Goal: Check status: Check status

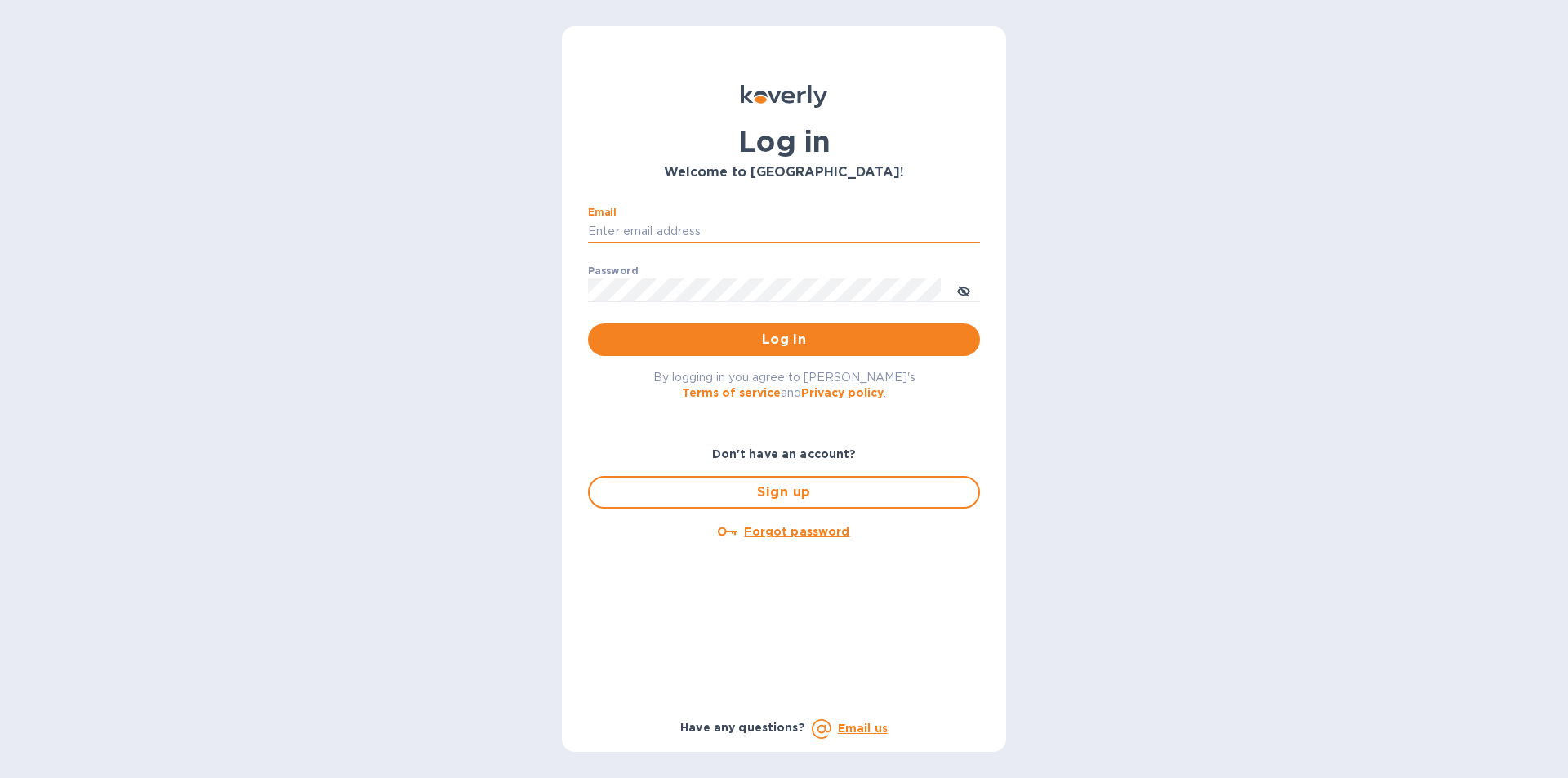
click at [616, 222] on input "Email" at bounding box center [783, 231] width 392 height 24
type input "lilianai@vianderfoods.com"
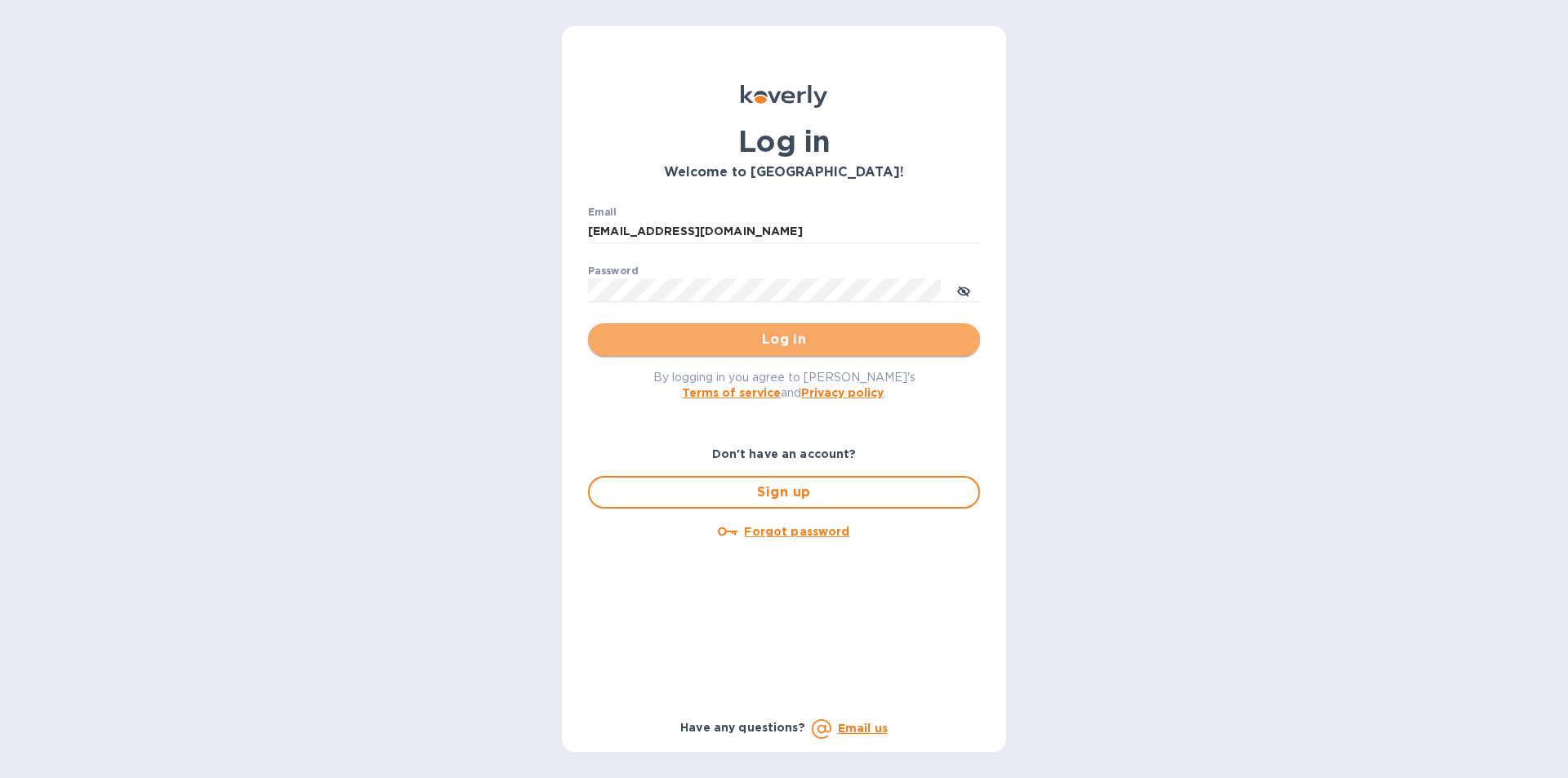
click at [798, 338] on span "Log in" at bounding box center [784, 340] width 366 height 20
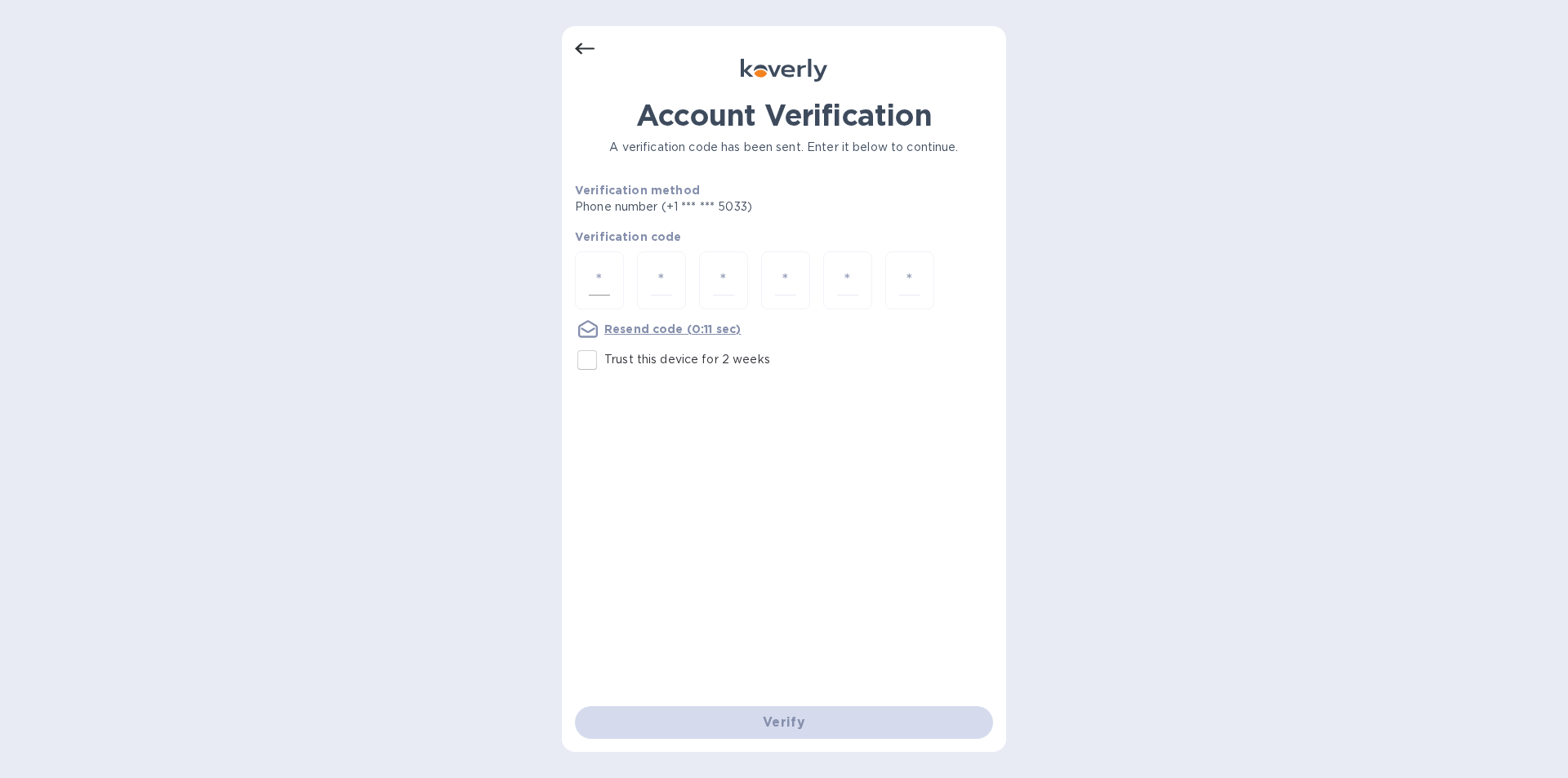
click at [607, 283] on input "number" at bounding box center [599, 281] width 22 height 30
type input "3"
type input "9"
type input "8"
type input "6"
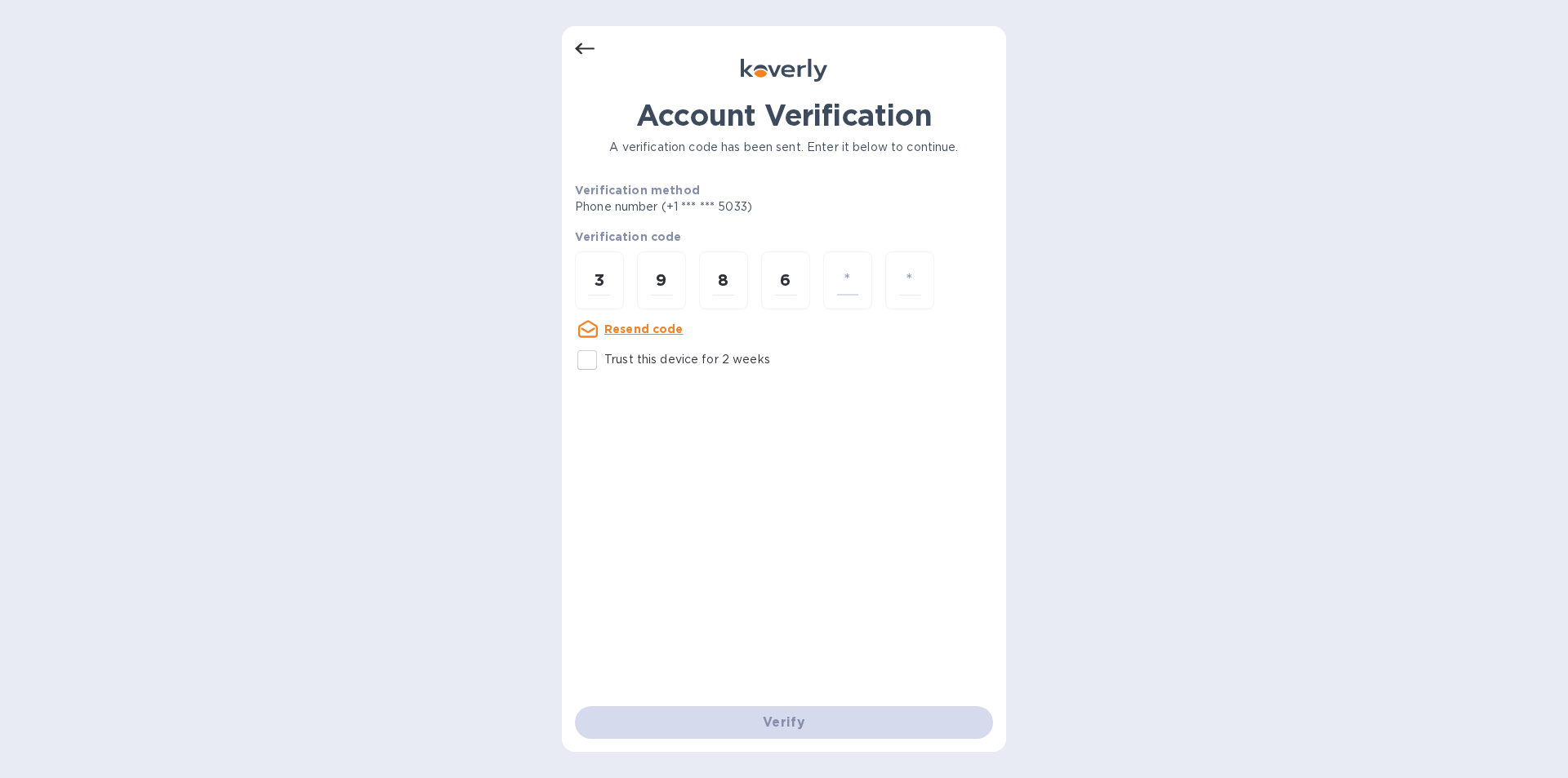
type input "8"
type input "7"
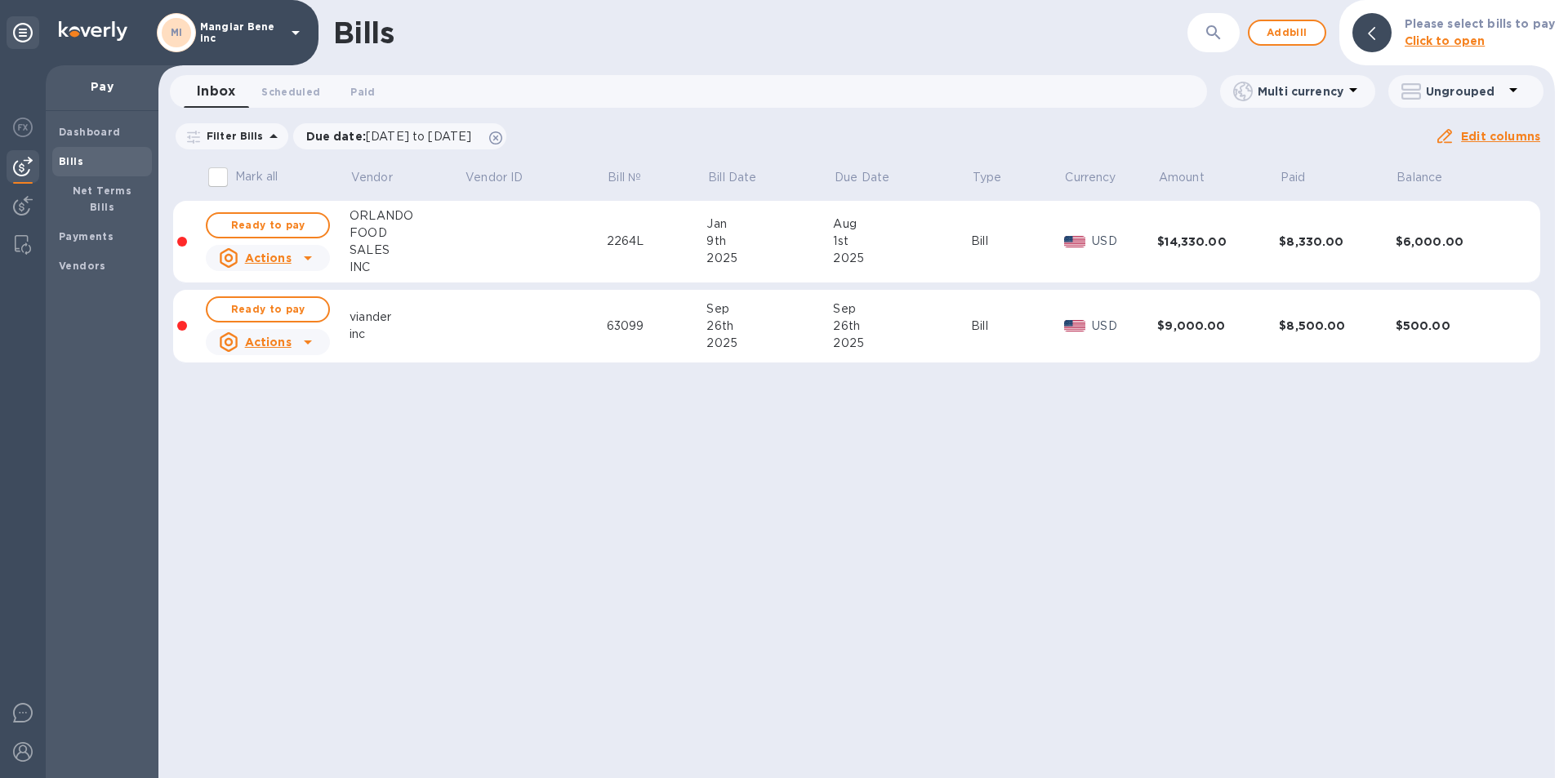
click at [295, 29] on icon at bounding box center [296, 33] width 20 height 20
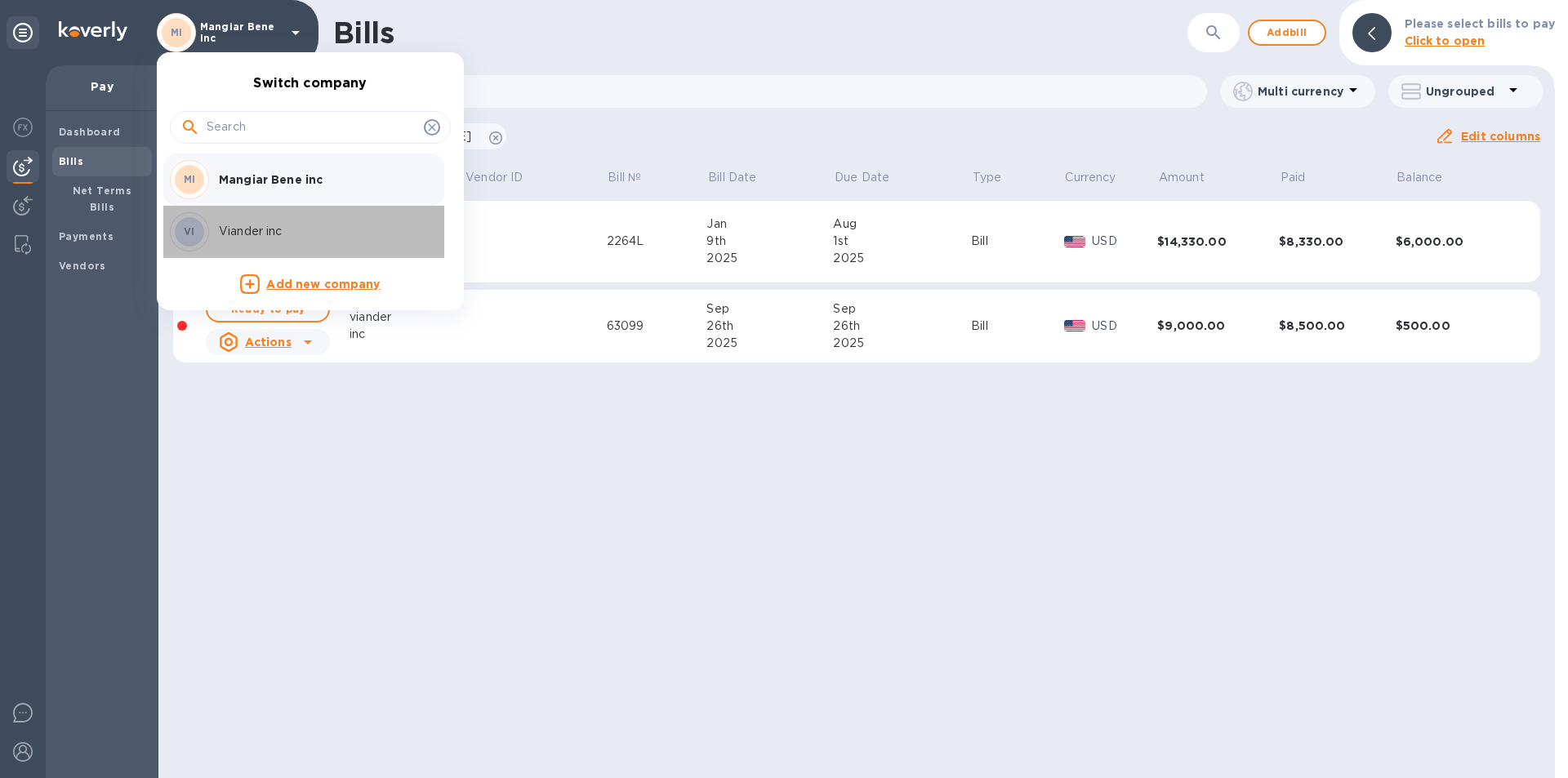
click at [278, 228] on p "Viander inc" at bounding box center [322, 231] width 206 height 17
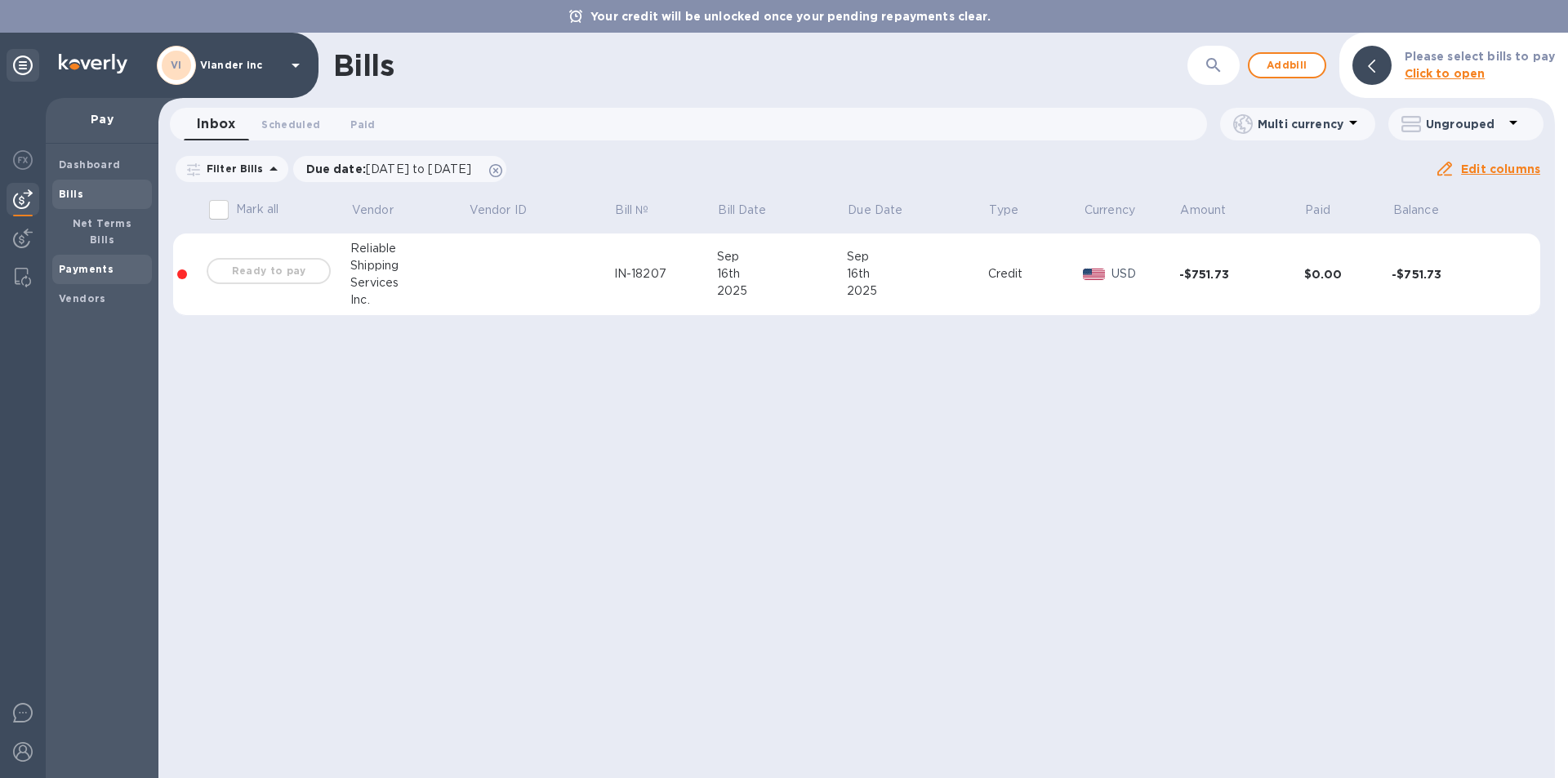
click at [106, 263] on b "Payments" at bounding box center [86, 269] width 55 height 13
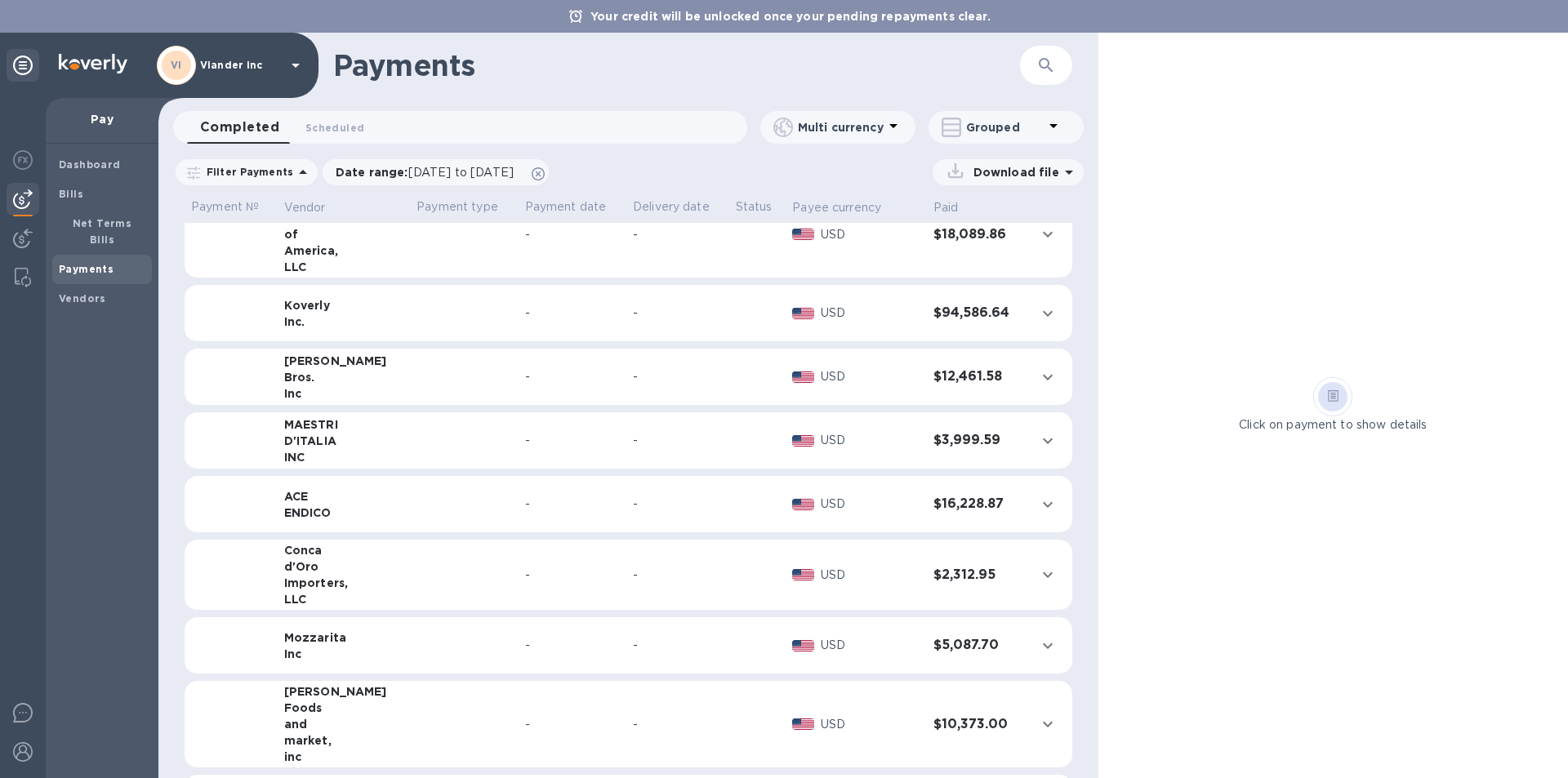
scroll to position [100, 0]
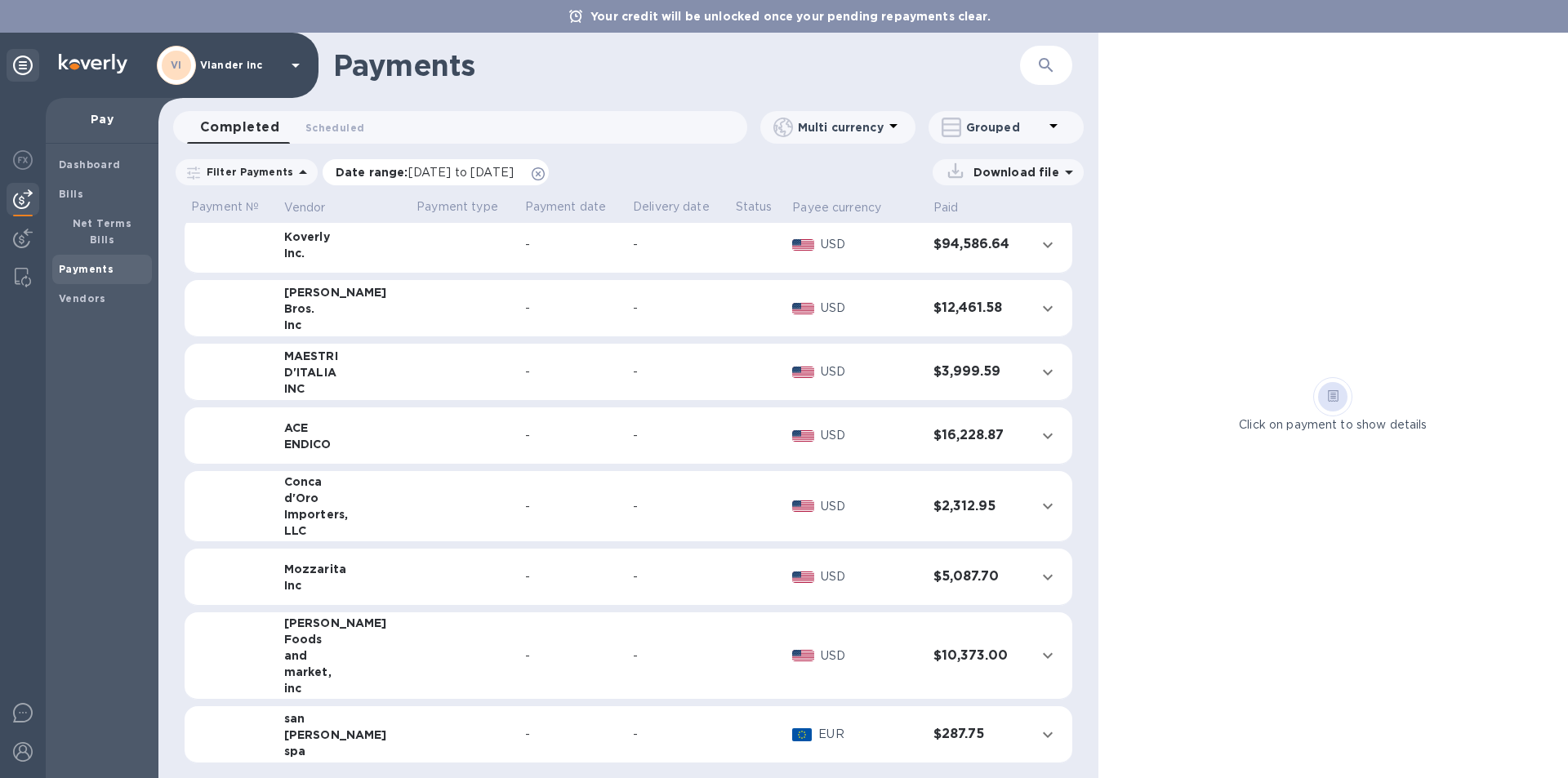
click at [423, 176] on span "[DATE] to [DATE]" at bounding box center [461, 172] width 106 height 13
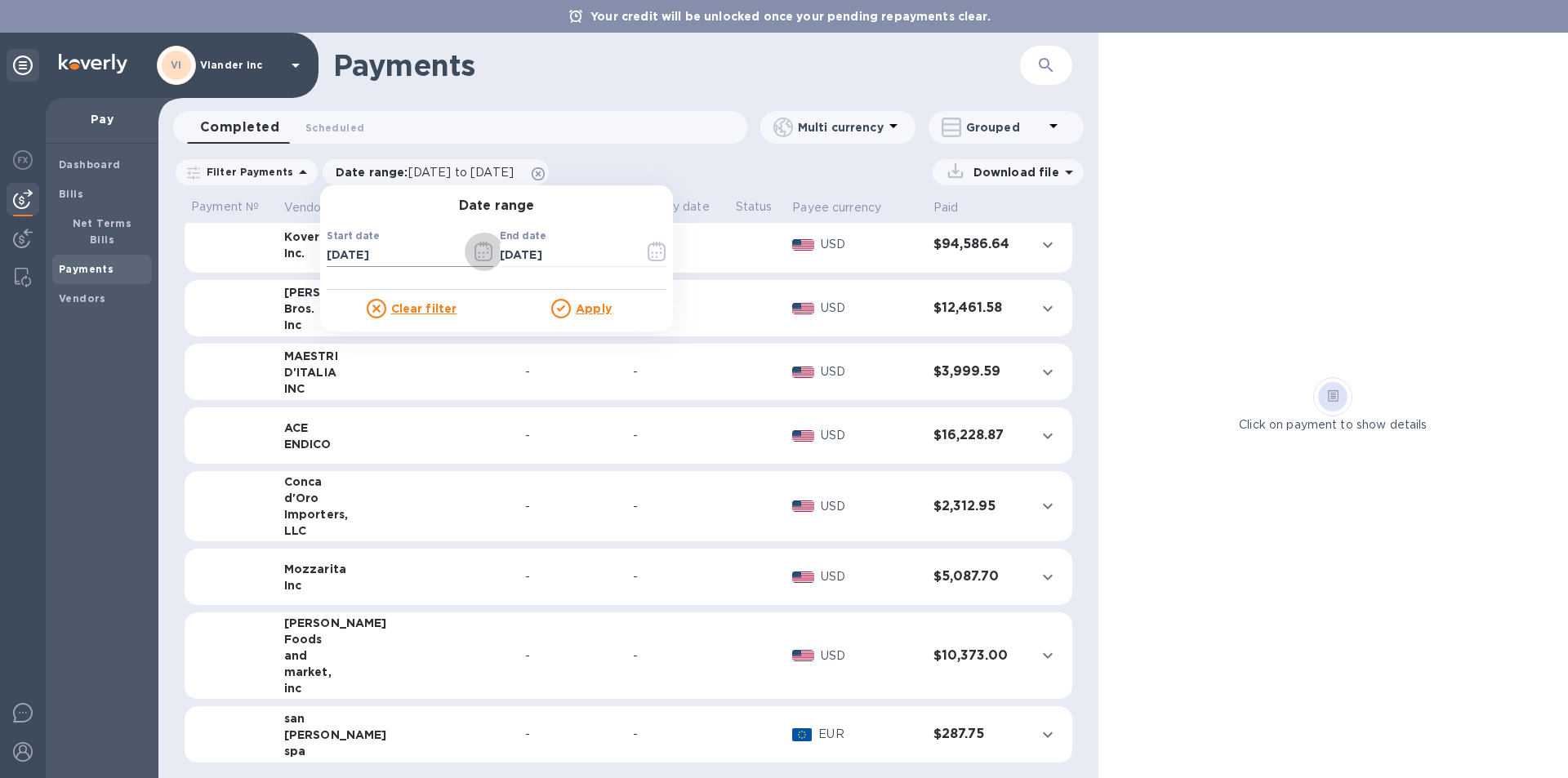
click at [474, 249] on icon "button" at bounding box center [483, 252] width 19 height 20
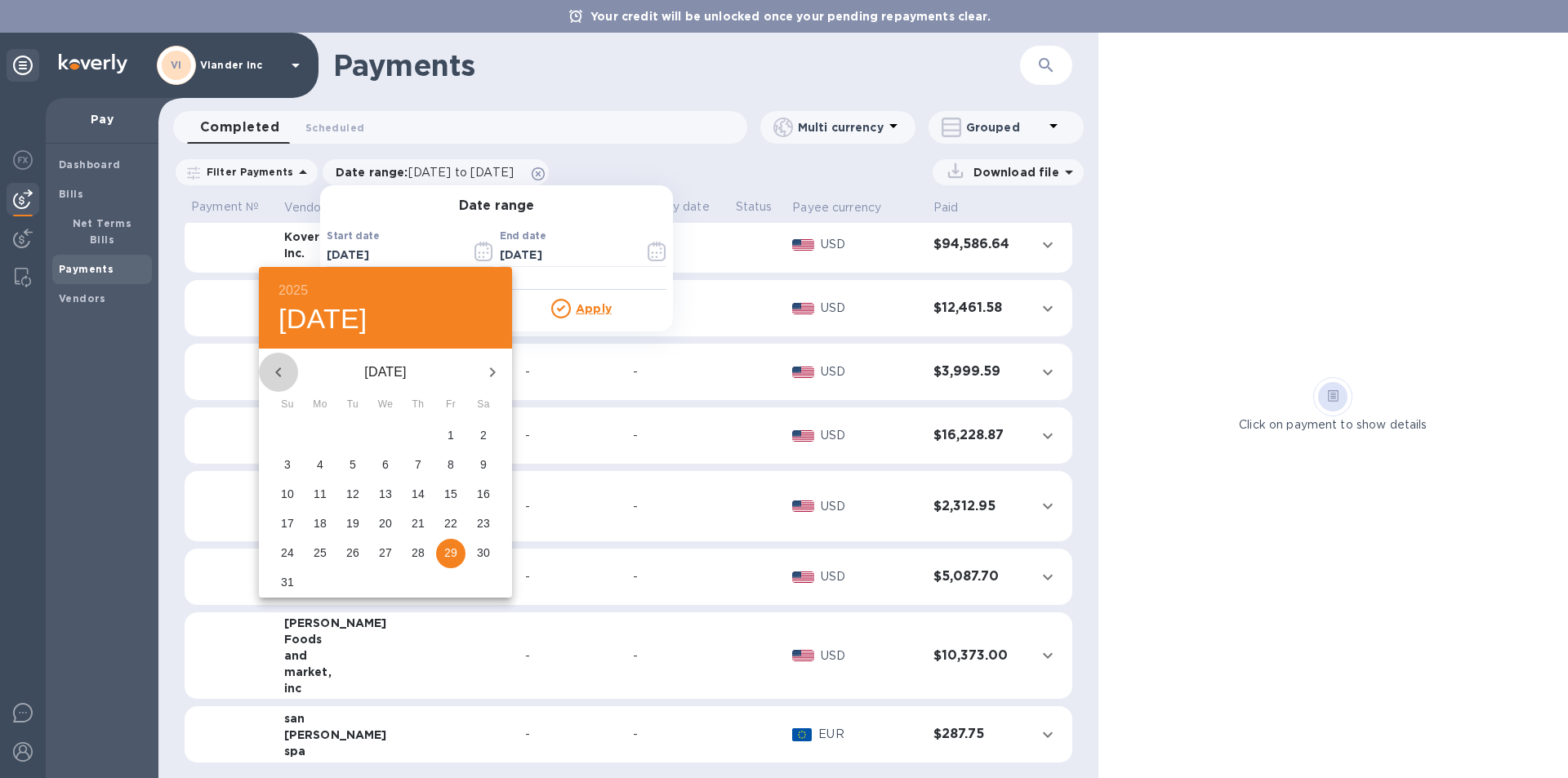
click at [278, 369] on icon "button" at bounding box center [279, 373] width 20 height 20
click at [354, 428] on p "1" at bounding box center [352, 436] width 6 height 16
type input "07/01/2025"
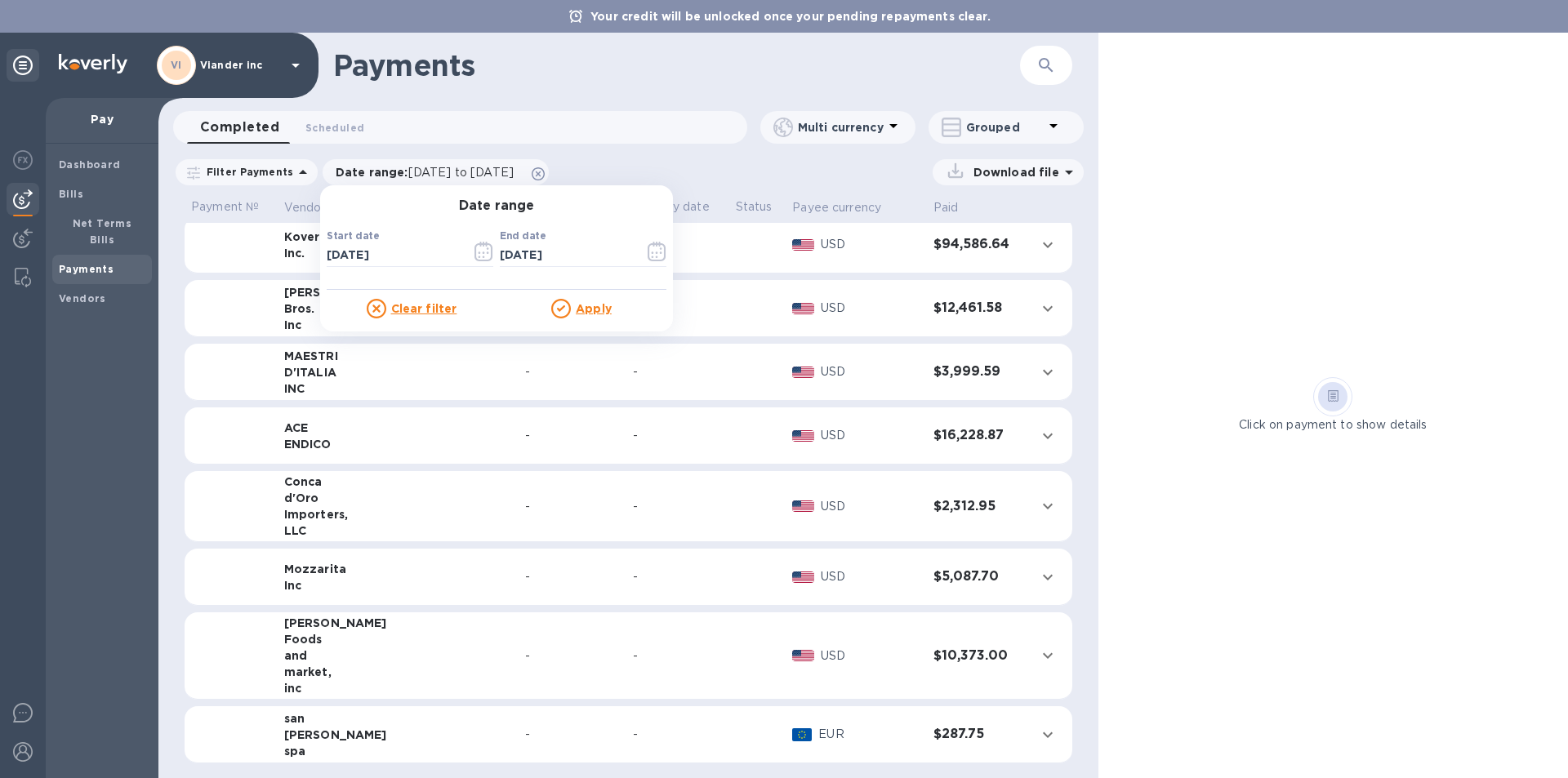
click at [585, 304] on u "Apply" at bounding box center [593, 308] width 36 height 13
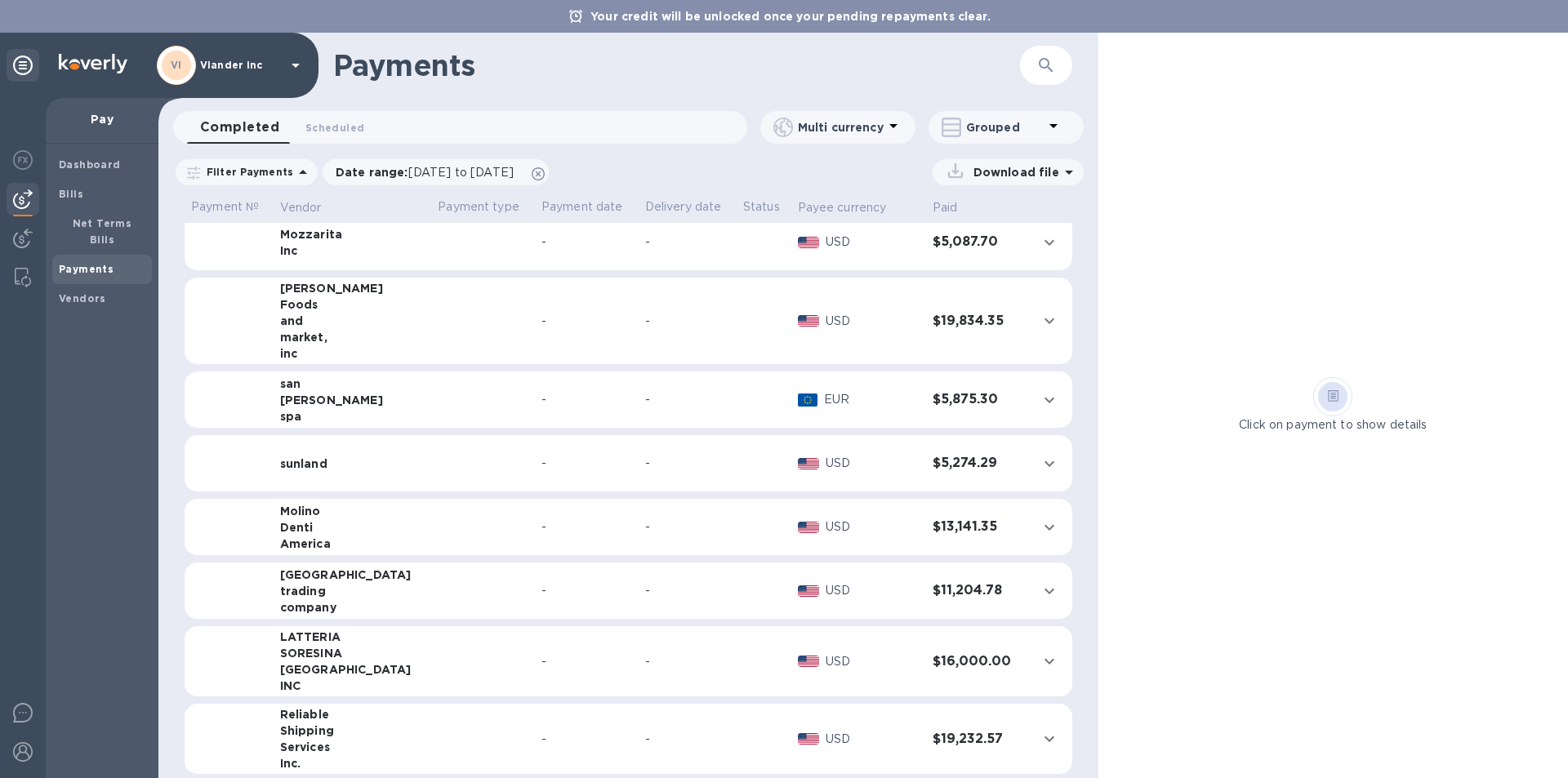
scroll to position [446, 0]
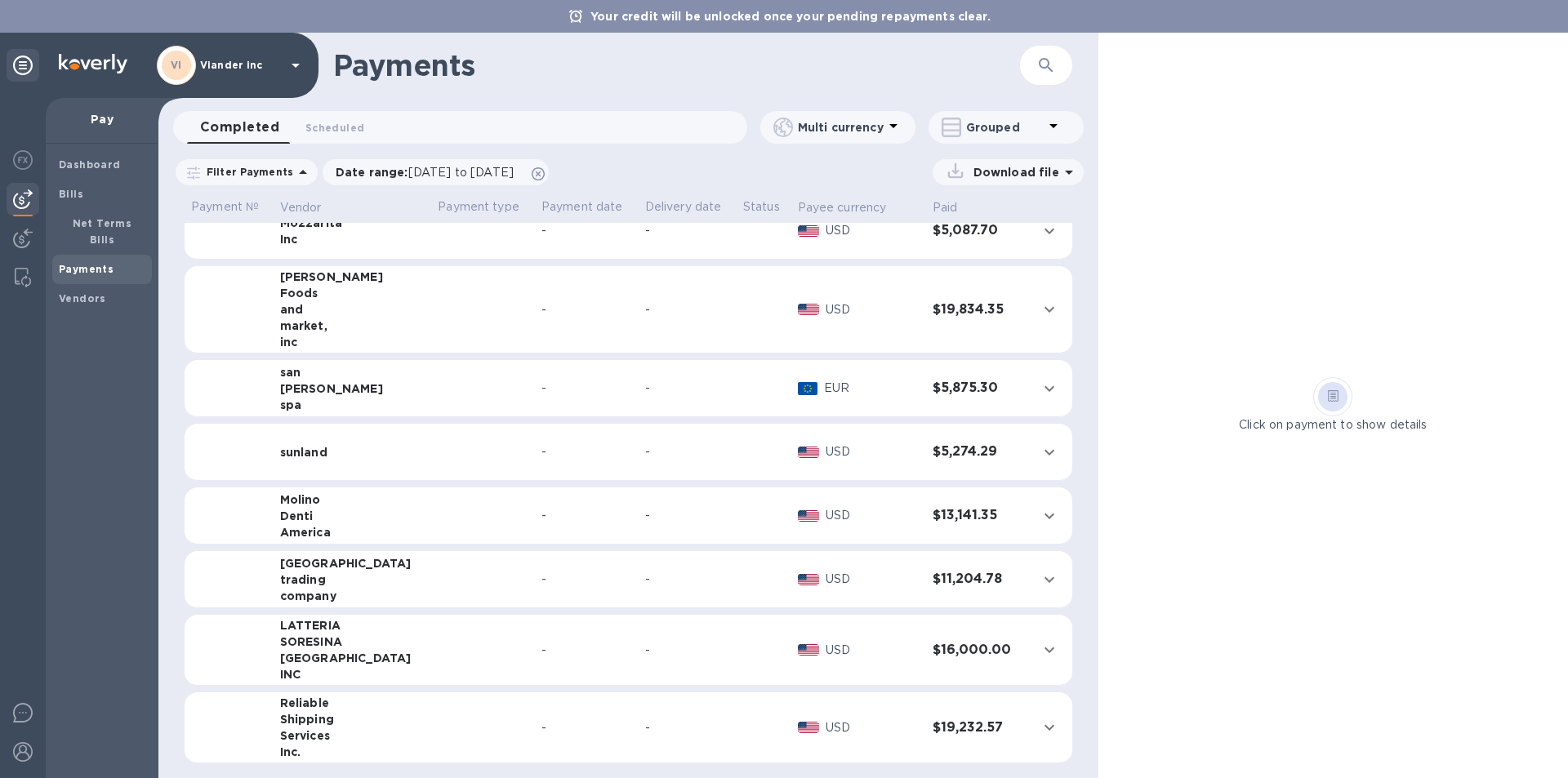
click at [431, 726] on td at bounding box center [483, 728] width 104 height 71
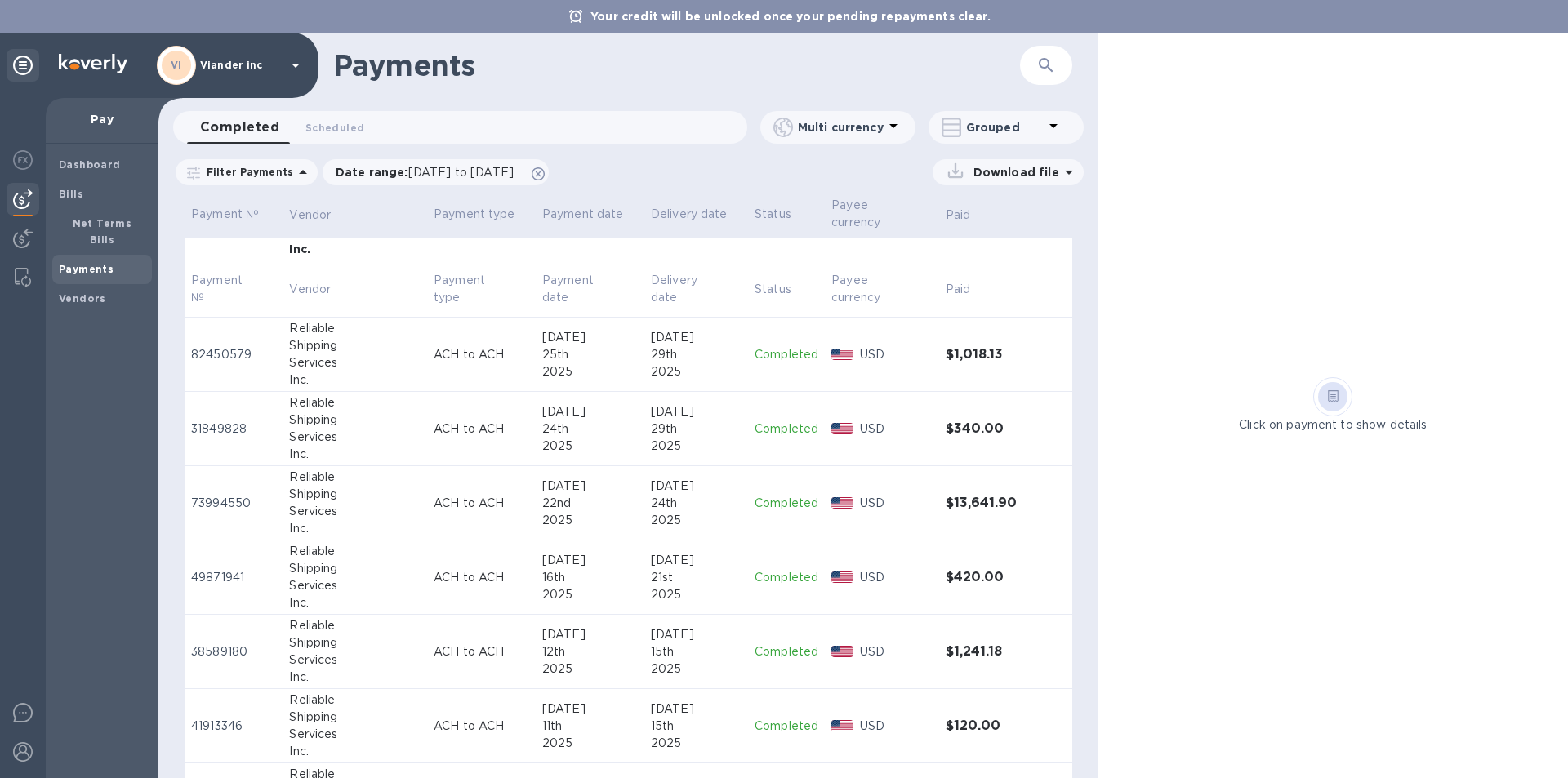
scroll to position [937, 0]
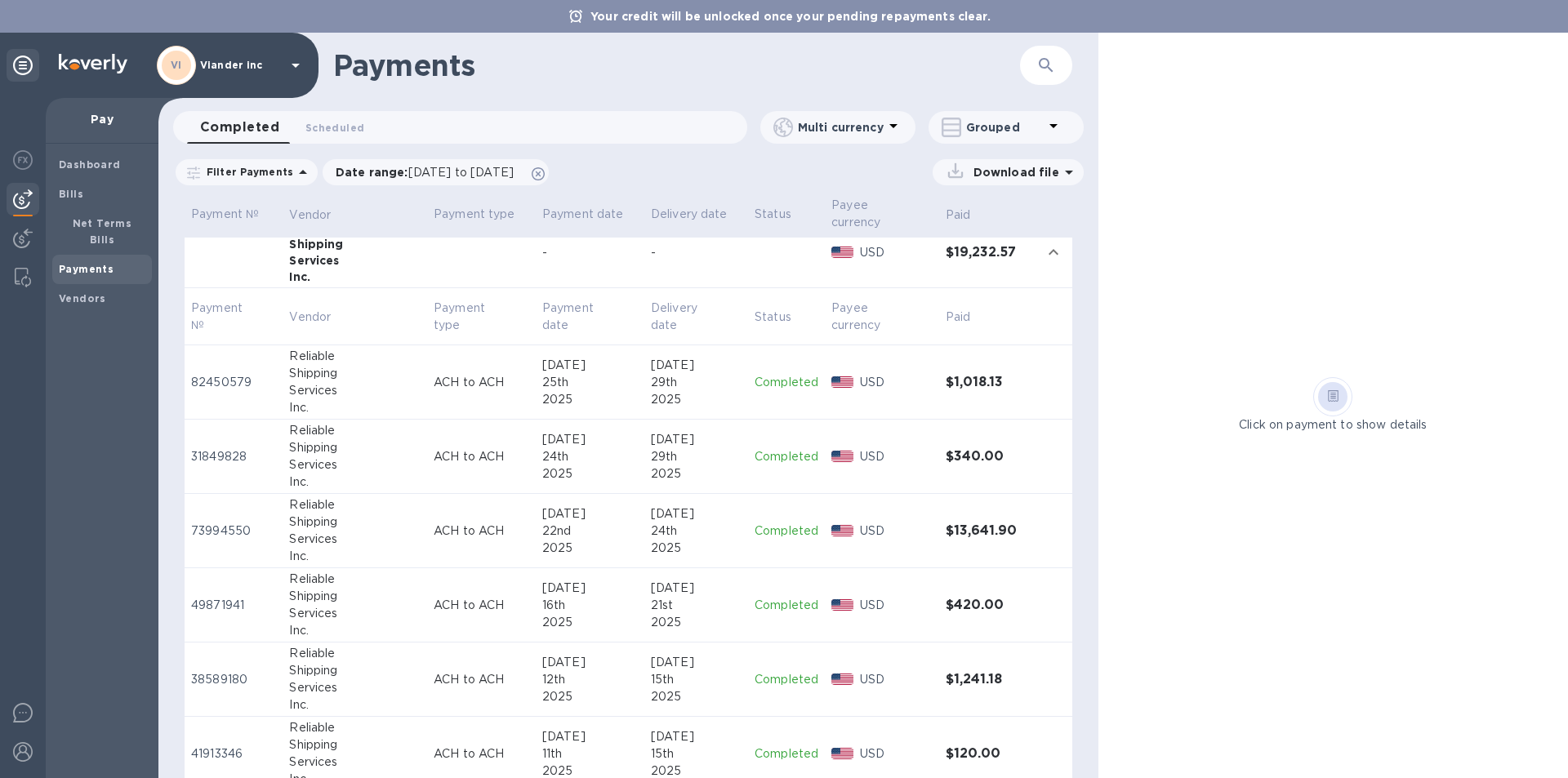
click at [754, 374] on p "Completed" at bounding box center [786, 382] width 64 height 17
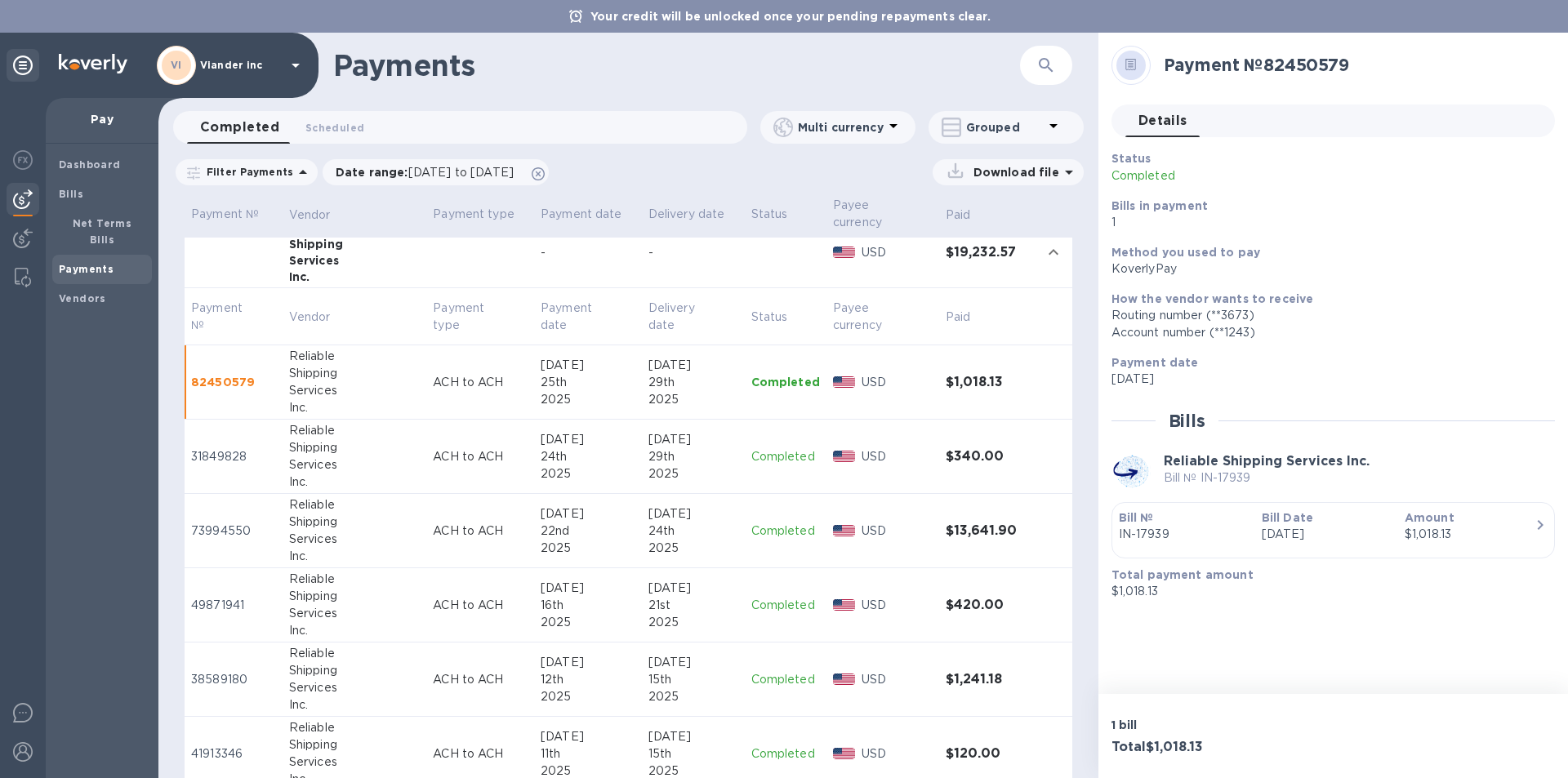
click at [773, 448] on p "Completed" at bounding box center [785, 456] width 69 height 17
click at [764, 523] on p "Completed" at bounding box center [785, 531] width 69 height 17
click at [753, 597] on p "Completed" at bounding box center [785, 605] width 69 height 17
click at [767, 671] on p "Completed" at bounding box center [785, 679] width 69 height 17
click at [754, 671] on p "Completed" at bounding box center [785, 679] width 69 height 16
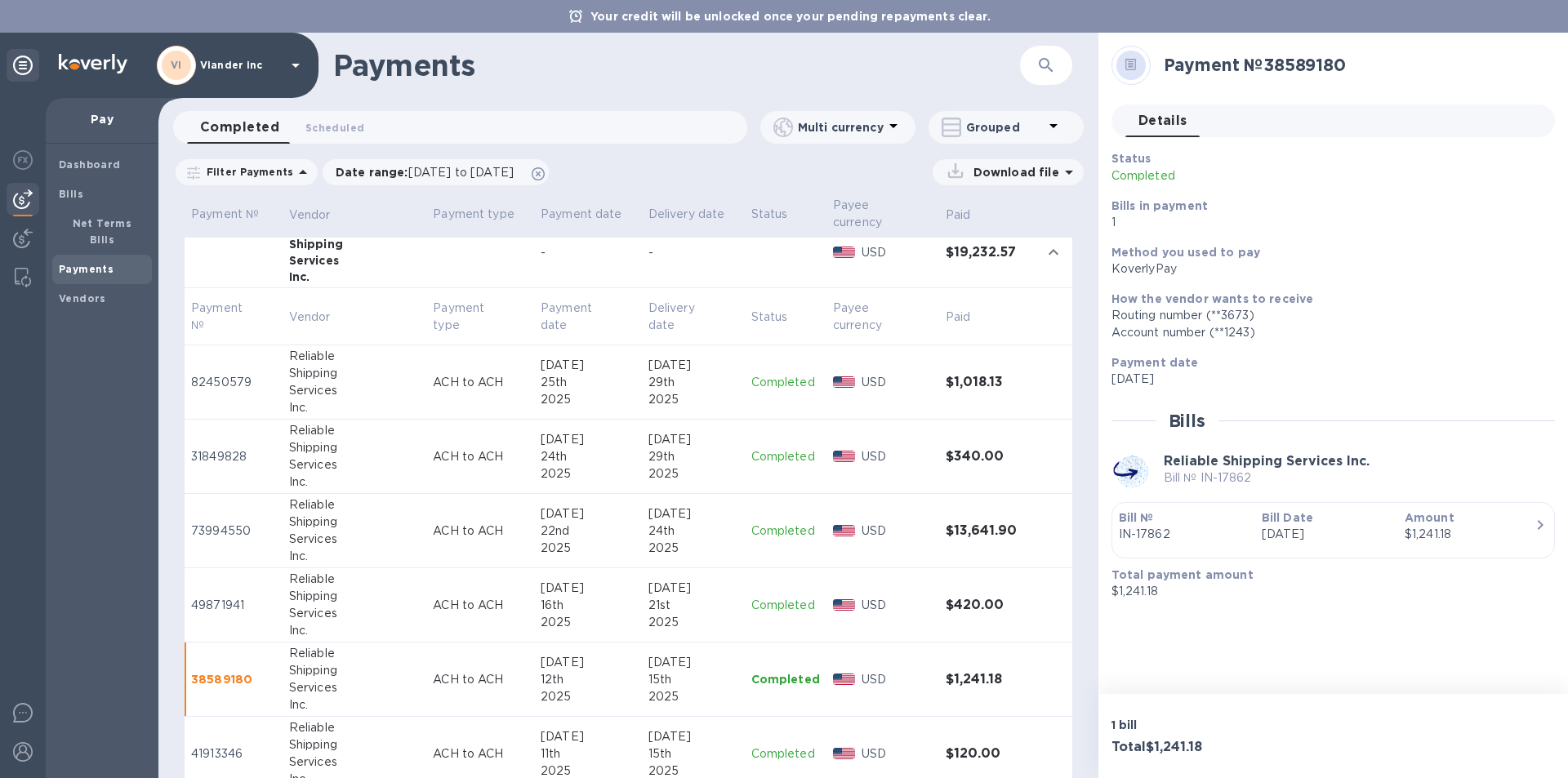
click at [754, 746] on p "Completed" at bounding box center [785, 754] width 69 height 17
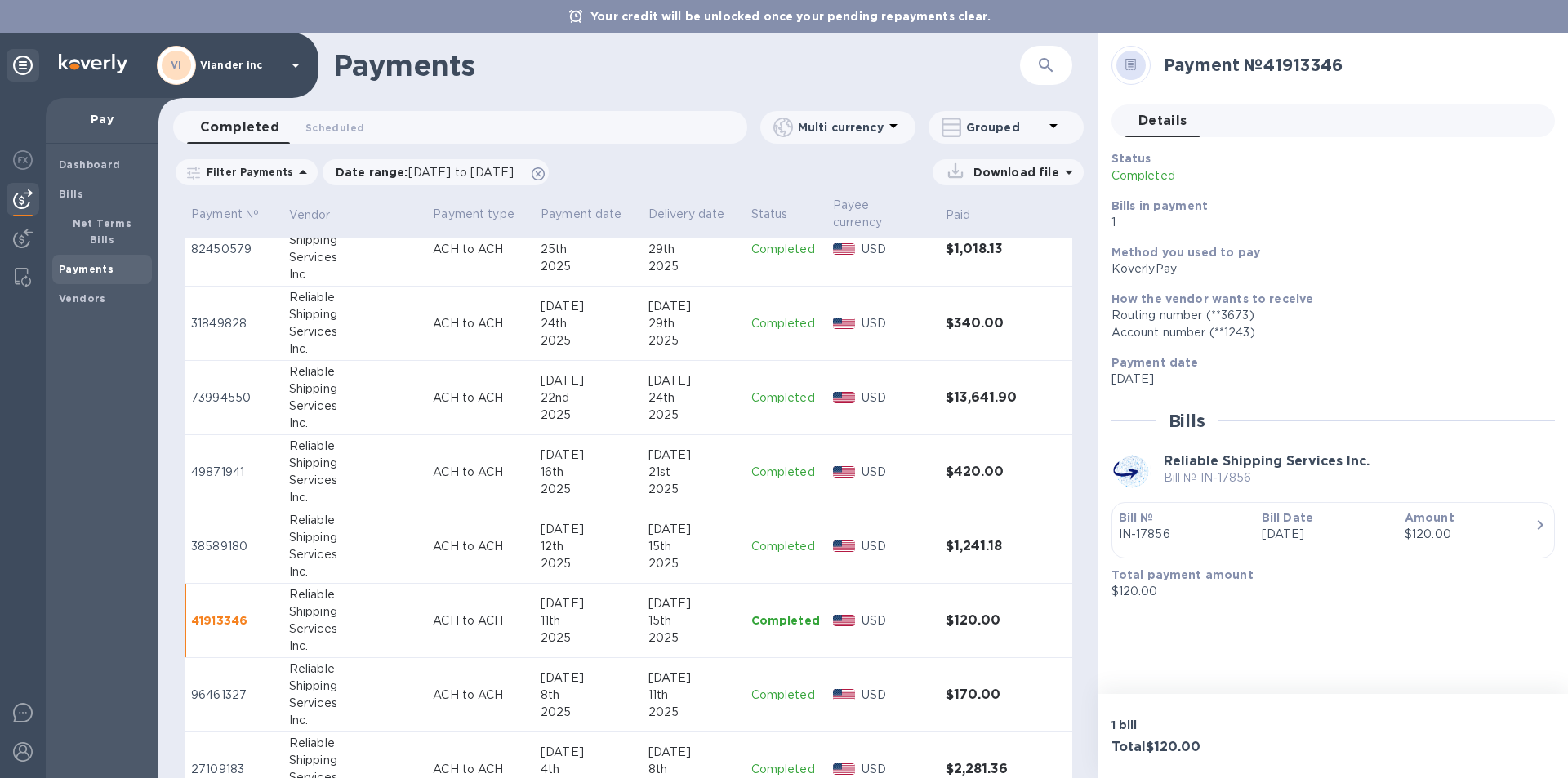
scroll to position [1099, 0]
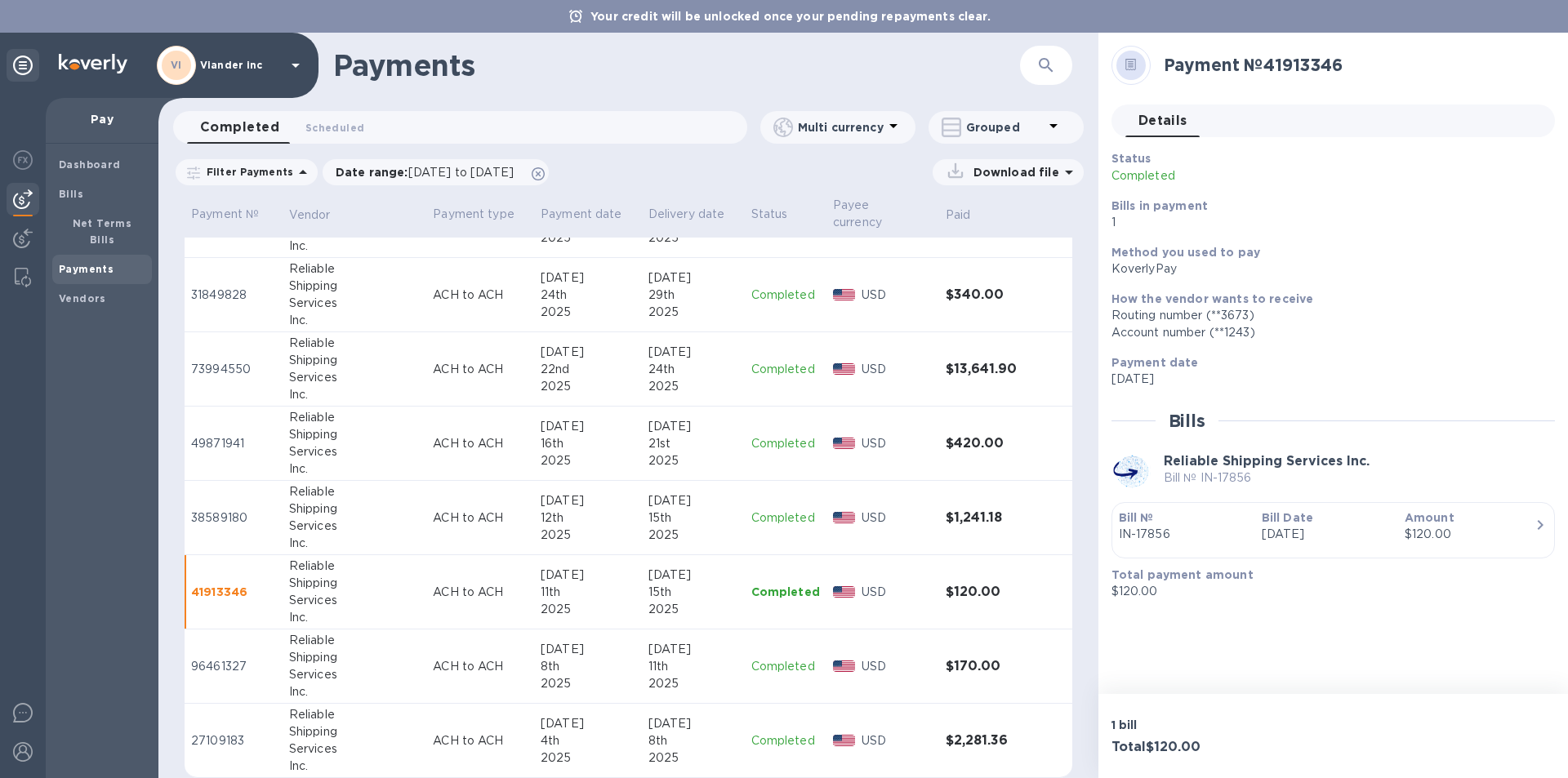
click at [760, 659] on p "Completed" at bounding box center [785, 667] width 69 height 17
click at [767, 732] on p "Completed" at bounding box center [785, 740] width 69 height 17
click at [297, 67] on icon at bounding box center [296, 65] width 20 height 20
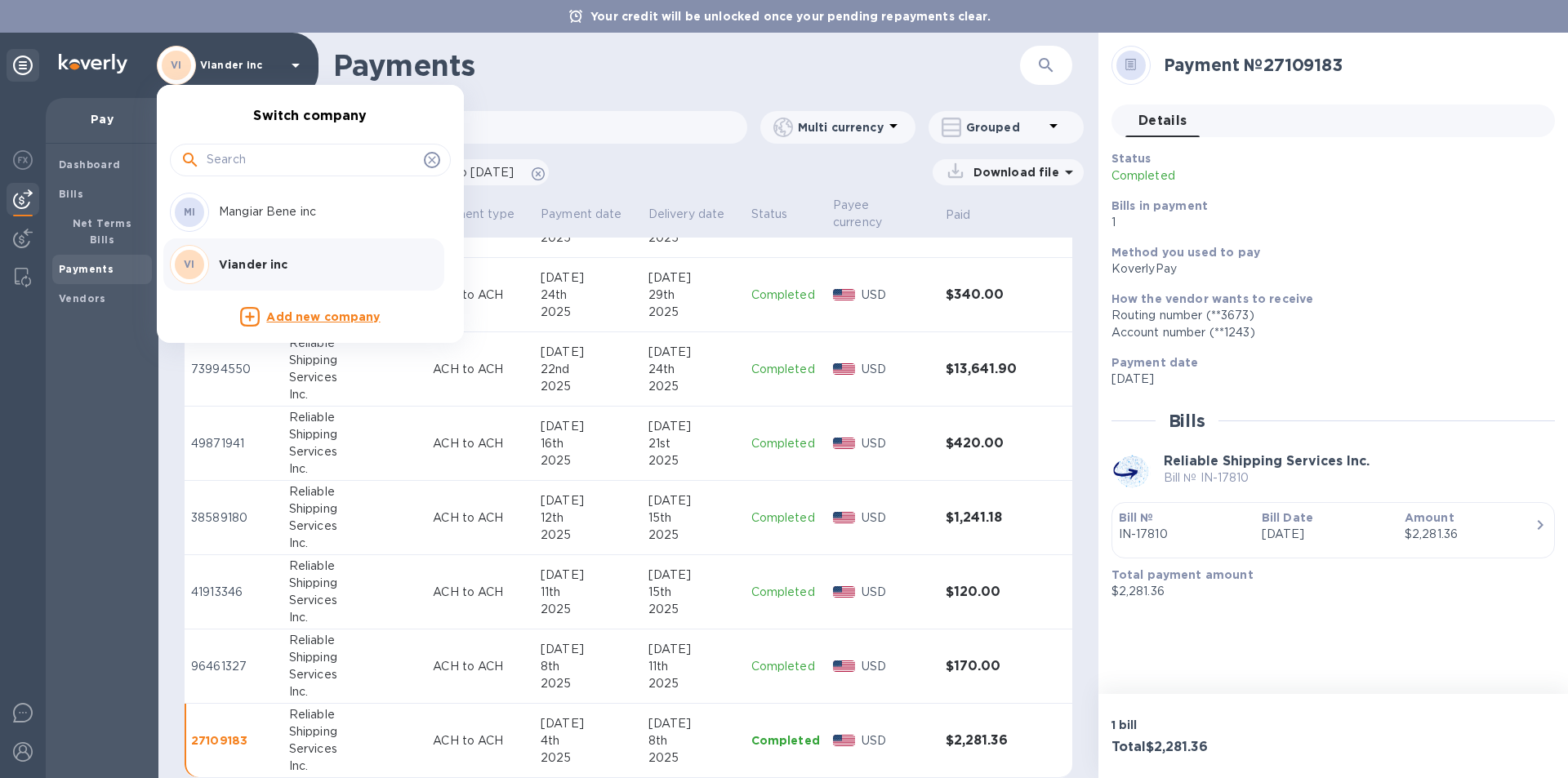
click at [88, 369] on div at bounding box center [784, 389] width 1568 height 778
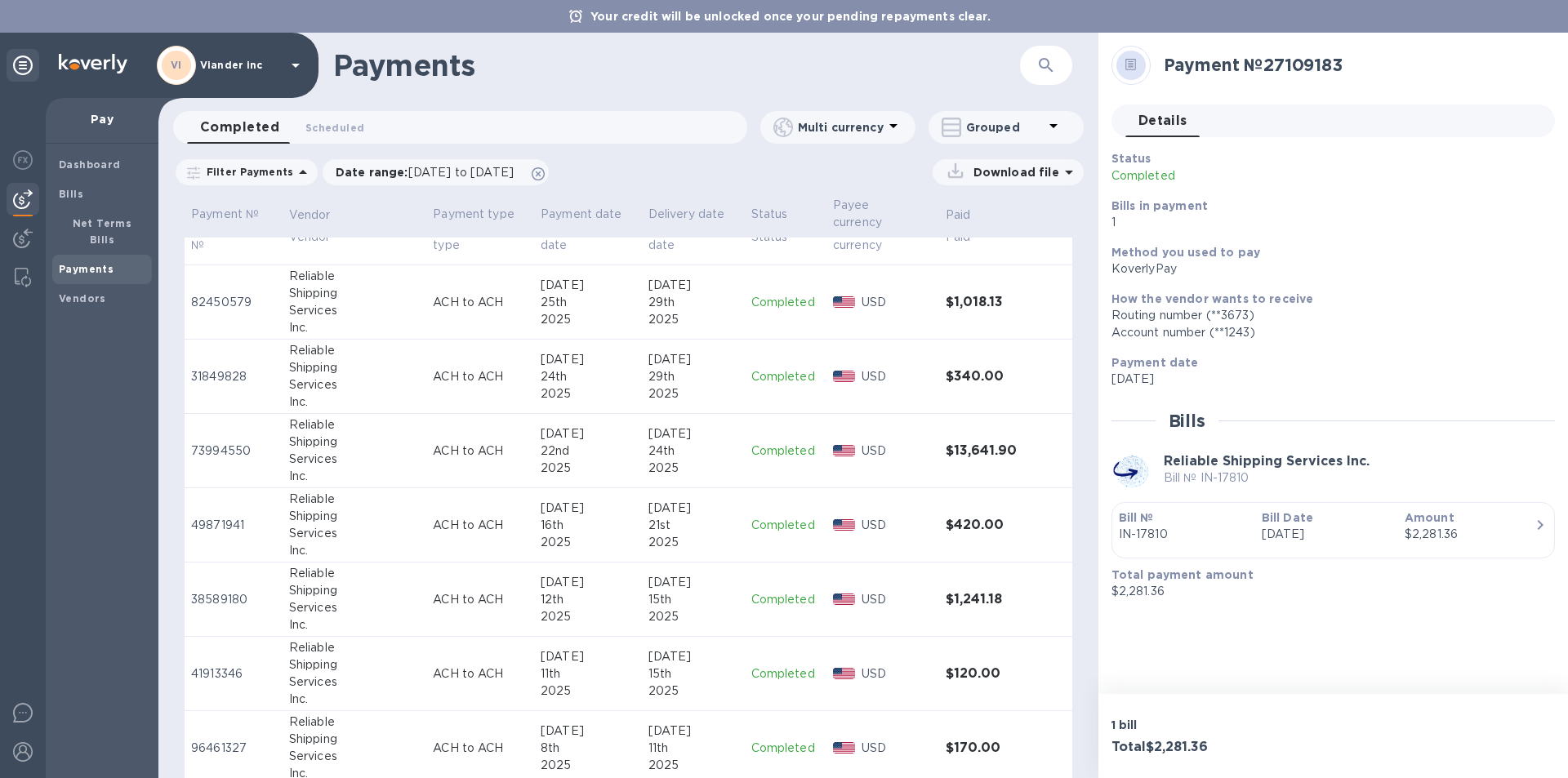
scroll to position [1099, 0]
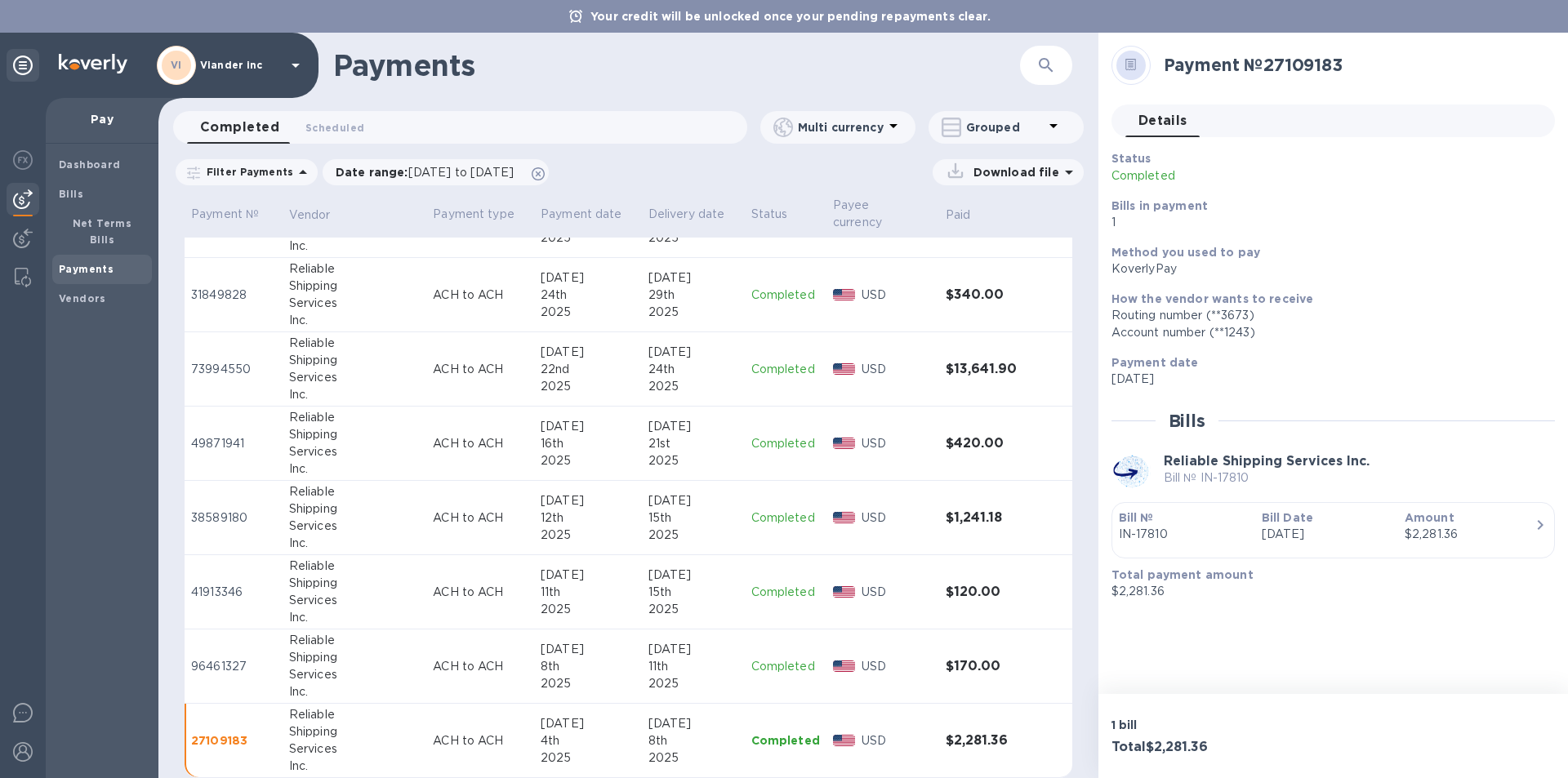
click at [760, 732] on p "Completed" at bounding box center [785, 740] width 69 height 16
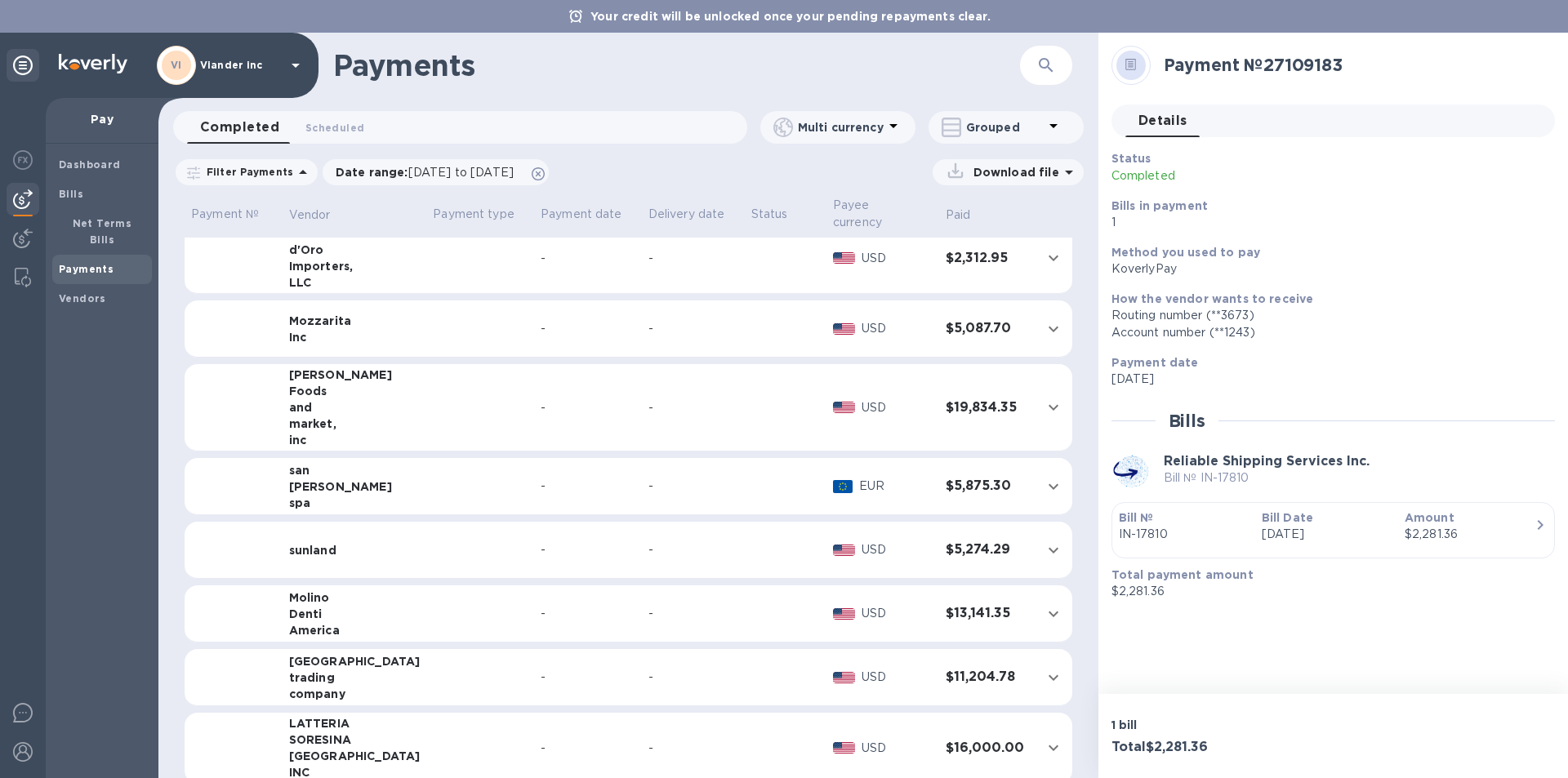
scroll to position [772, 0]
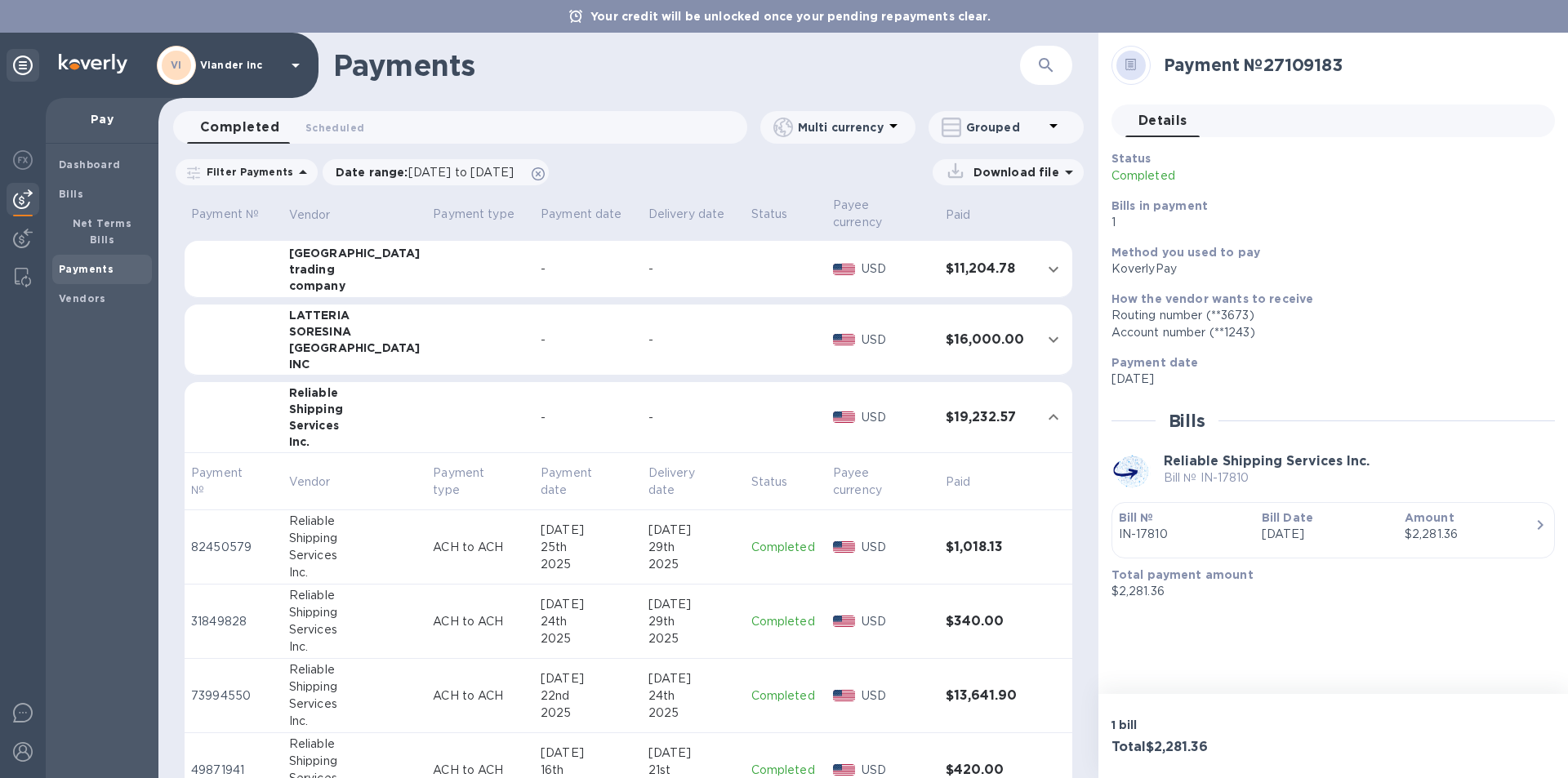
click at [295, 64] on icon at bounding box center [295, 65] width 8 height 4
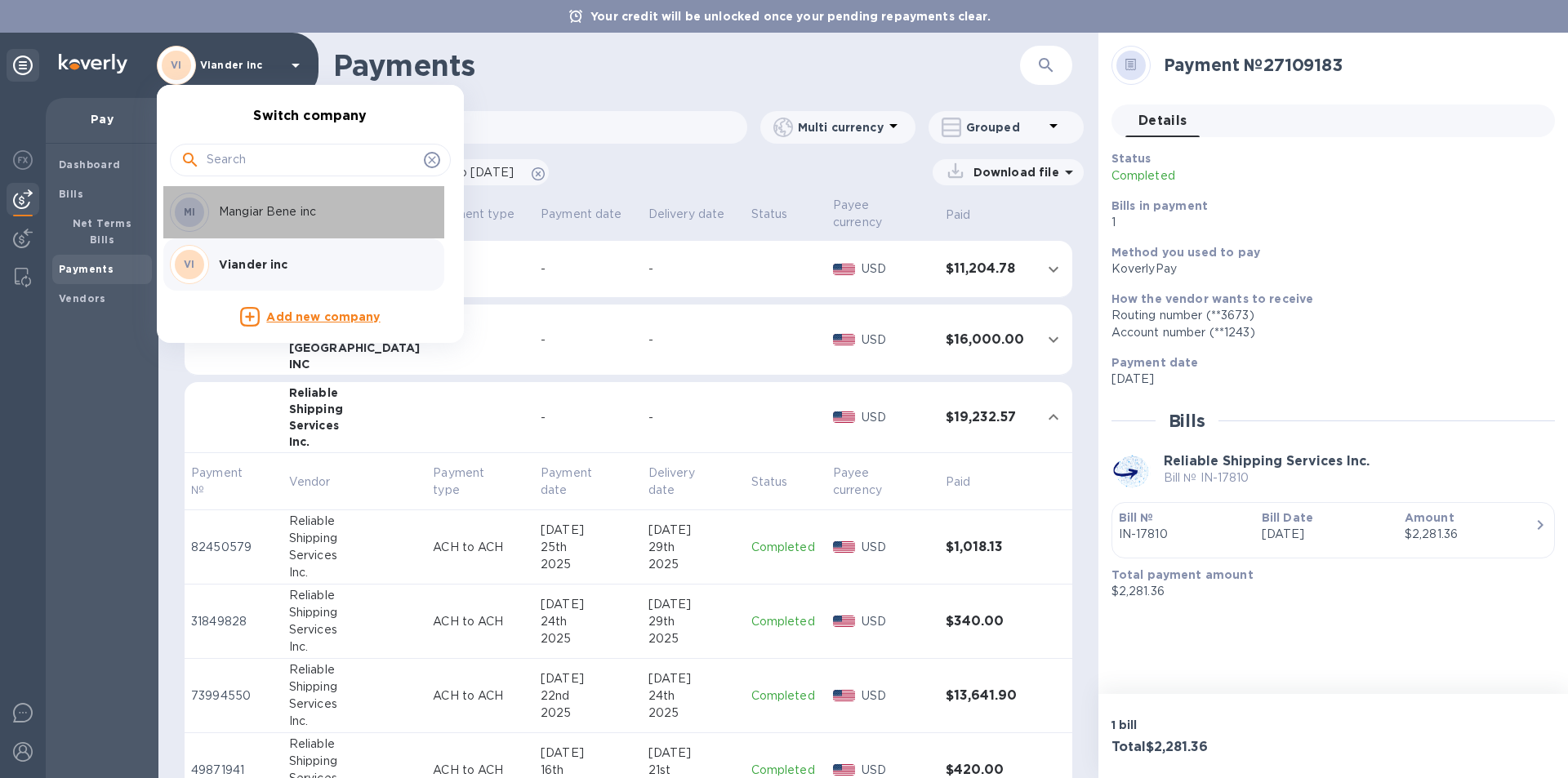
click at [297, 218] on p "Mangiar Bene inc" at bounding box center [322, 212] width 206 height 17
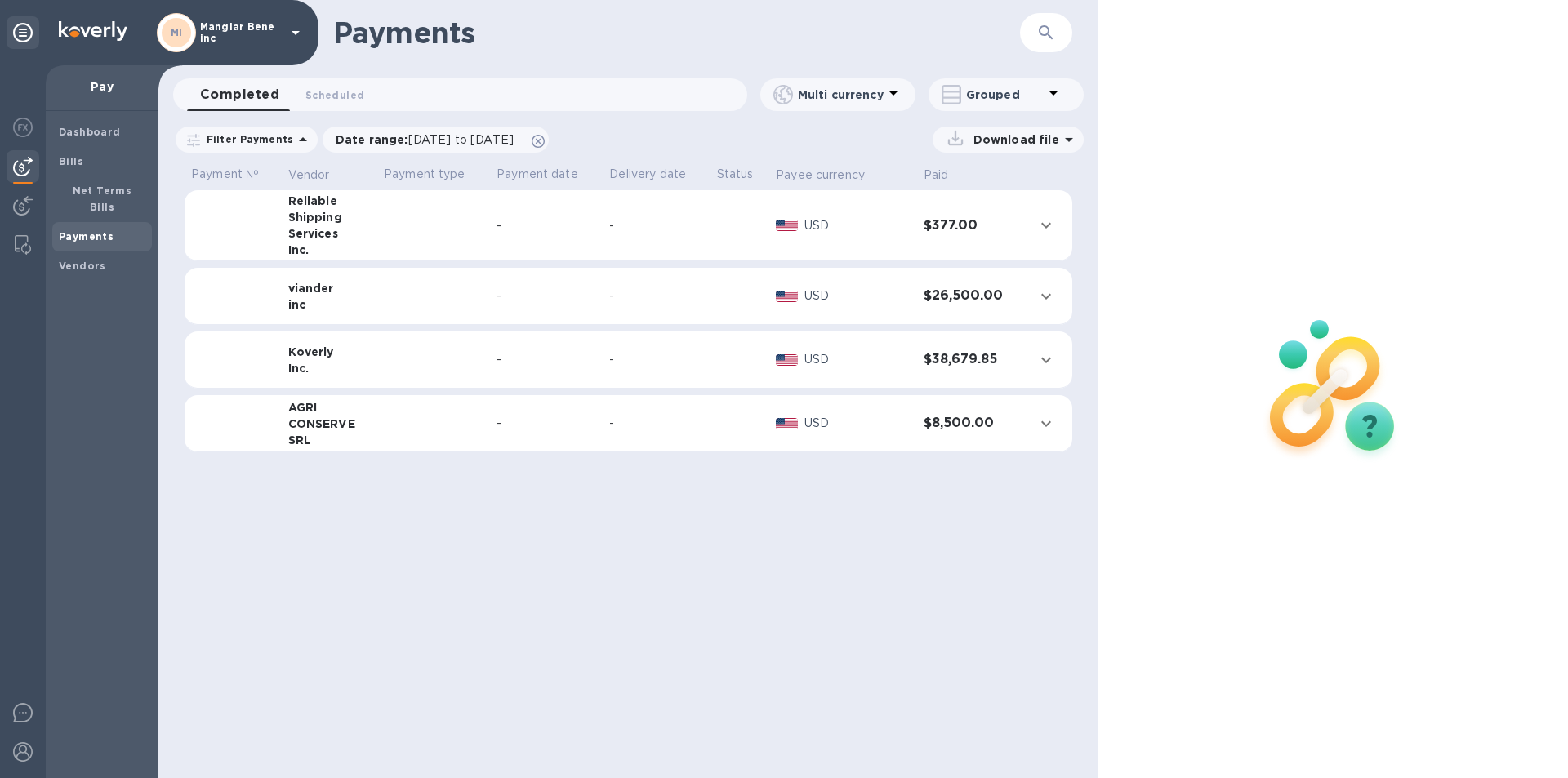
click at [418, 229] on td at bounding box center [434, 225] width 113 height 71
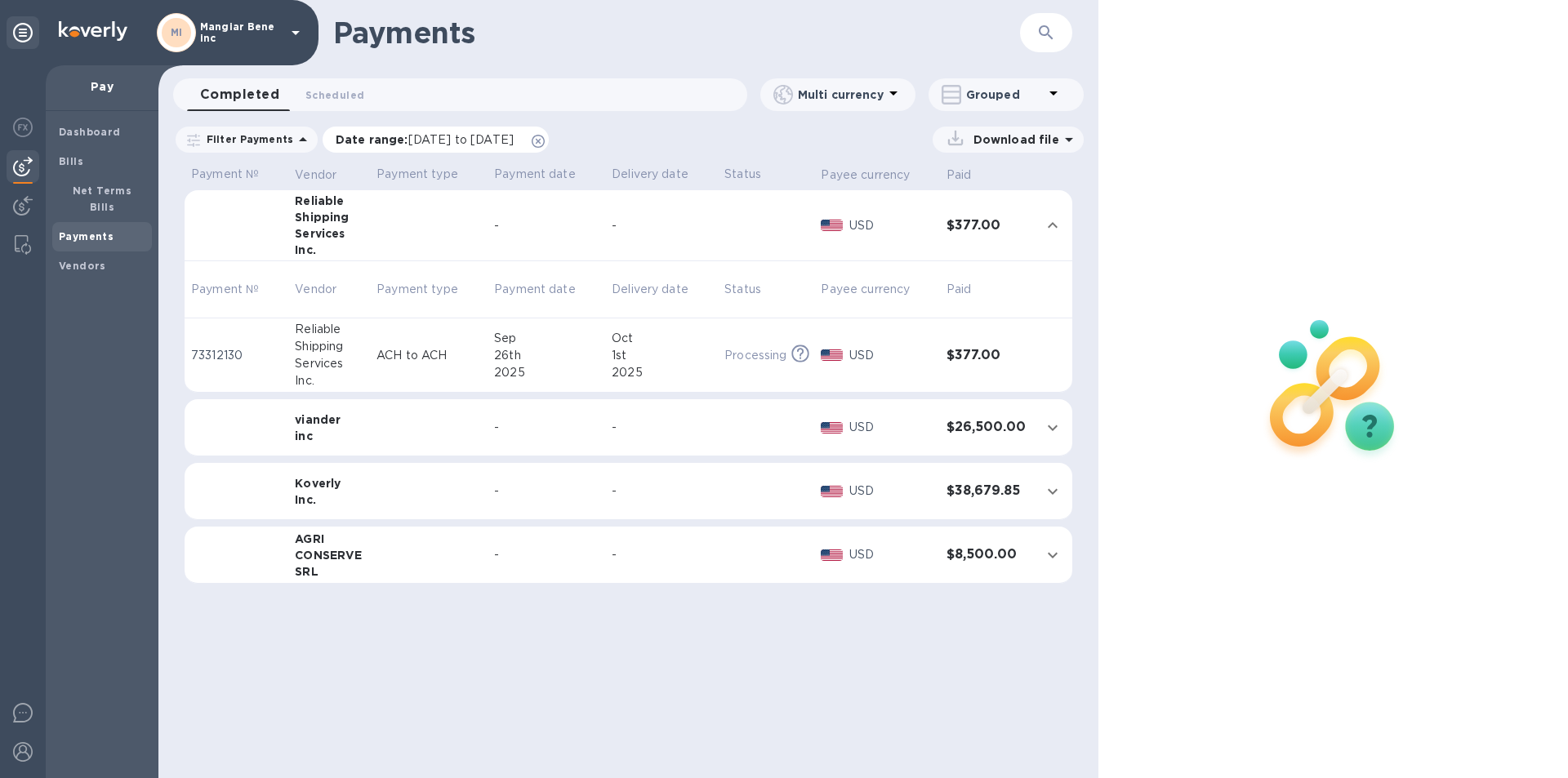
click at [426, 138] on span "[DATE] to [DATE]" at bounding box center [461, 140] width 106 height 13
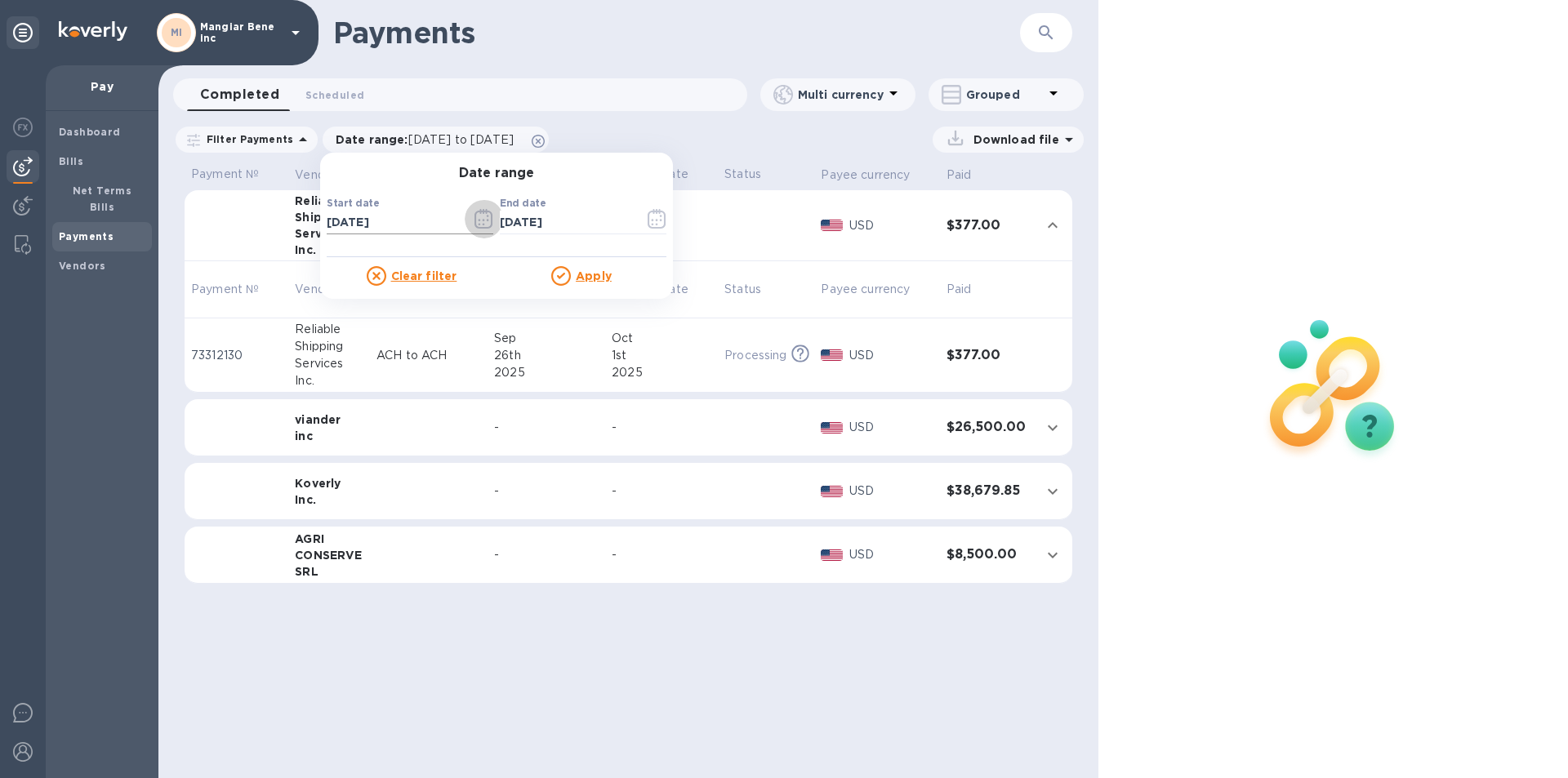
click at [474, 222] on icon "button" at bounding box center [483, 219] width 19 height 20
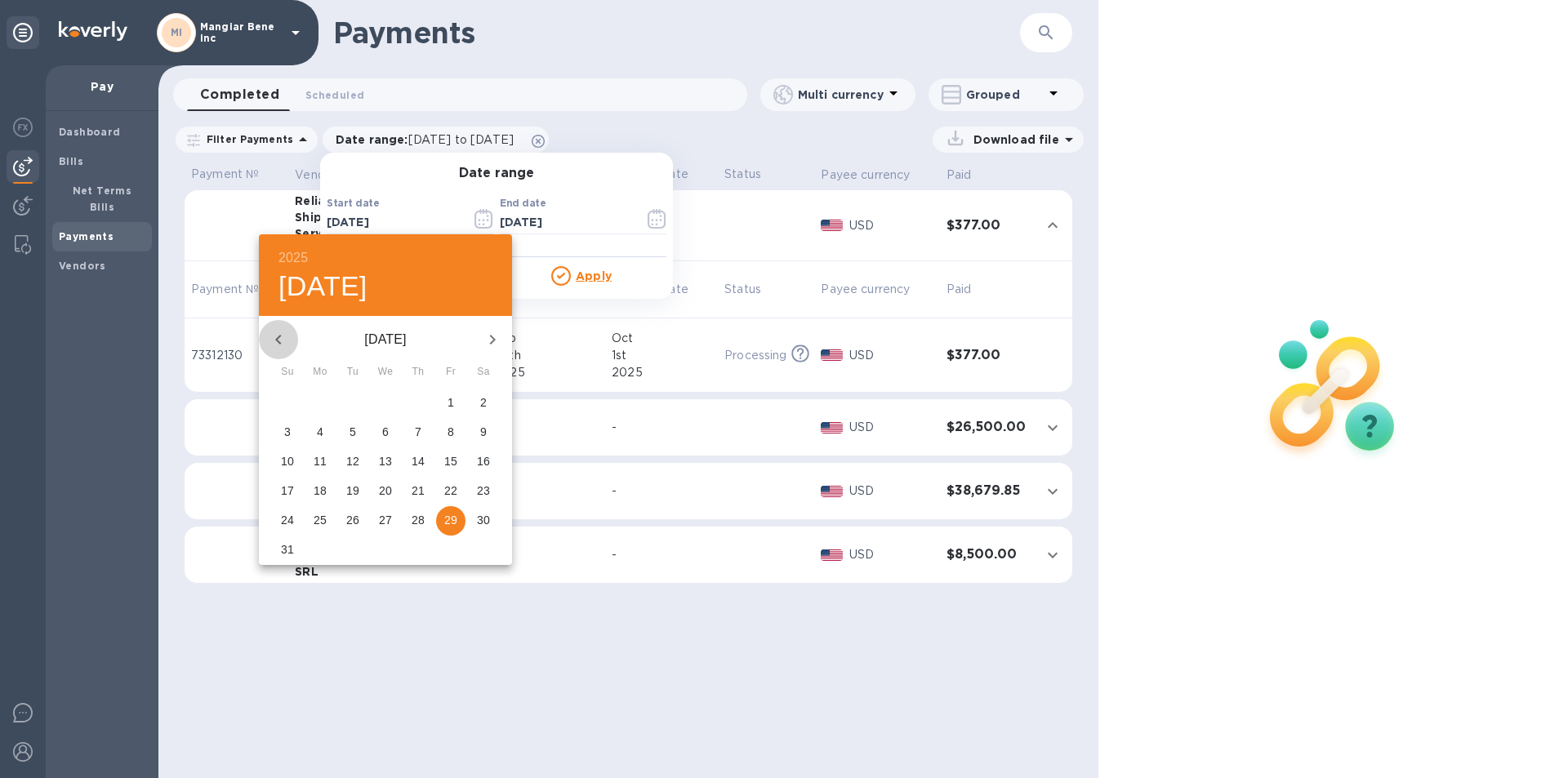
click at [282, 343] on icon "button" at bounding box center [279, 340] width 20 height 20
click at [354, 402] on p "1" at bounding box center [352, 402] width 6 height 16
type input "[DATE]"
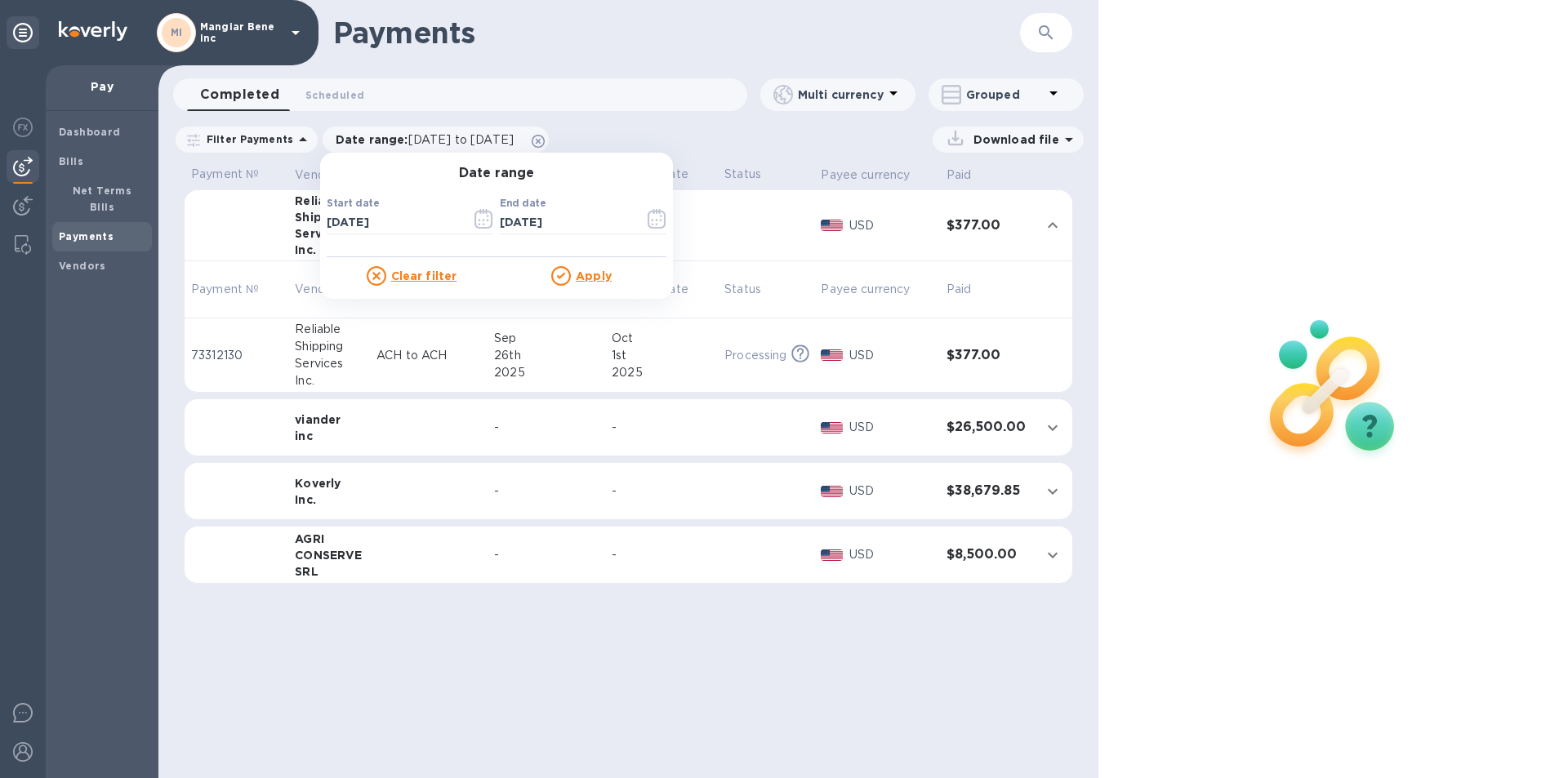
click at [585, 278] on u "Apply" at bounding box center [593, 276] width 36 height 13
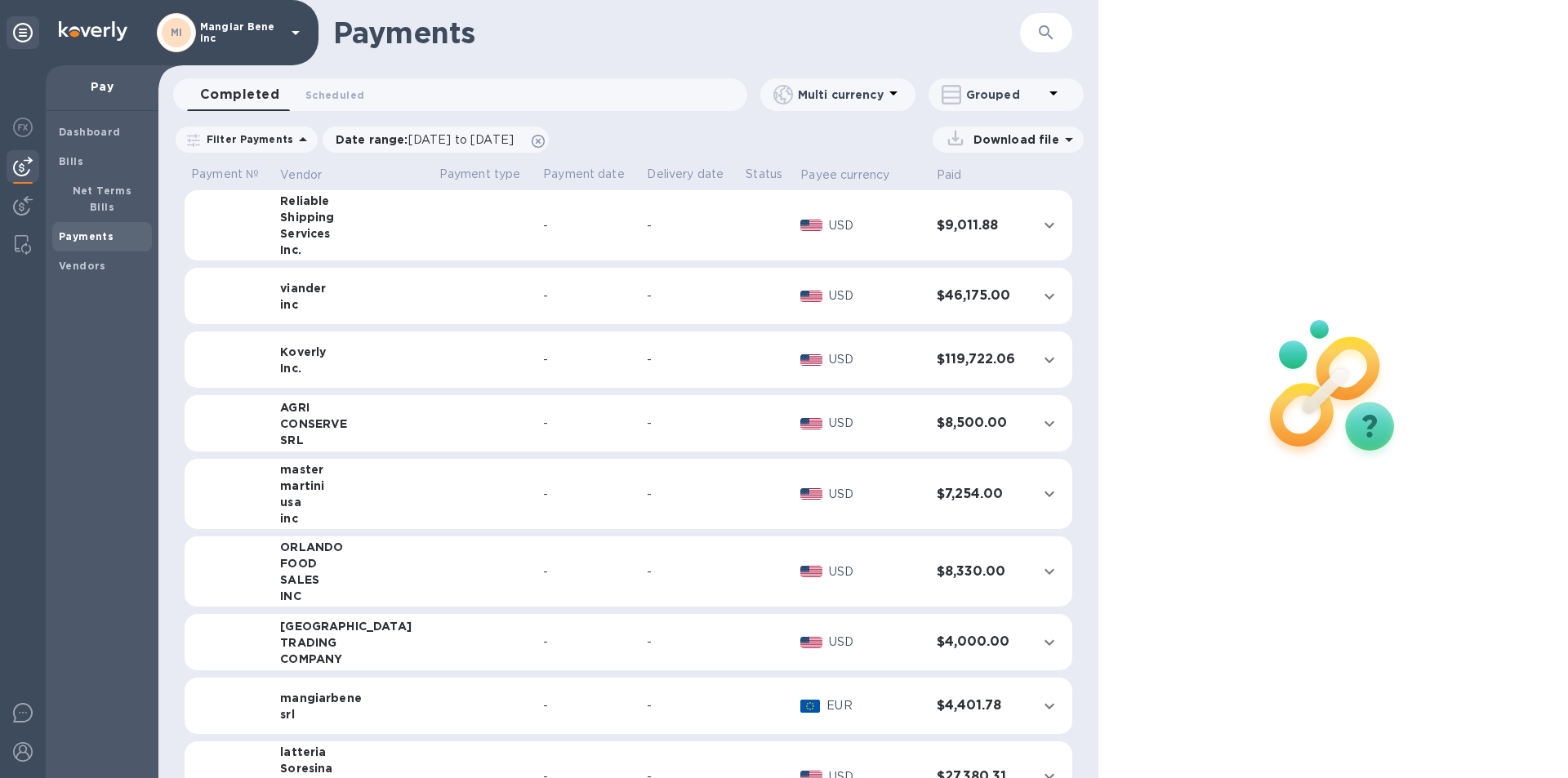
click at [433, 226] on td at bounding box center [485, 225] width 104 height 71
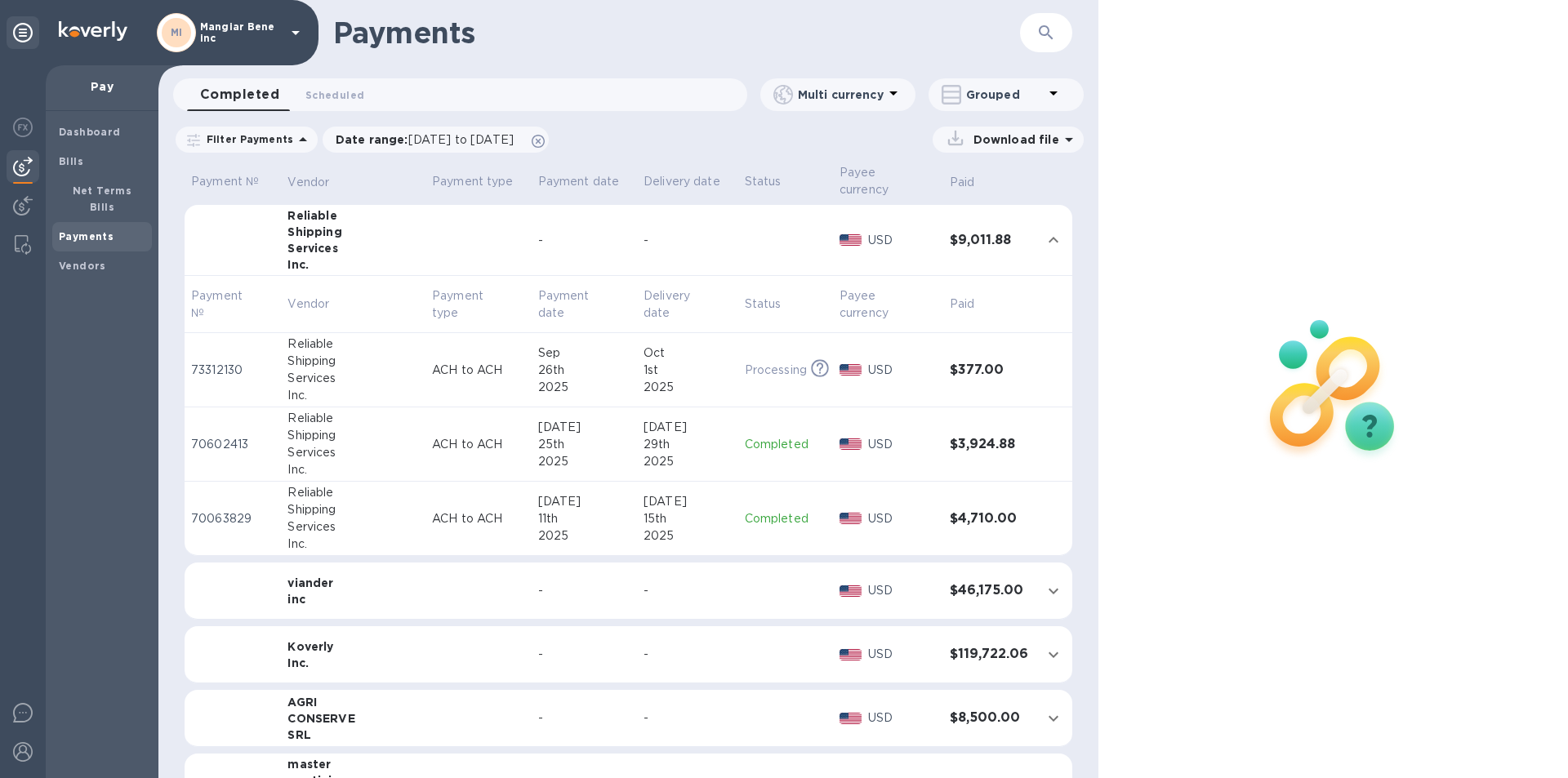
click at [762, 437] on p "Completed" at bounding box center [785, 445] width 82 height 17
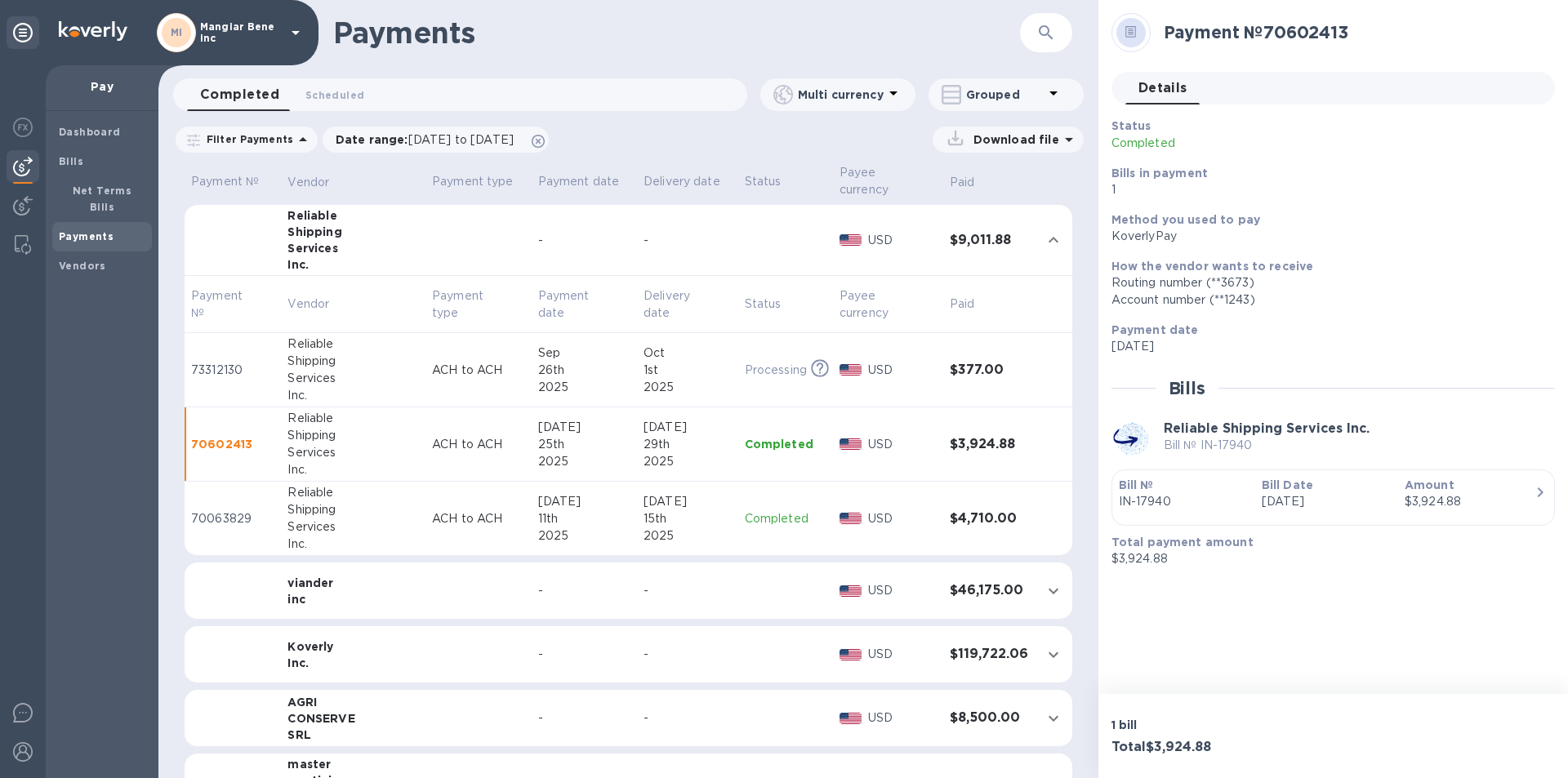
click at [747, 437] on p "Completed" at bounding box center [785, 445] width 82 height 16
click at [757, 511] on p "Completed" at bounding box center [785, 519] width 82 height 17
click at [297, 30] on icon at bounding box center [296, 33] width 20 height 20
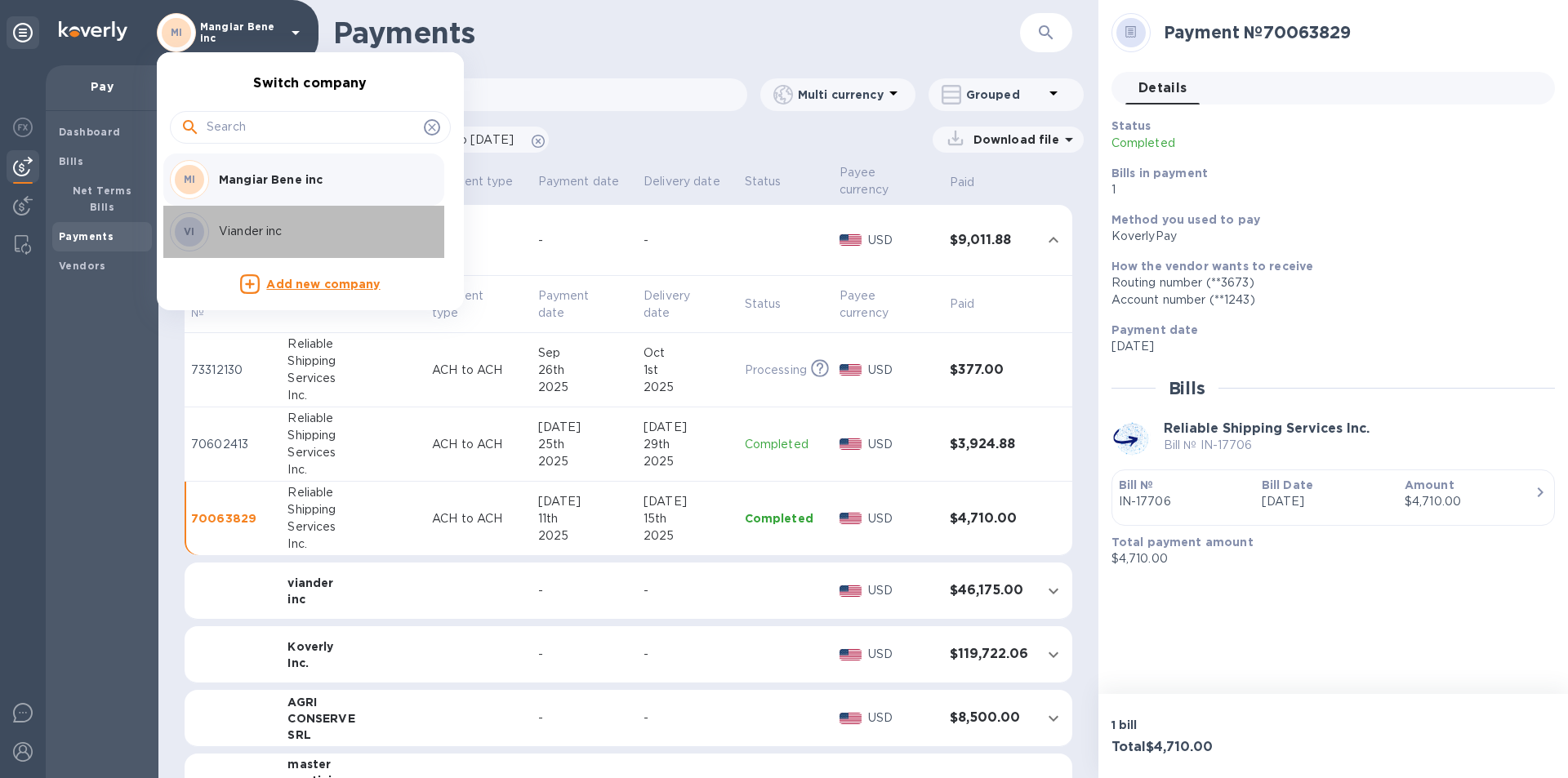
click at [254, 231] on p "Viander inc" at bounding box center [322, 231] width 206 height 17
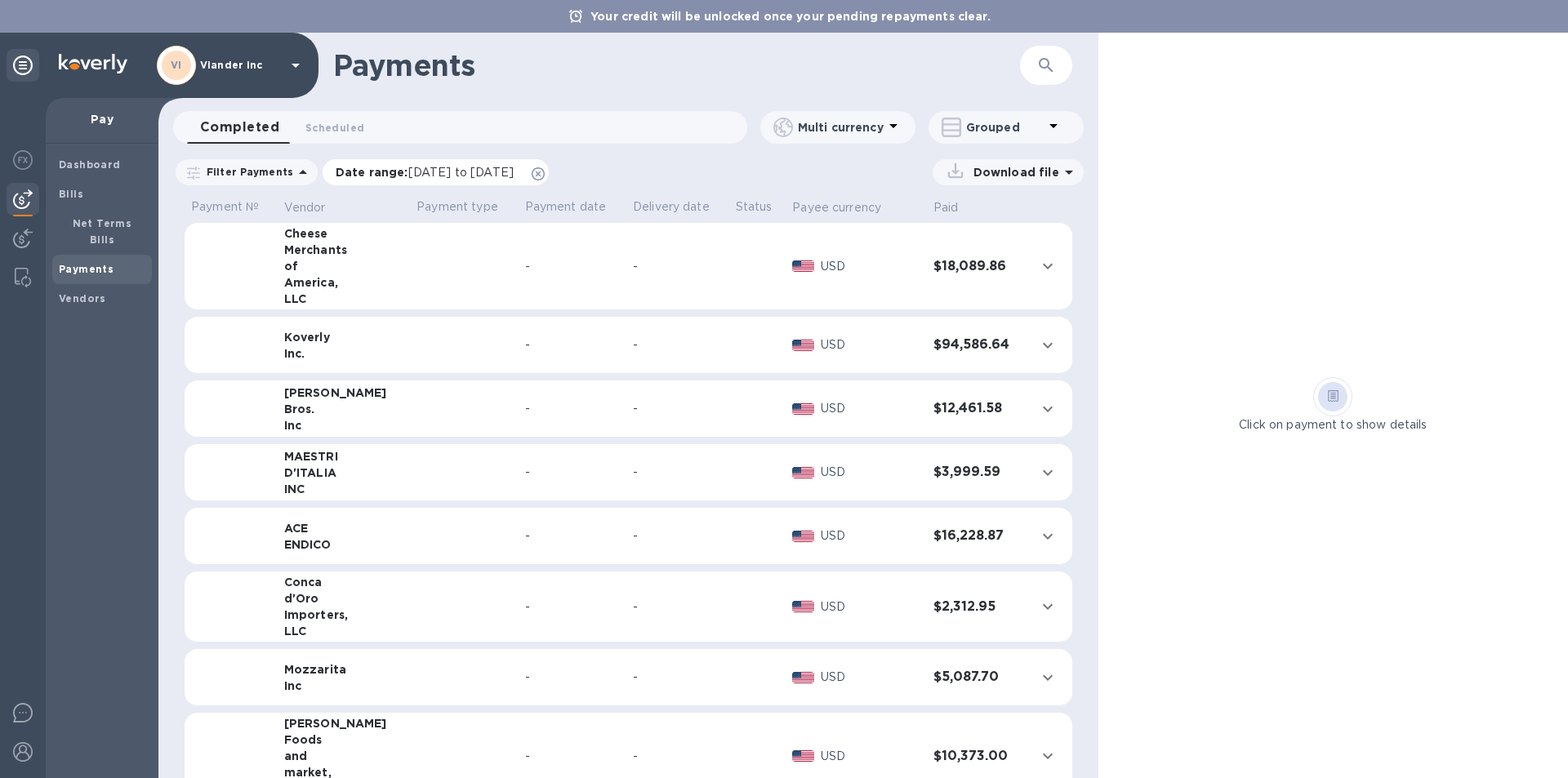
click at [430, 174] on span "[DATE] to [DATE]" at bounding box center [461, 172] width 106 height 13
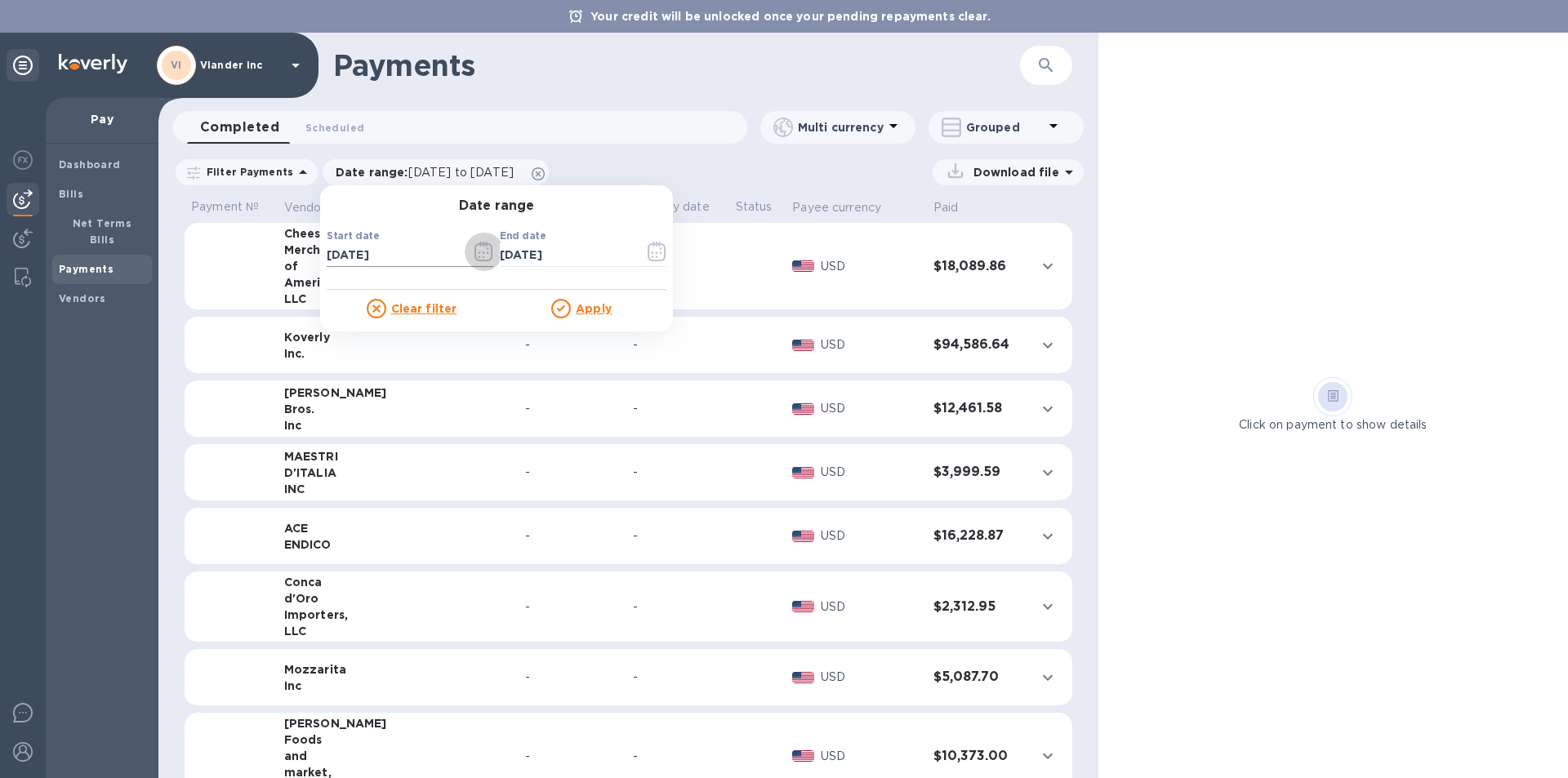
click at [478, 251] on icon "button" at bounding box center [483, 252] width 19 height 20
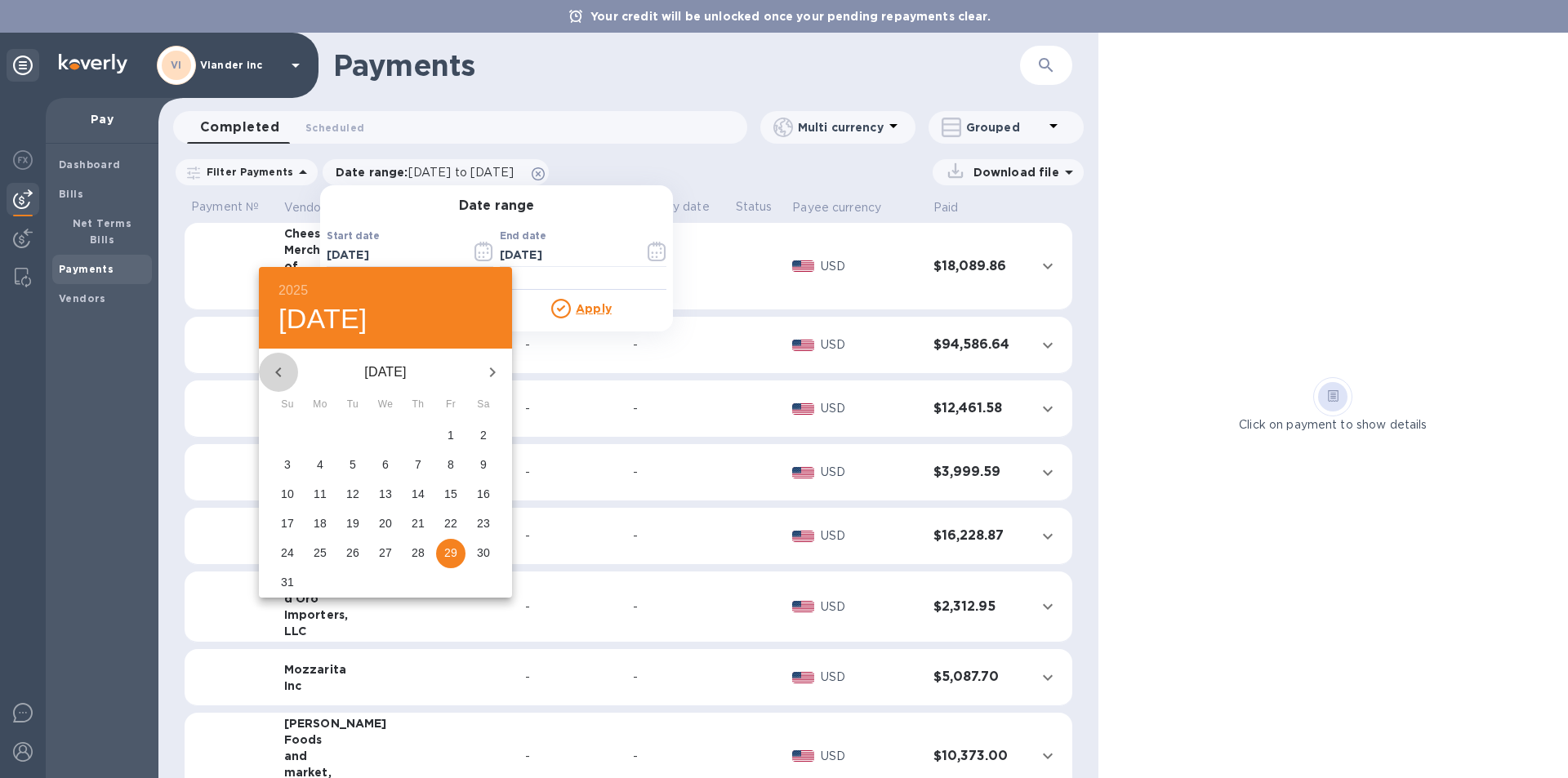
click at [285, 374] on icon "button" at bounding box center [279, 373] width 20 height 20
click at [352, 431] on p "1" at bounding box center [352, 436] width 6 height 16
type input "07/01/2025"
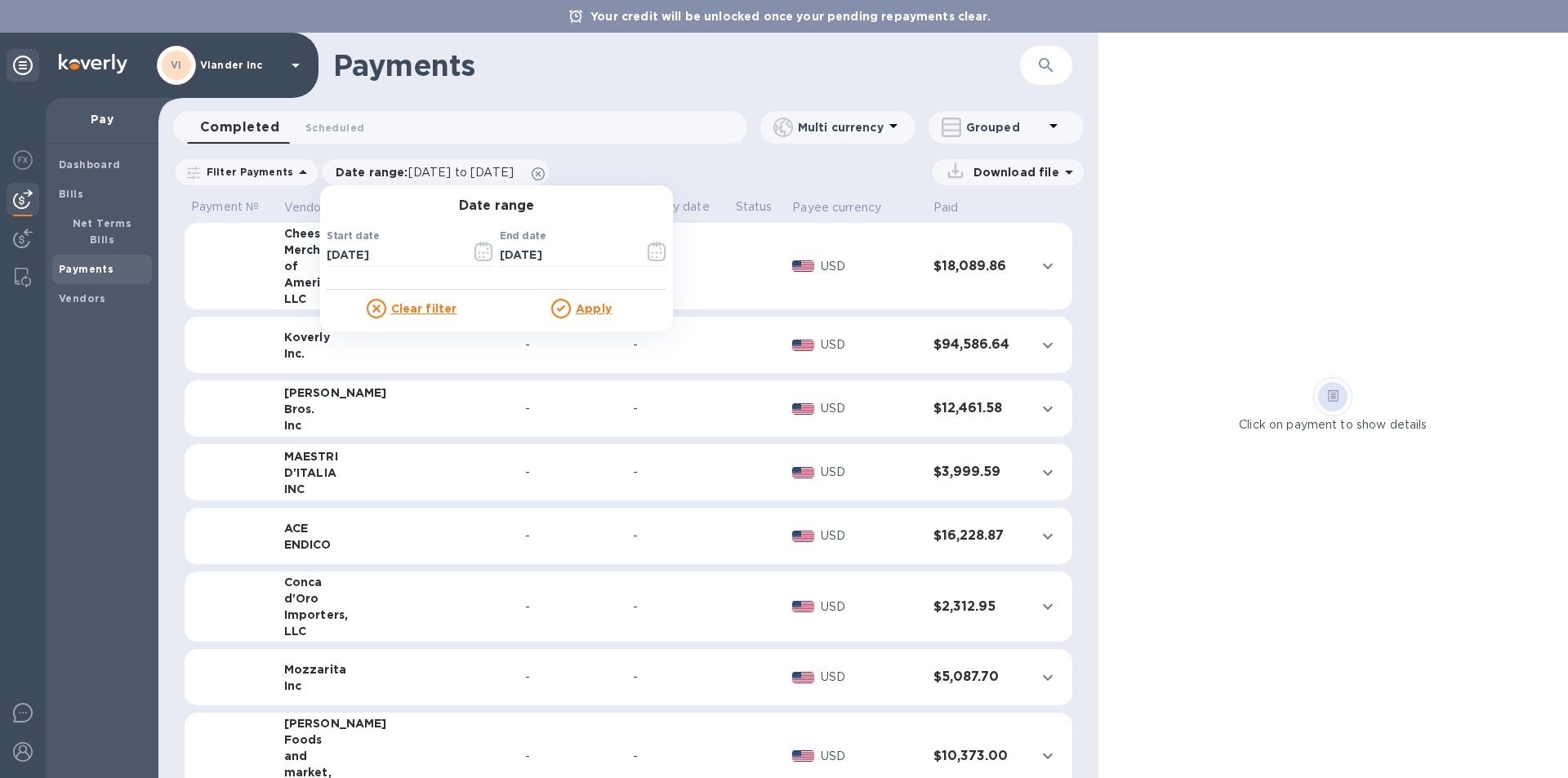
click at [593, 309] on u "Apply" at bounding box center [593, 308] width 36 height 13
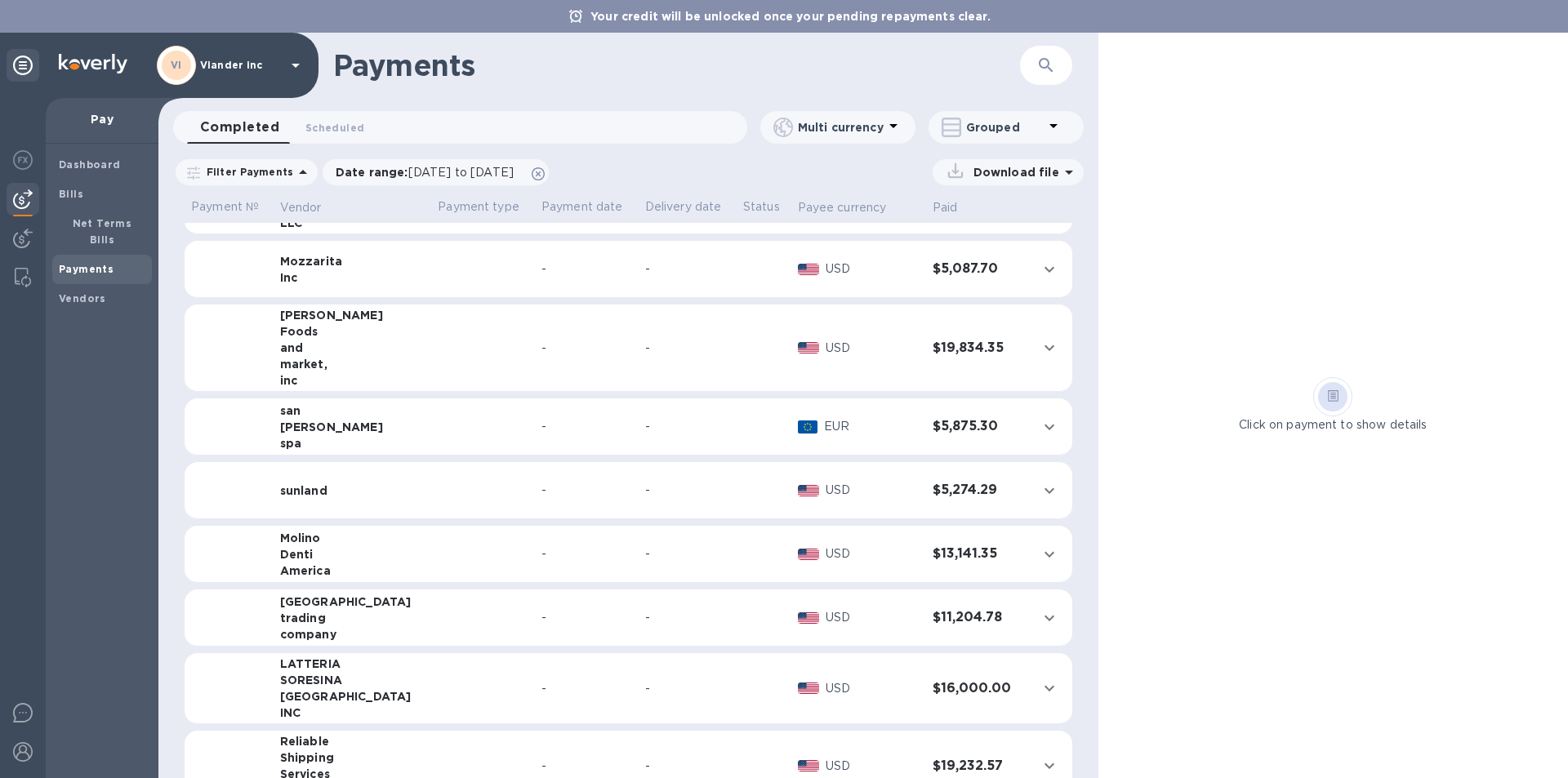
scroll to position [446, 0]
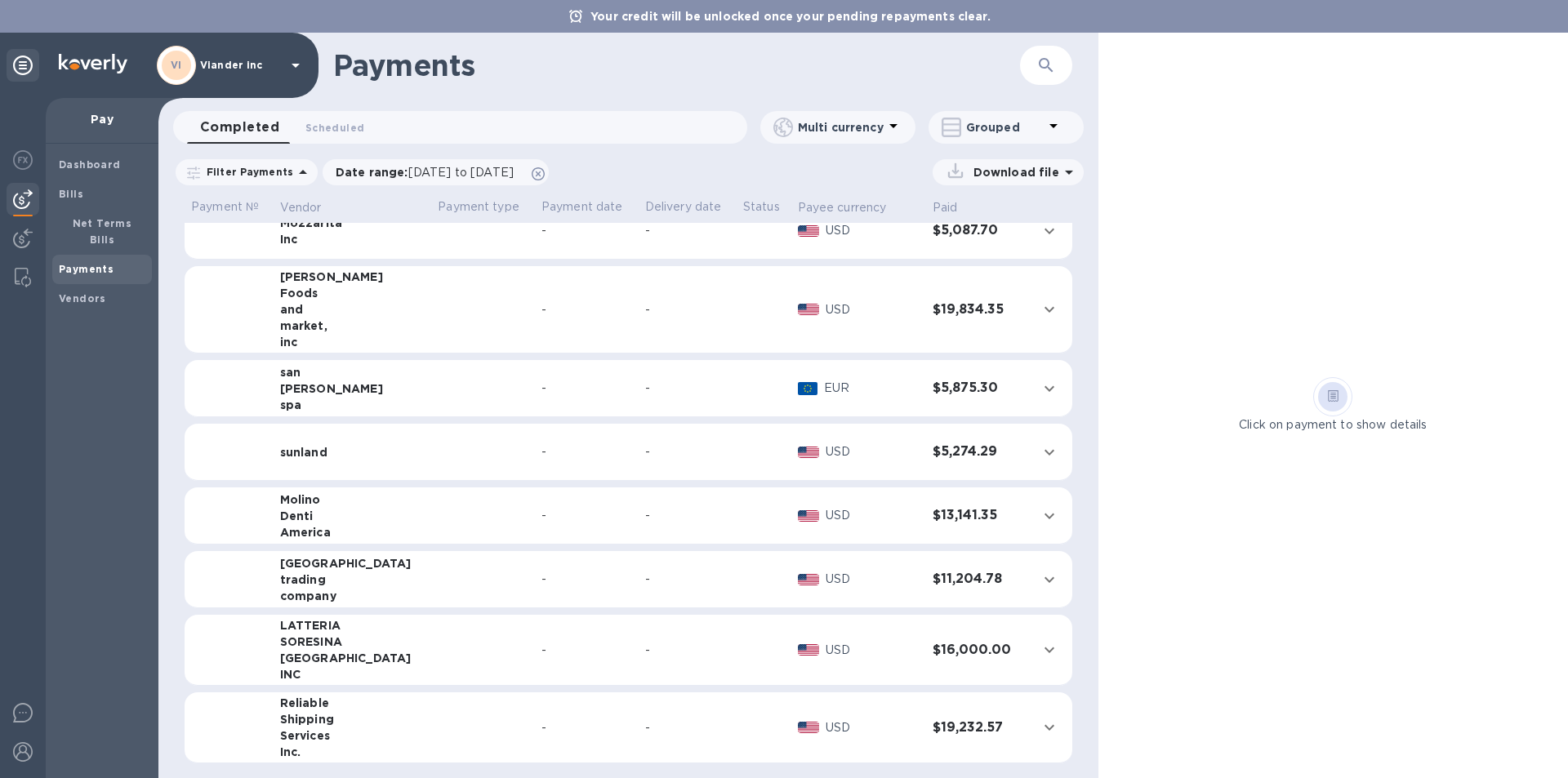
click at [431, 713] on td at bounding box center [483, 728] width 104 height 71
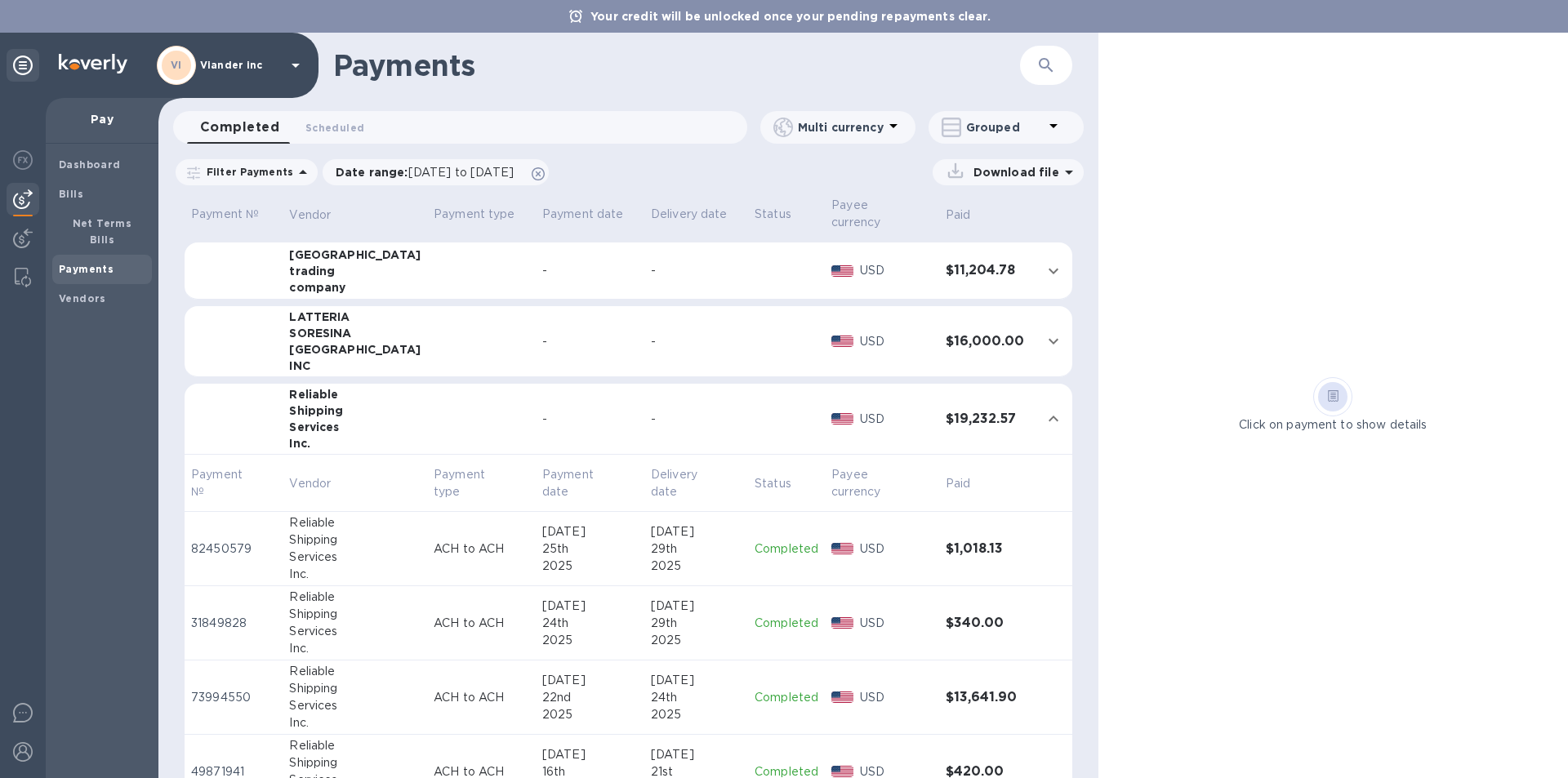
scroll to position [774, 0]
click at [771, 538] on p "Completed" at bounding box center [786, 546] width 64 height 17
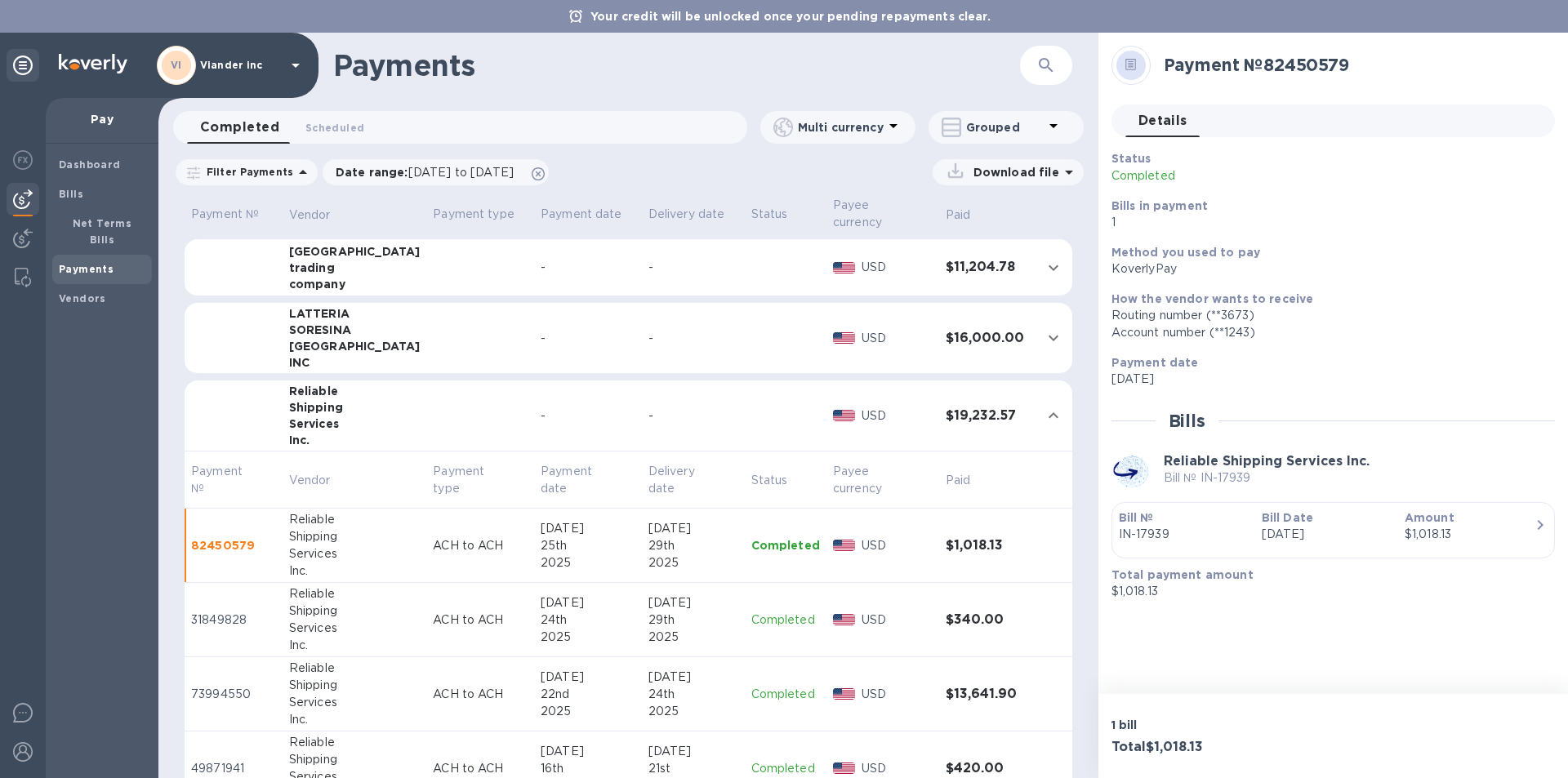
click at [769, 612] on p "Completed" at bounding box center [785, 620] width 69 height 17
click at [756, 538] on p "Completed" at bounding box center [785, 546] width 69 height 17
click at [764, 687] on p "Completed" at bounding box center [785, 695] width 69 height 17
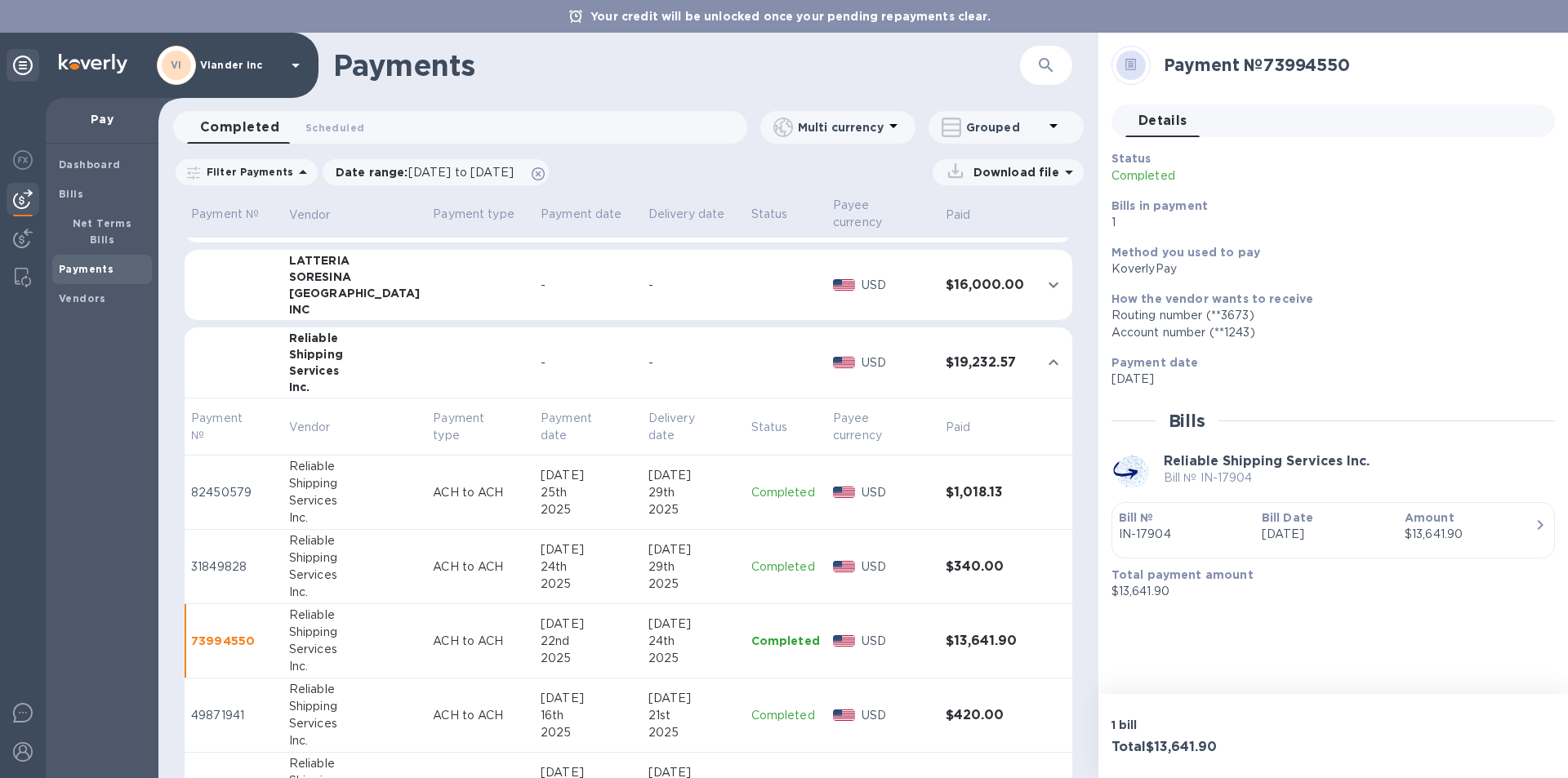
scroll to position [855, 0]
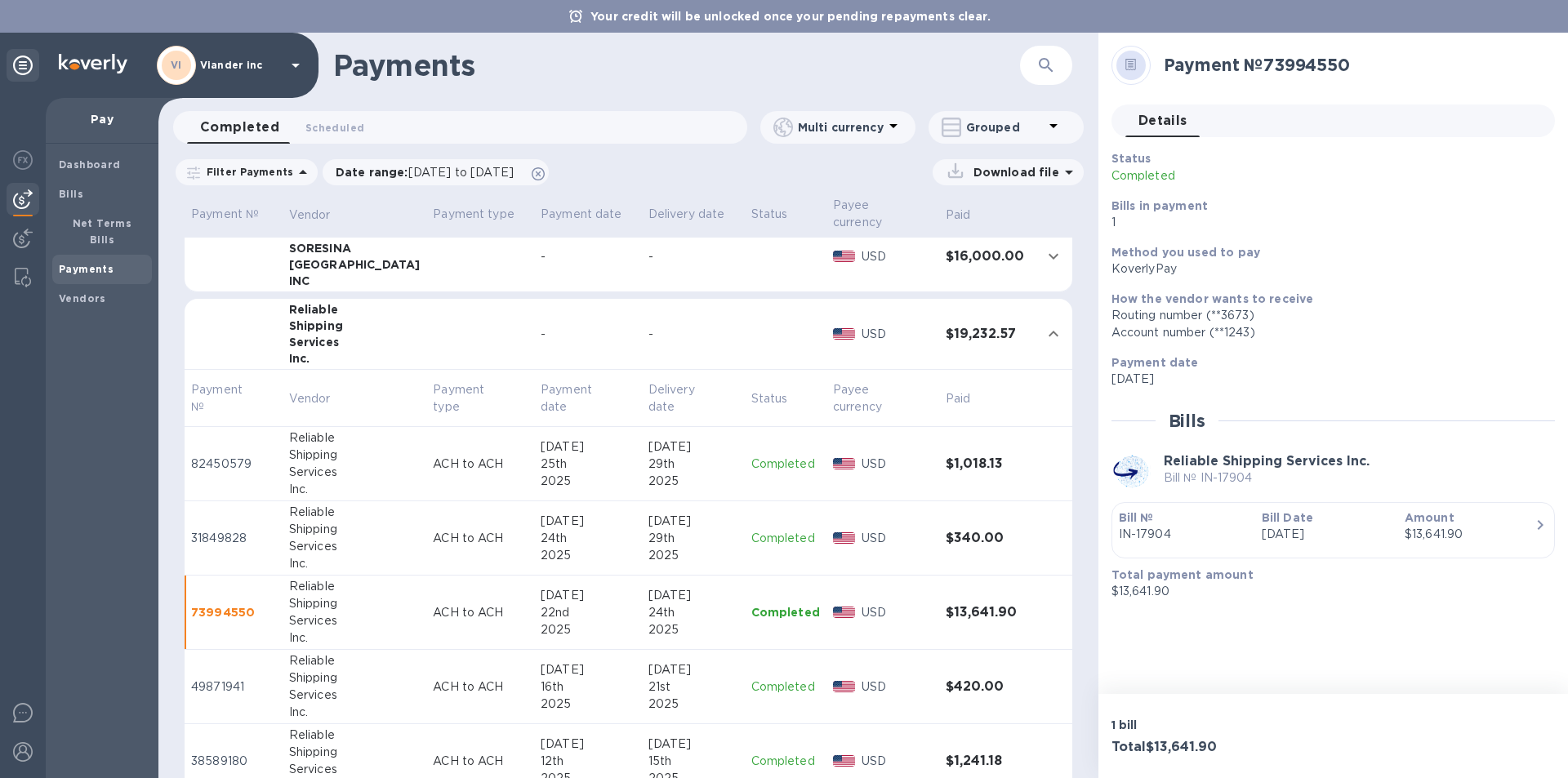
click at [760, 679] on p "Completed" at bounding box center [785, 687] width 69 height 17
click at [752, 753] on p "Completed" at bounding box center [785, 761] width 69 height 17
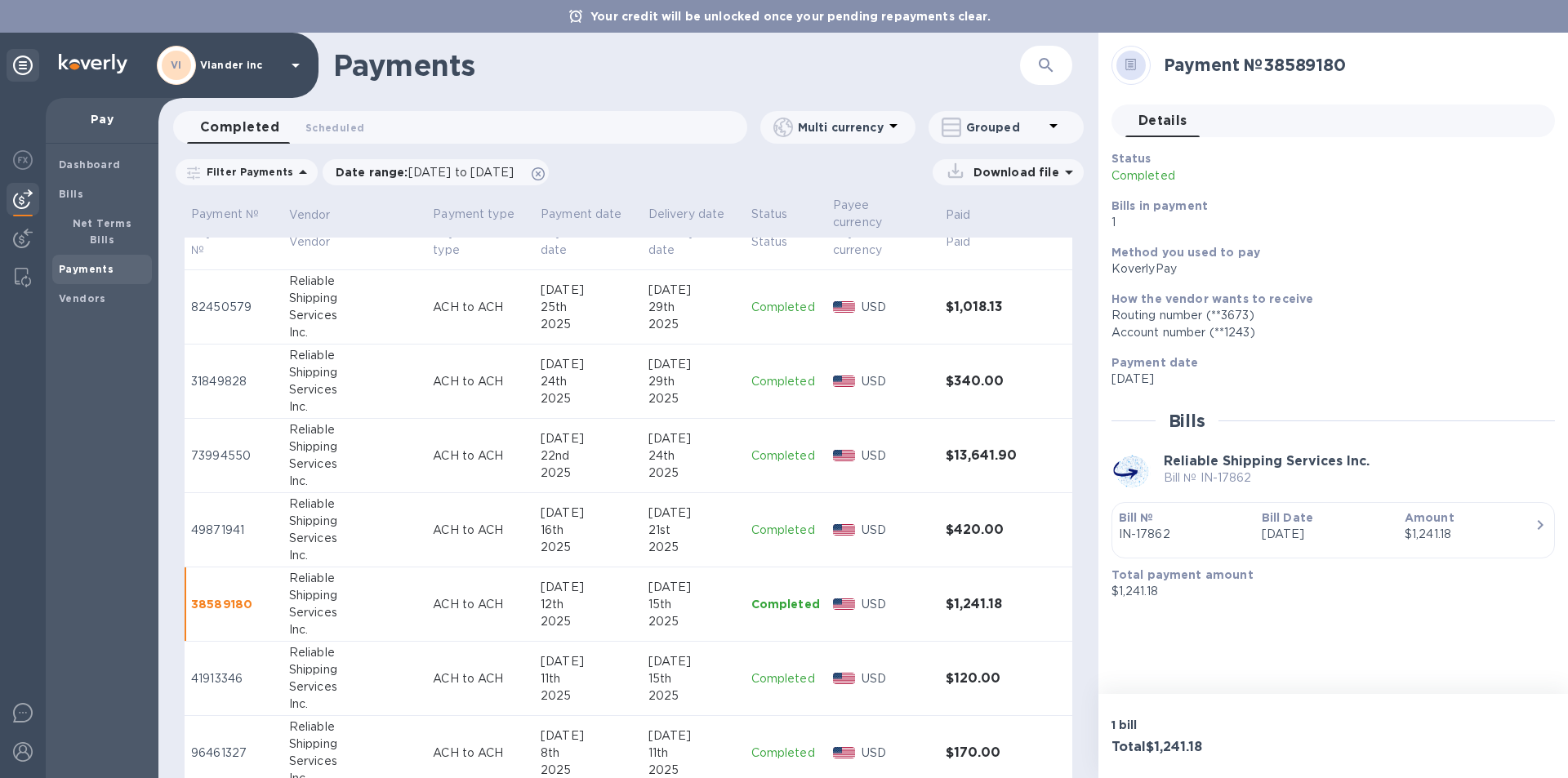
scroll to position [1018, 0]
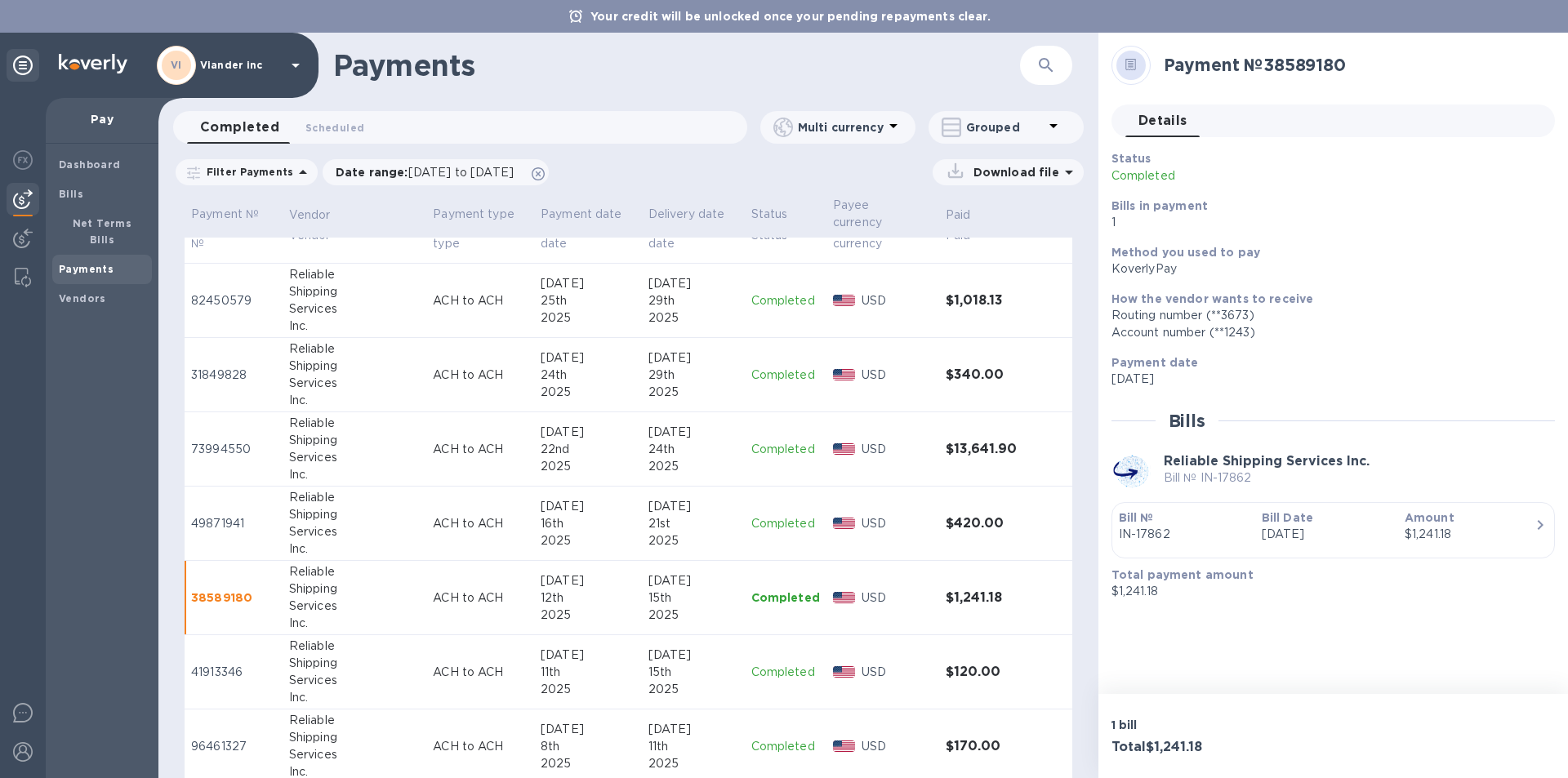
click at [758, 664] on p "Completed" at bounding box center [785, 672] width 69 height 17
click at [760, 739] on p "Completed" at bounding box center [785, 747] width 69 height 17
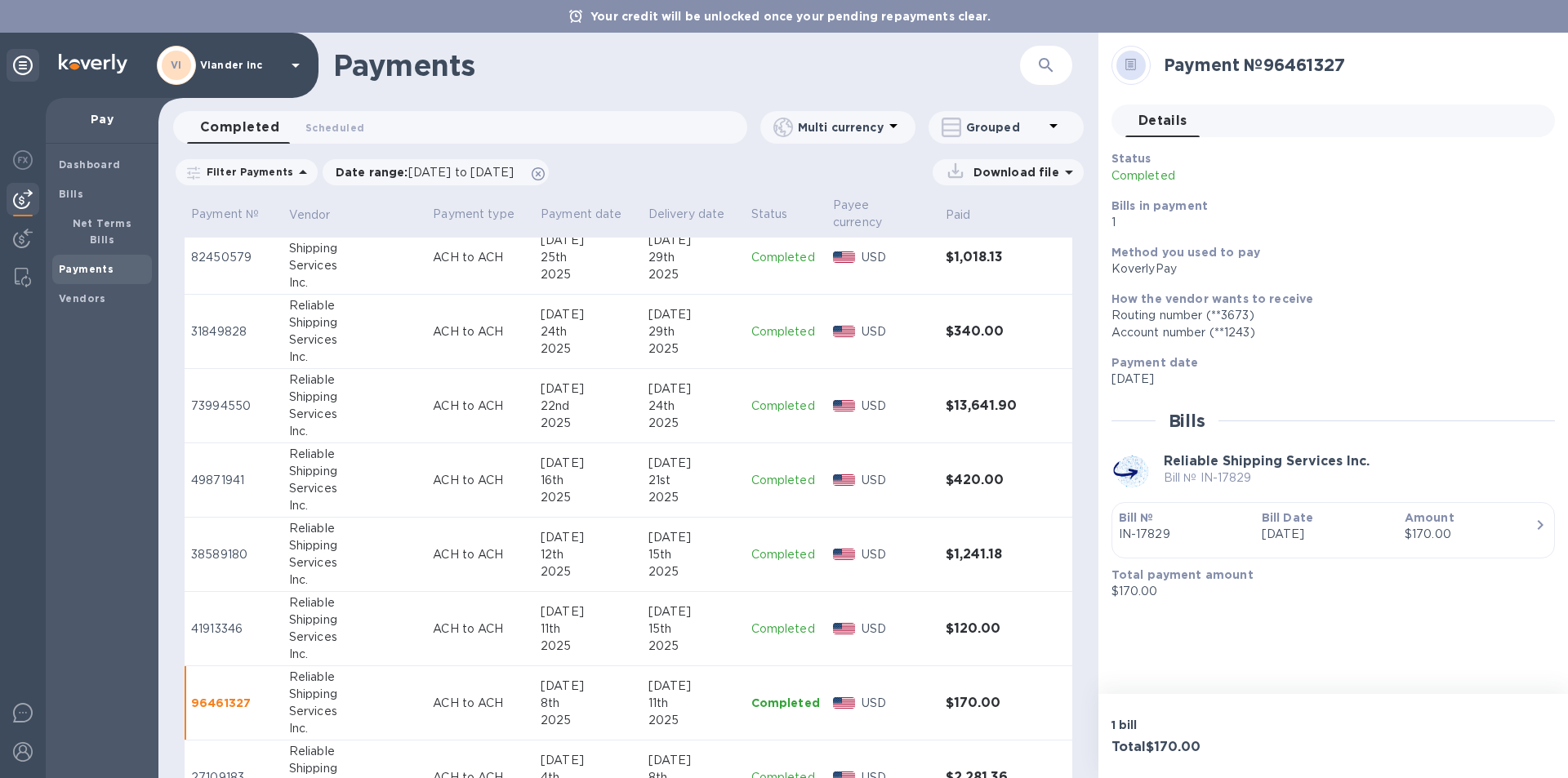
scroll to position [1099, 0]
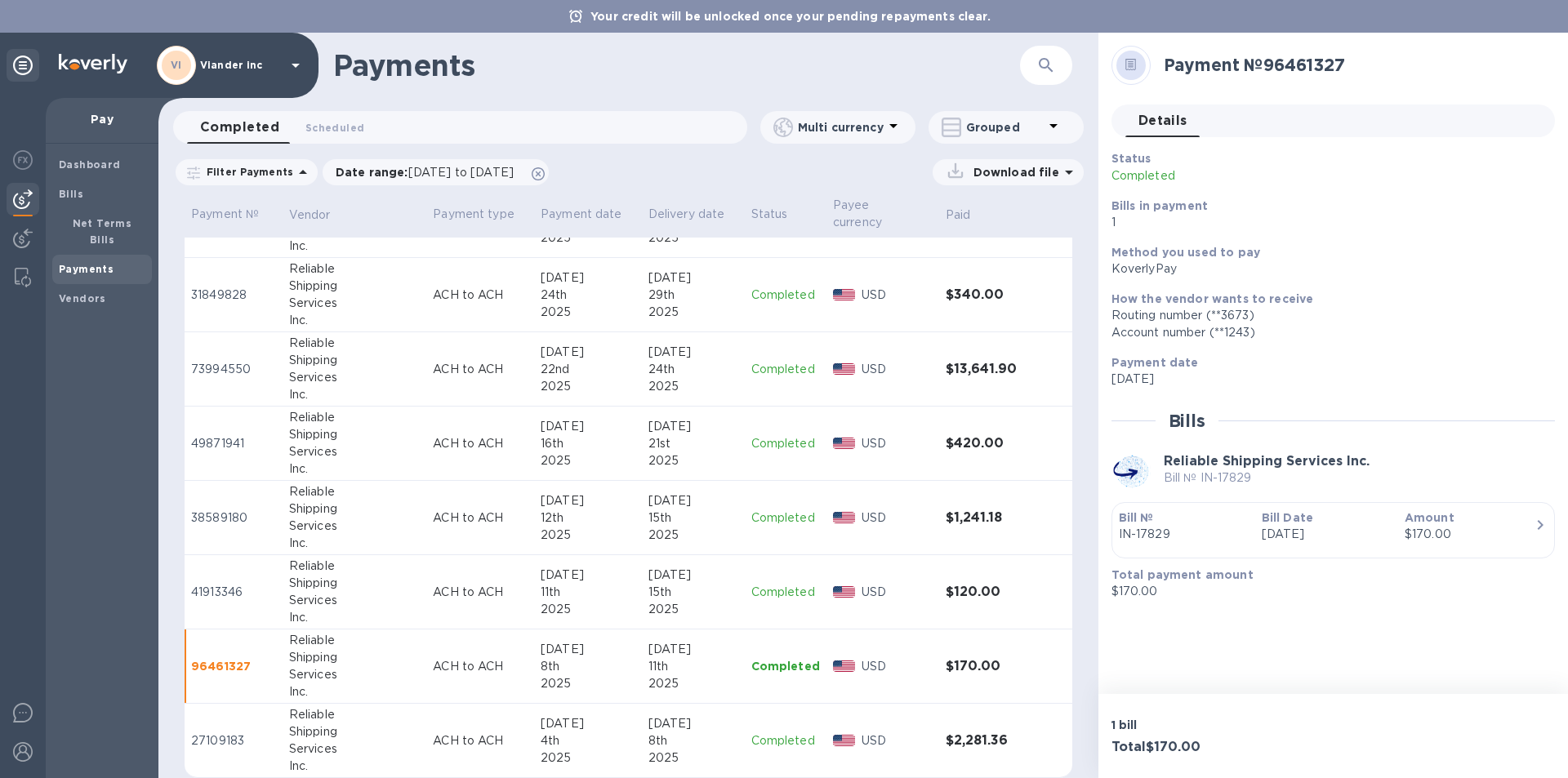
click at [756, 732] on p "Completed" at bounding box center [785, 740] width 69 height 17
click at [435, 171] on span "07/01/2025 to 09/30/2025" at bounding box center [461, 172] width 106 height 13
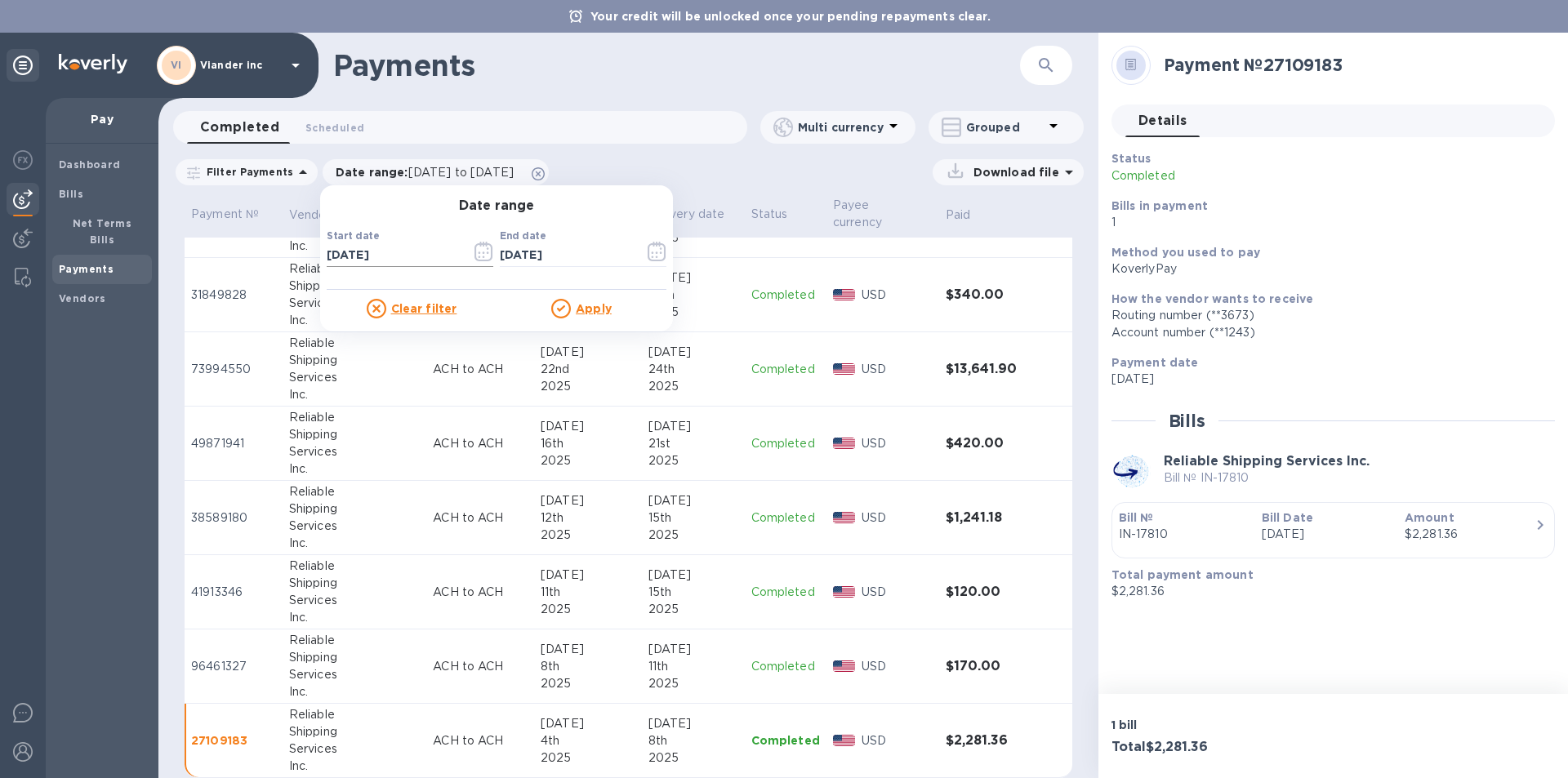
click at [406, 254] on input "07/01/2025" at bounding box center [392, 255] width 132 height 24
click at [474, 253] on icon "button" at bounding box center [483, 252] width 19 height 20
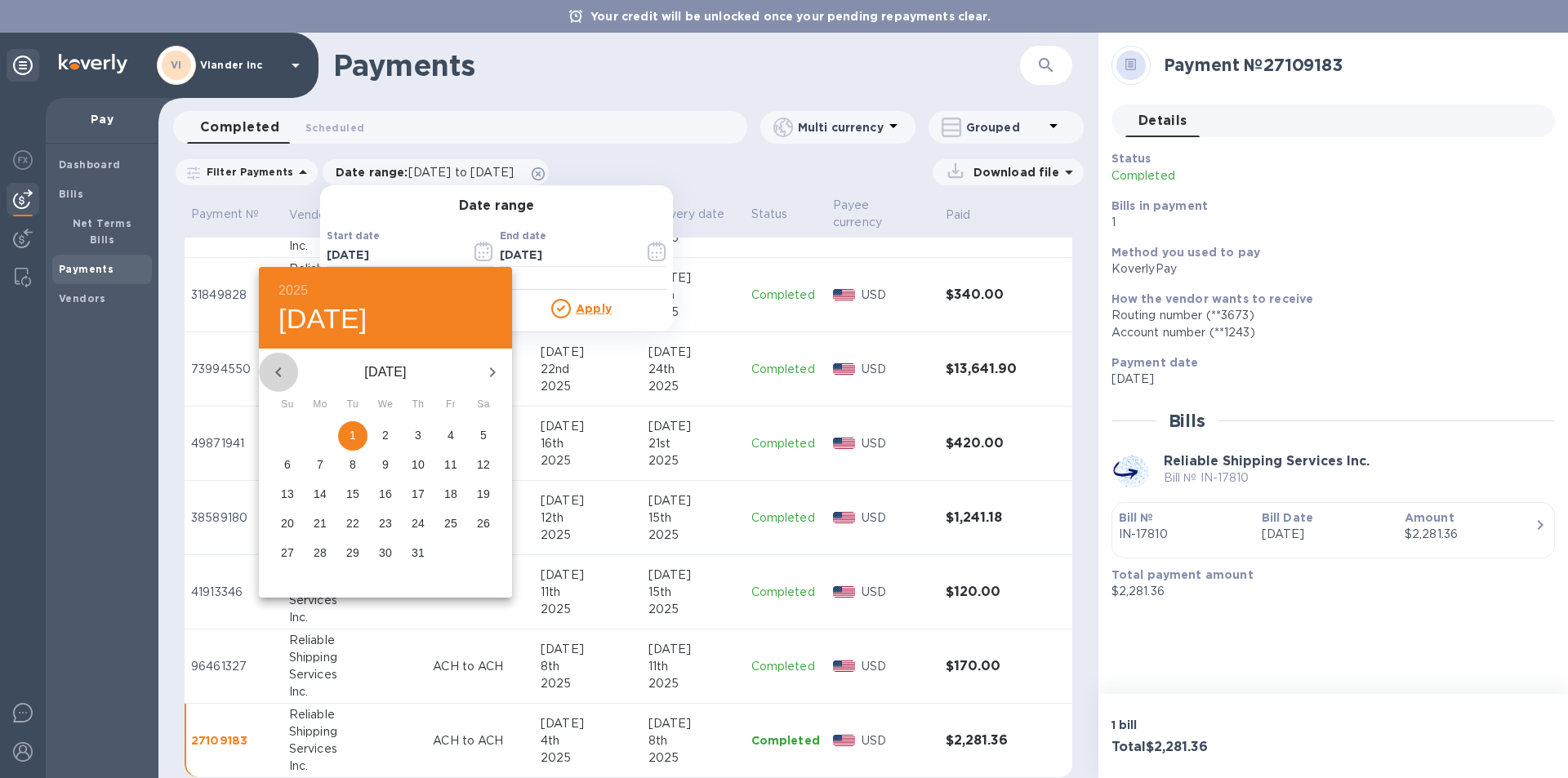
click at [282, 367] on icon "button" at bounding box center [279, 373] width 20 height 20
click at [279, 372] on icon "button" at bounding box center [279, 373] width 20 height 20
click at [418, 430] on p "1" at bounding box center [418, 436] width 6 height 16
type input "05/01/2025"
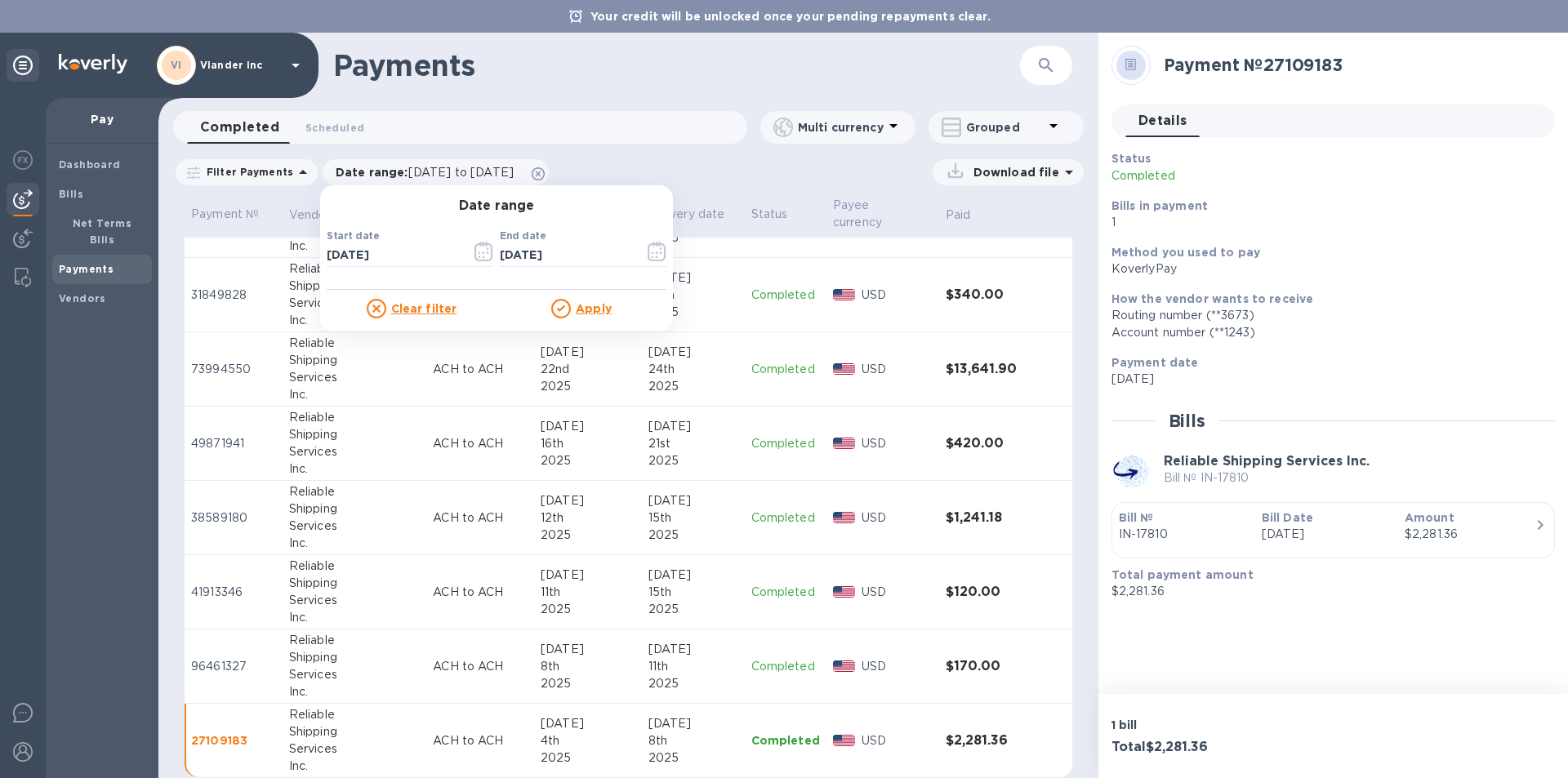
click at [588, 308] on u "Apply" at bounding box center [593, 308] width 36 height 13
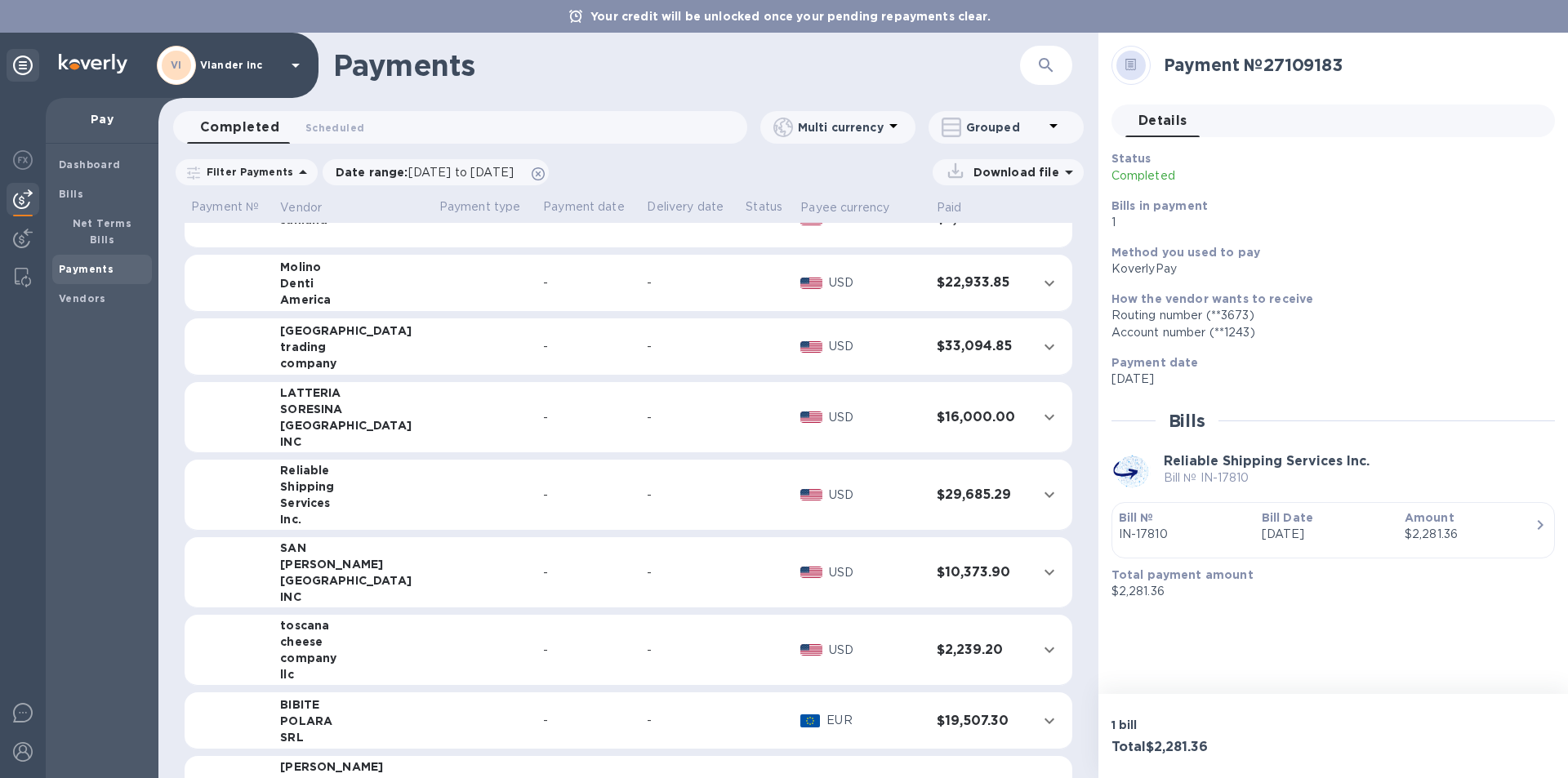
scroll to position [735, 0]
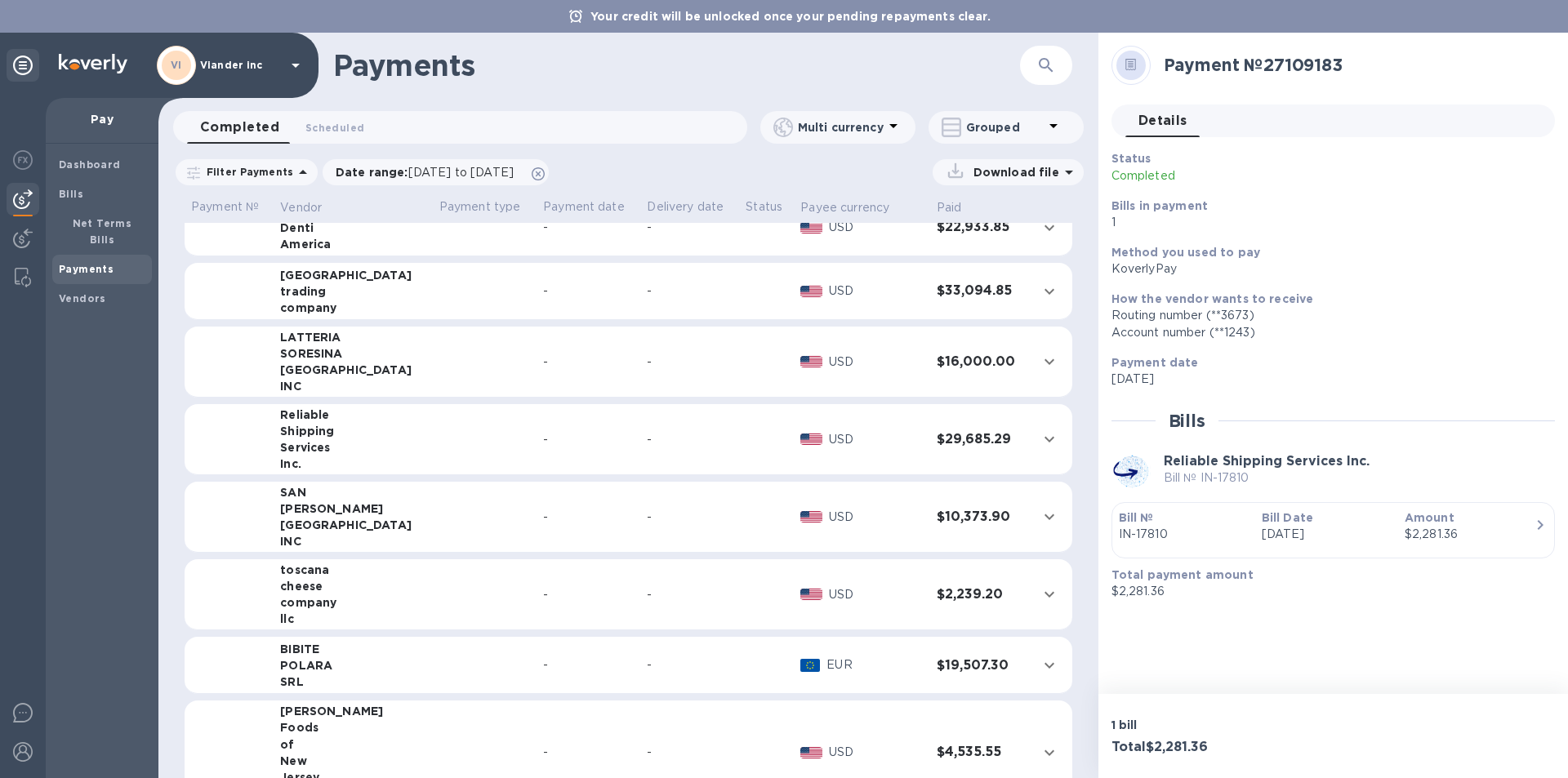
click at [441, 444] on td at bounding box center [485, 439] width 104 height 71
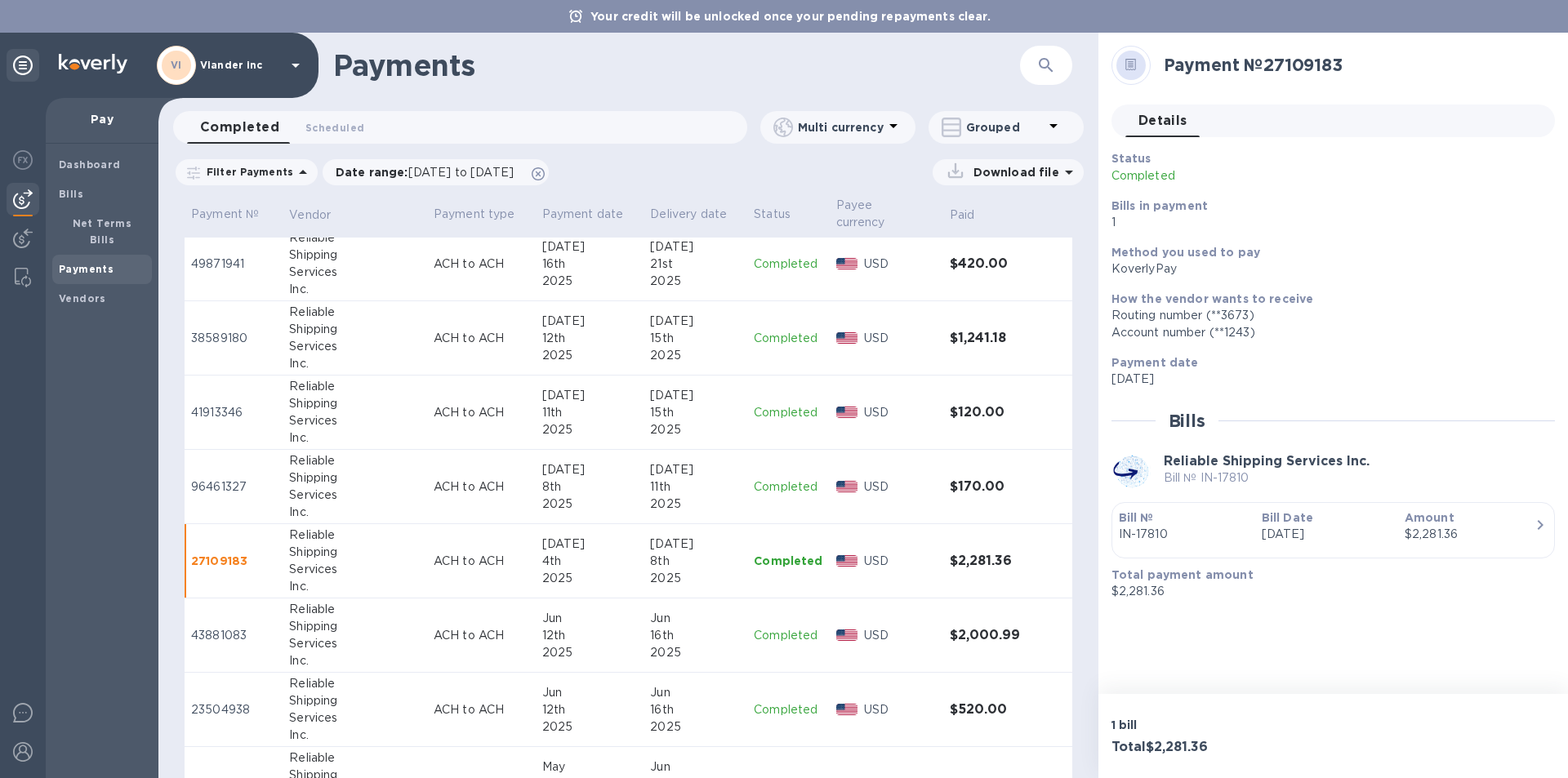
scroll to position [1307, 0]
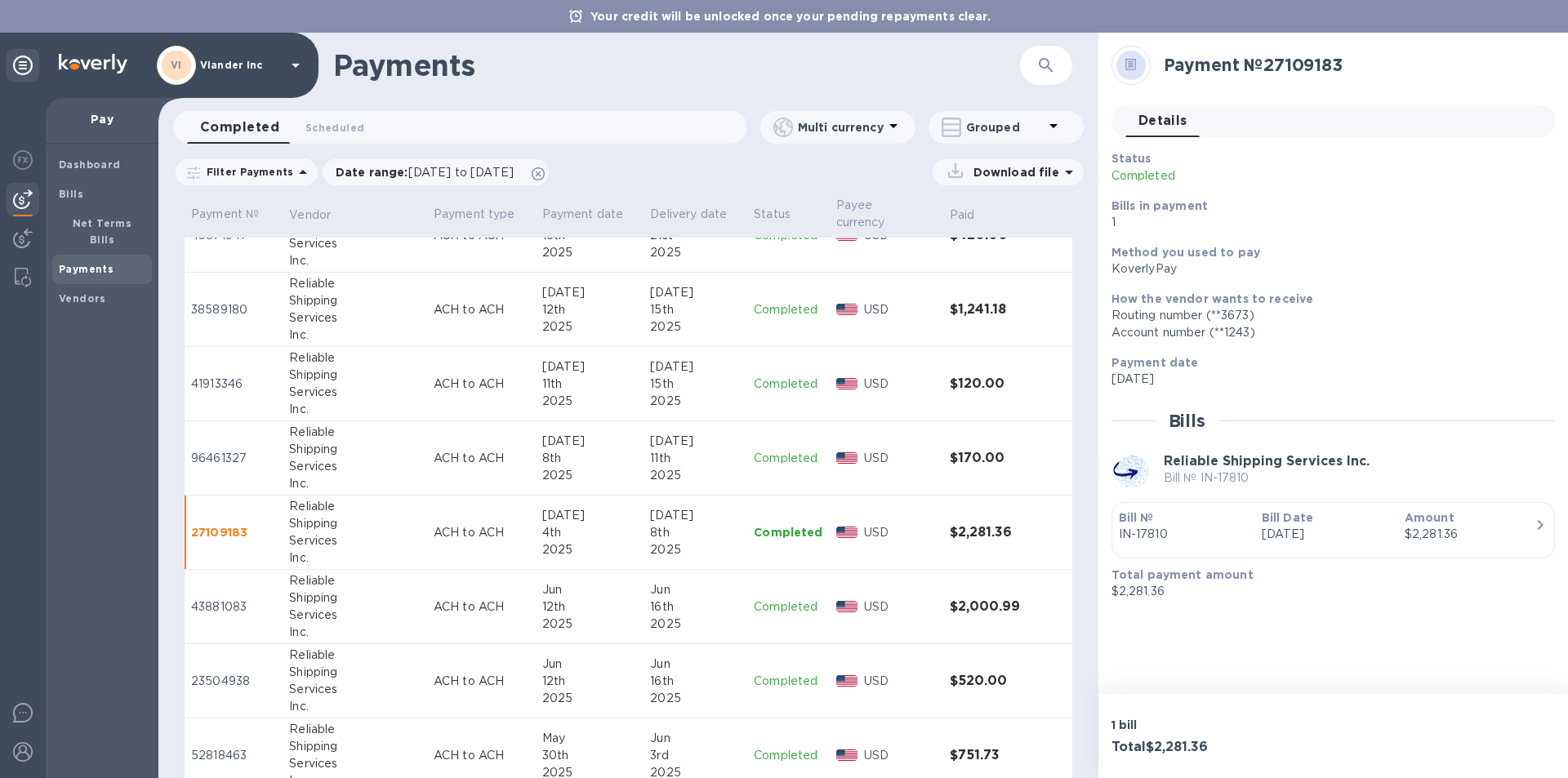
click at [767, 599] on p "Completed" at bounding box center [788, 607] width 69 height 17
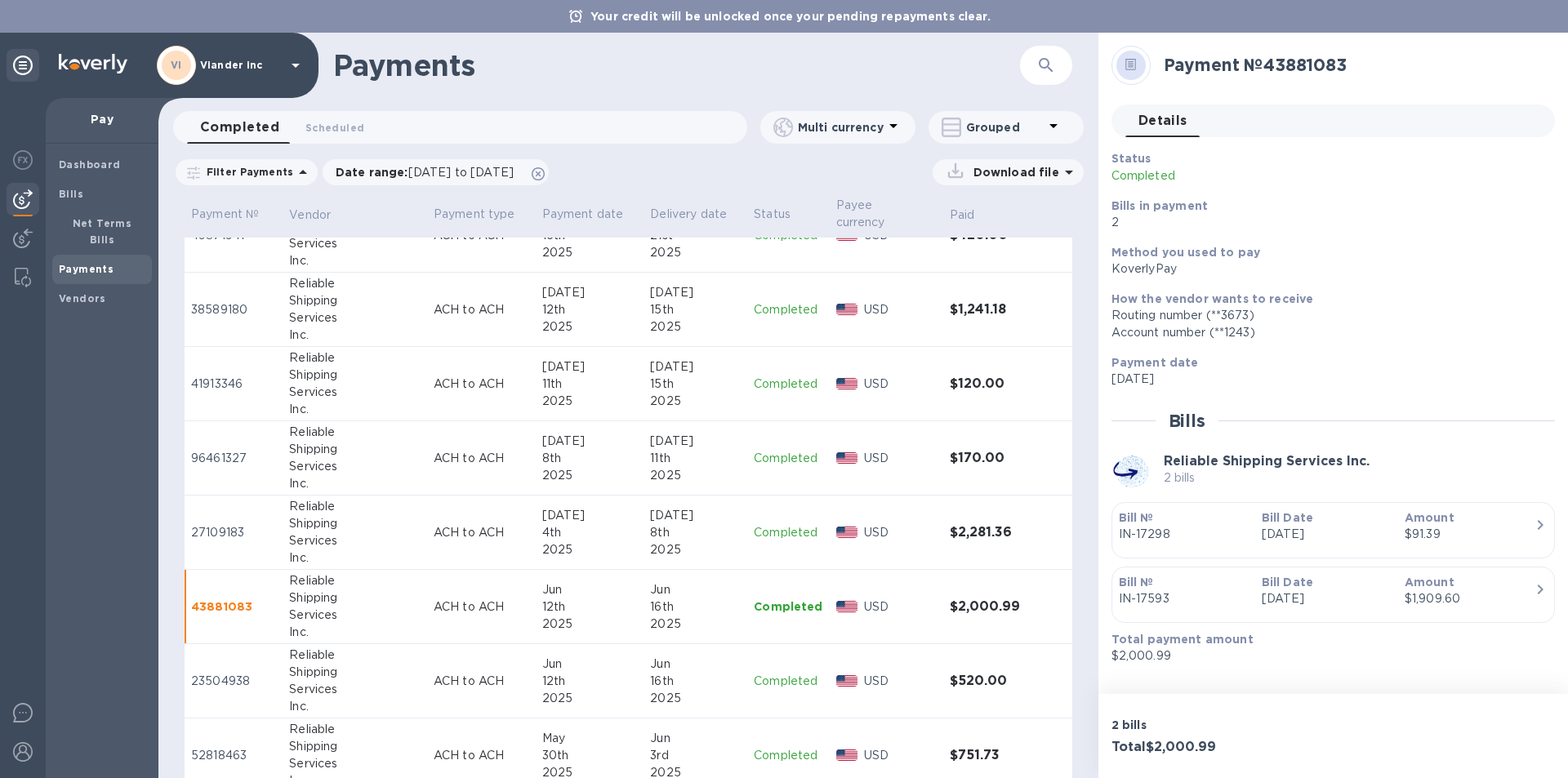
click at [771, 673] on p "Completed" at bounding box center [788, 681] width 69 height 17
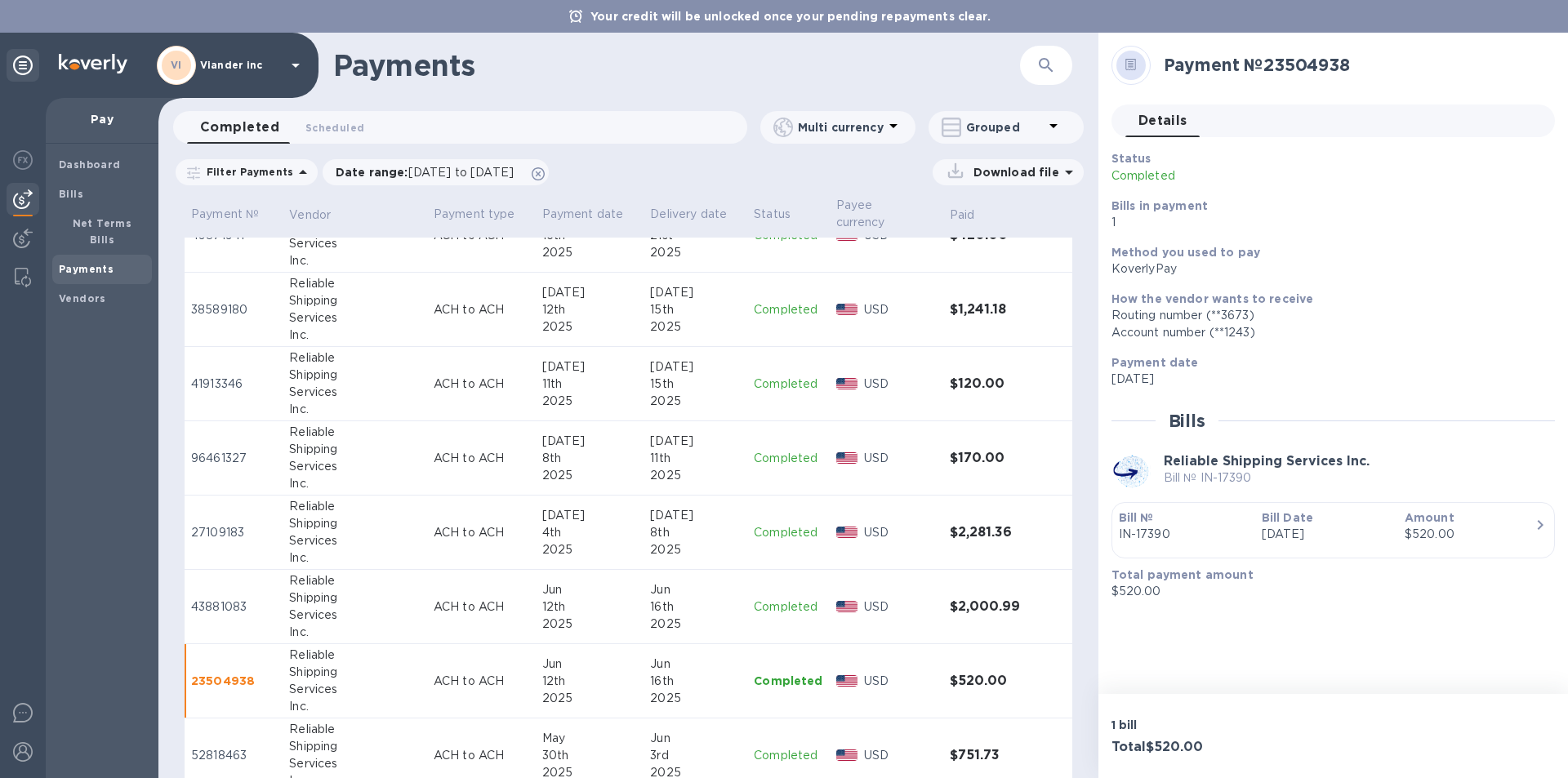
click at [764, 748] on p "Completed" at bounding box center [788, 756] width 69 height 17
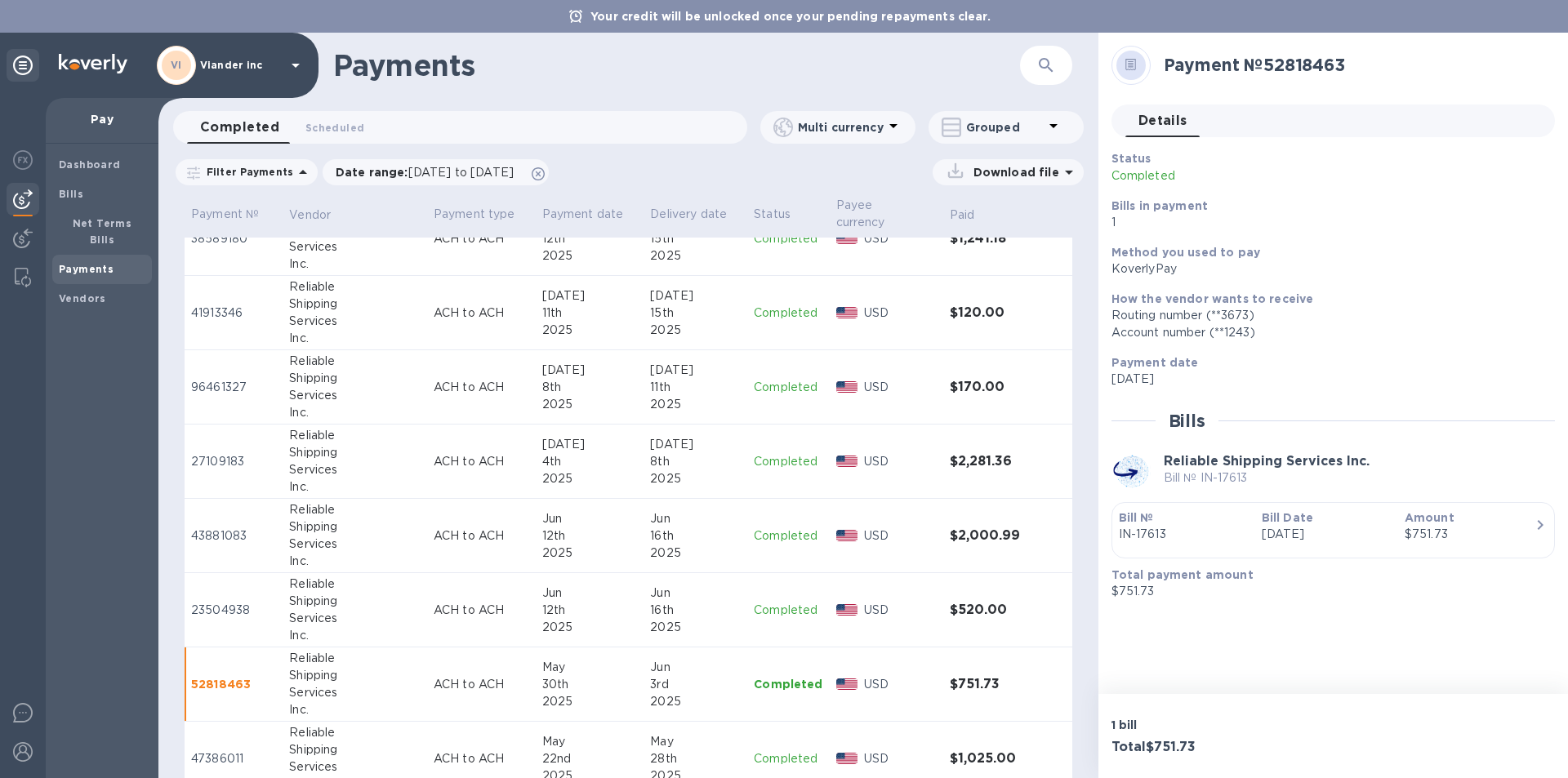
scroll to position [1552, 0]
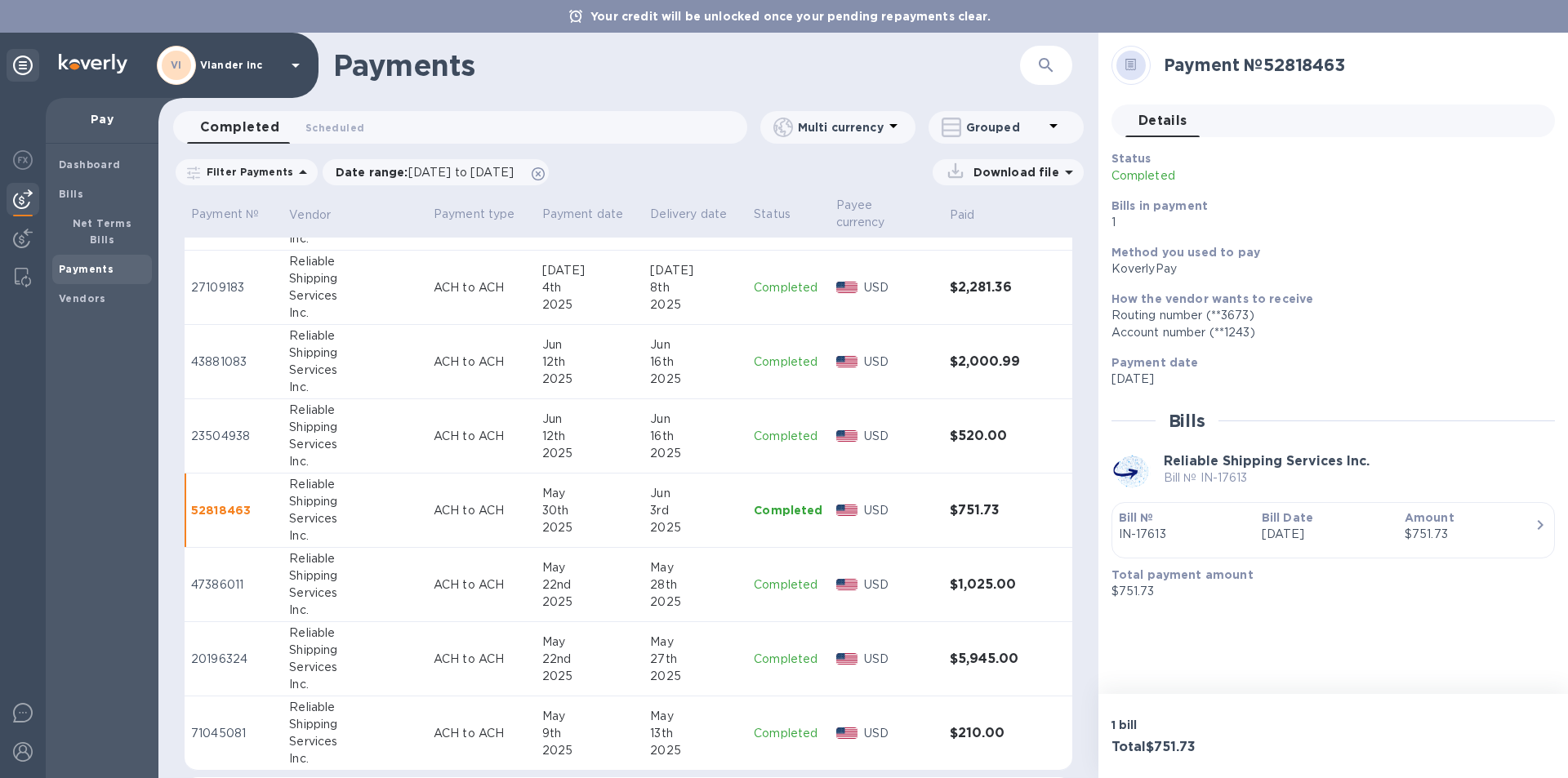
click at [762, 576] on p "Completed" at bounding box center [788, 584] width 69 height 17
click at [771, 725] on p "Completed" at bounding box center [788, 733] width 69 height 17
click at [297, 65] on icon at bounding box center [295, 65] width 8 height 4
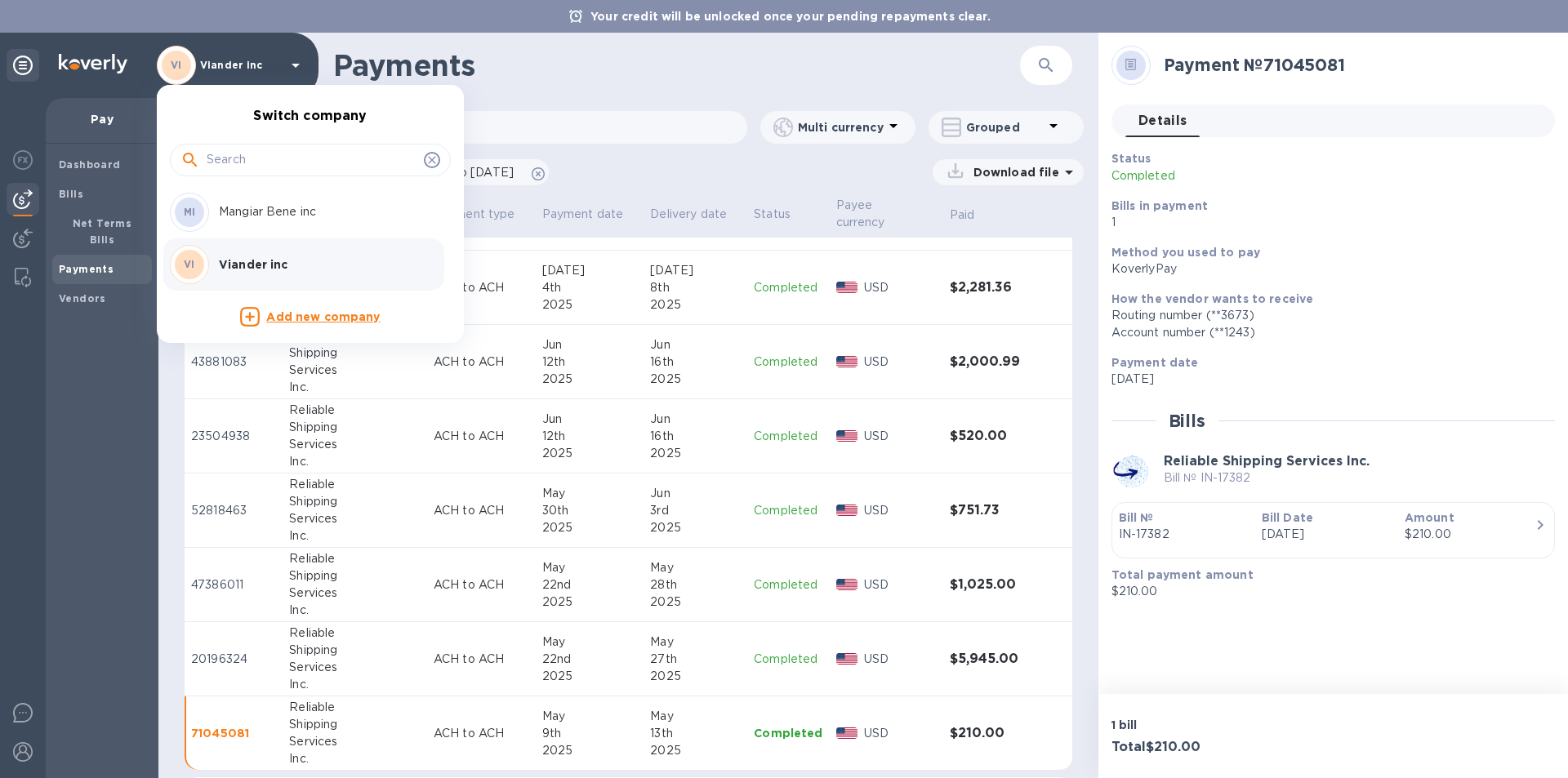
click at [299, 213] on p "Mangiar Bene inc" at bounding box center [322, 212] width 206 height 17
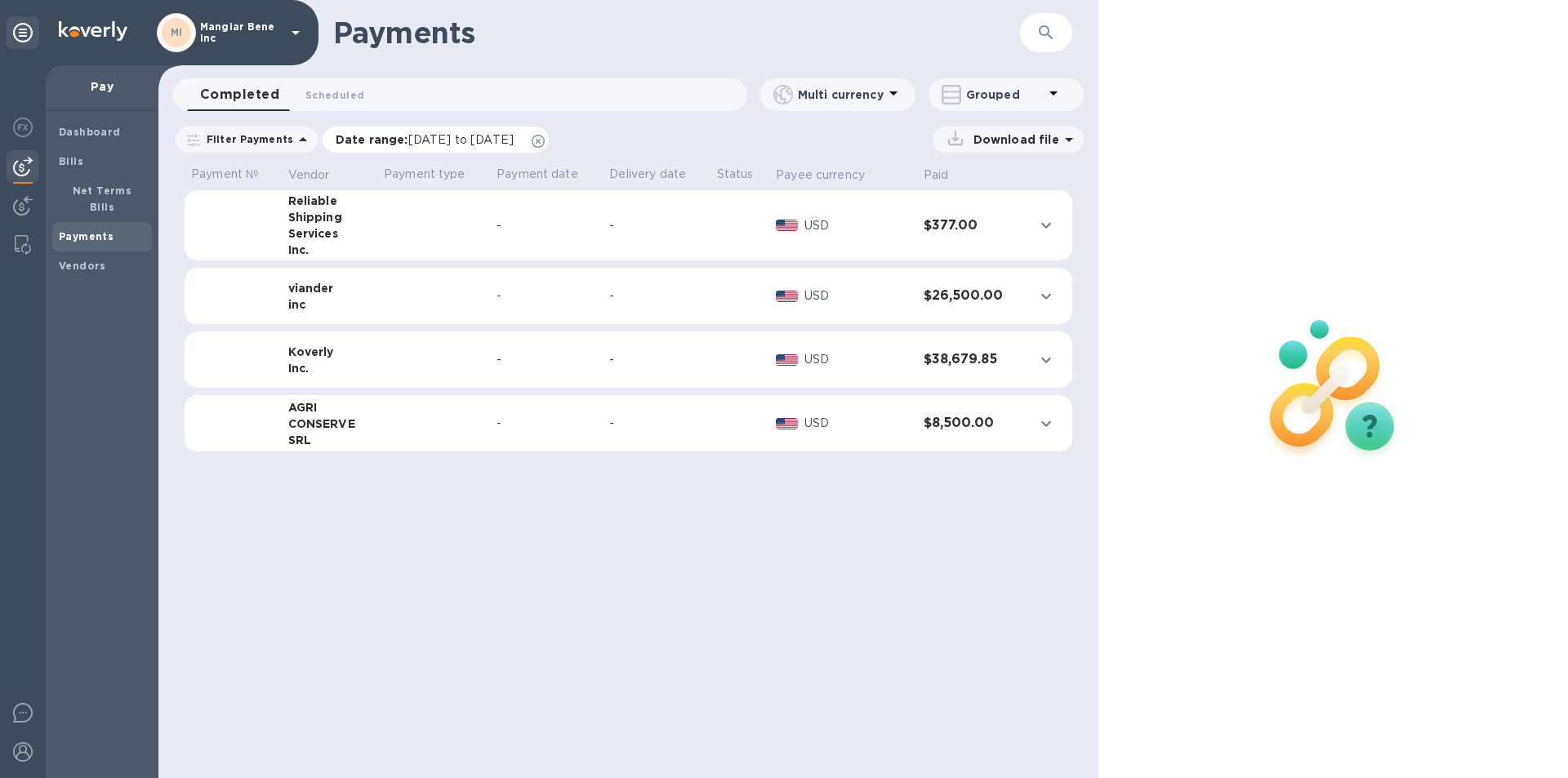
click at [425, 139] on span "[DATE] to [DATE]" at bounding box center [461, 140] width 106 height 13
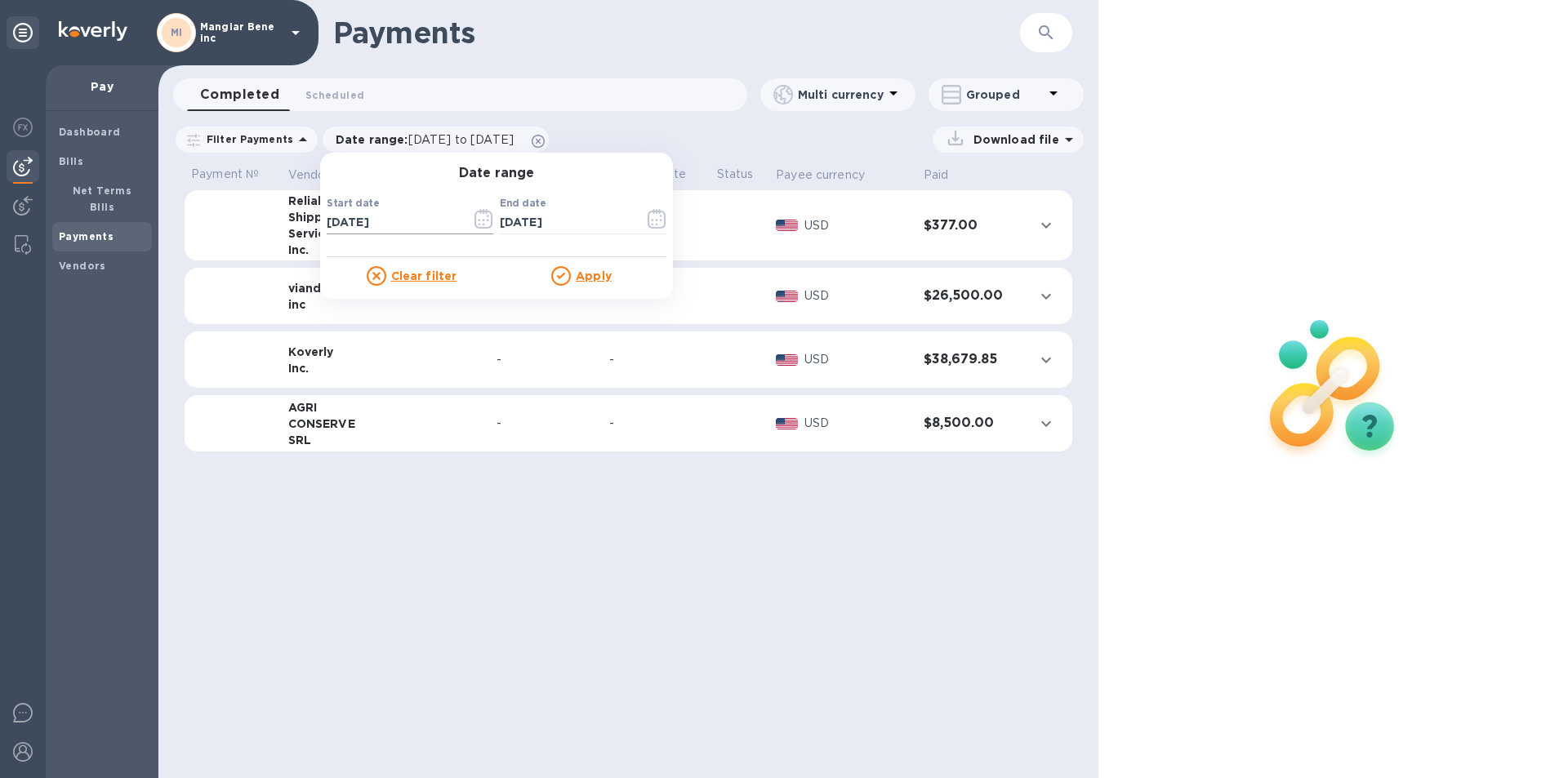
click at [478, 219] on icon "button" at bounding box center [483, 219] width 19 height 20
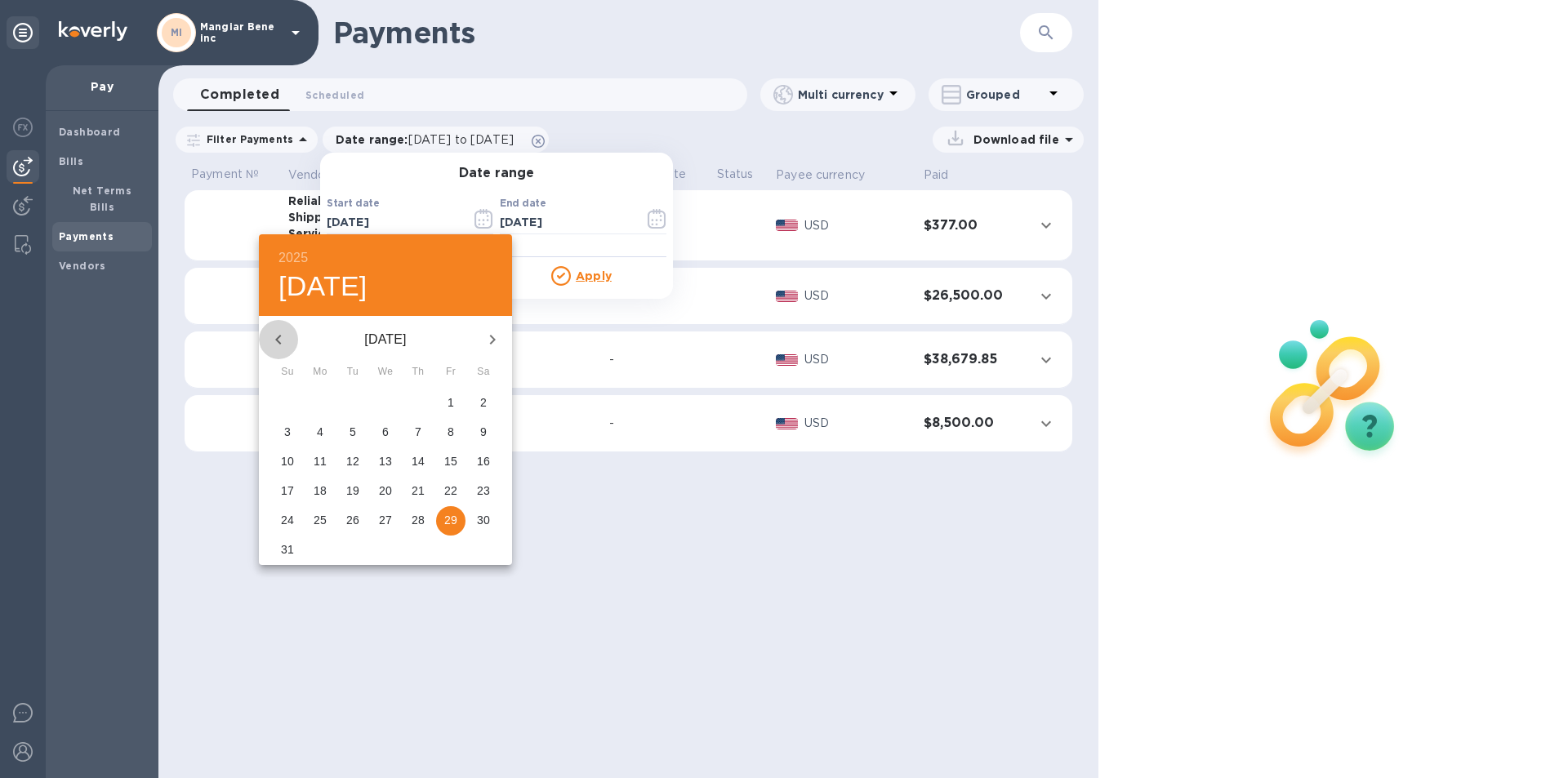
click at [283, 336] on icon "button" at bounding box center [279, 340] width 20 height 20
click at [285, 338] on icon "button" at bounding box center [279, 340] width 20 height 20
click at [280, 338] on icon "button" at bounding box center [279, 340] width 20 height 20
click at [493, 336] on icon "button" at bounding box center [493, 340] width 20 height 20
click at [296, 398] on span "1" at bounding box center [287, 402] width 30 height 16
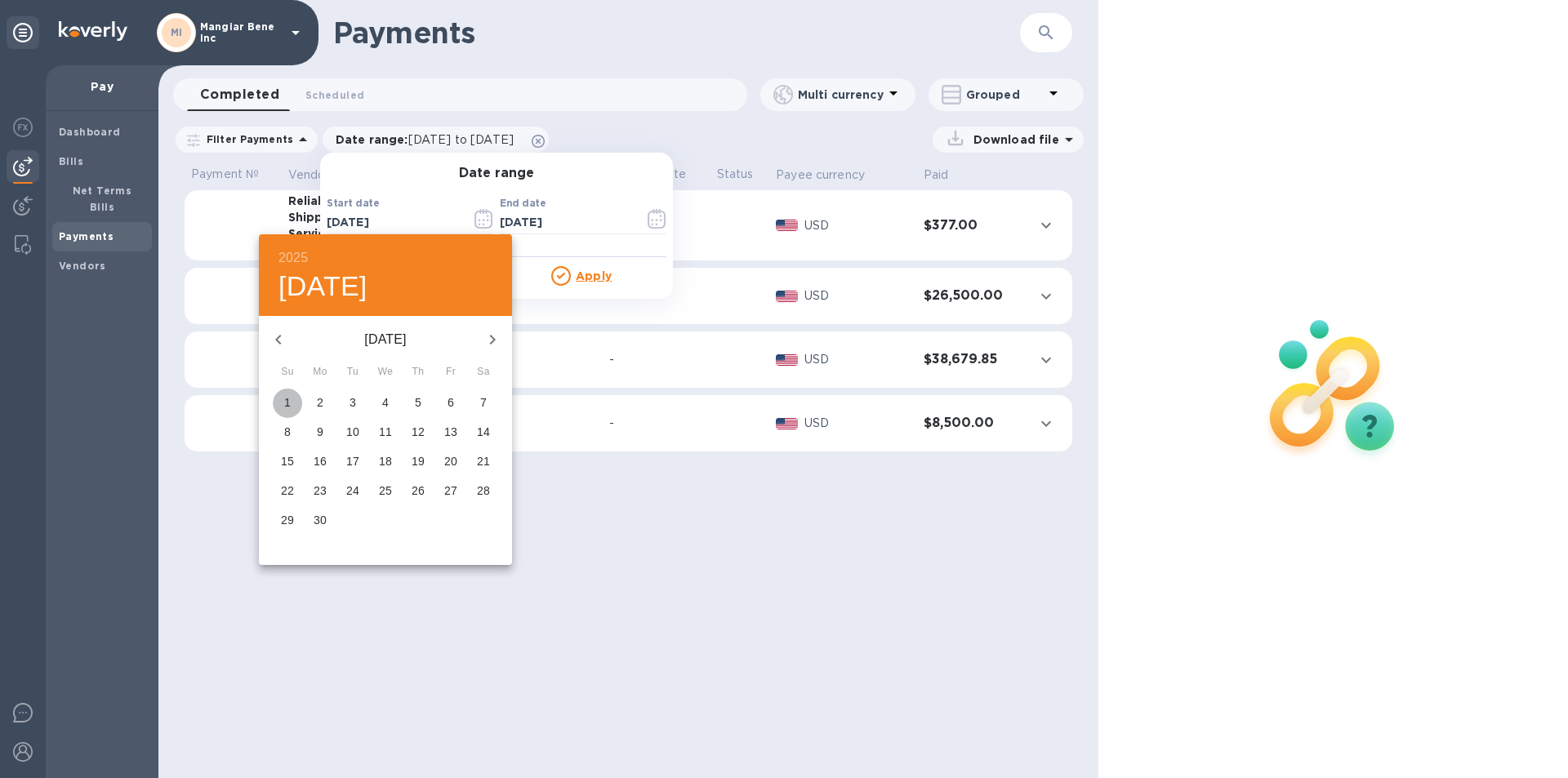
type input "06/01/2025"
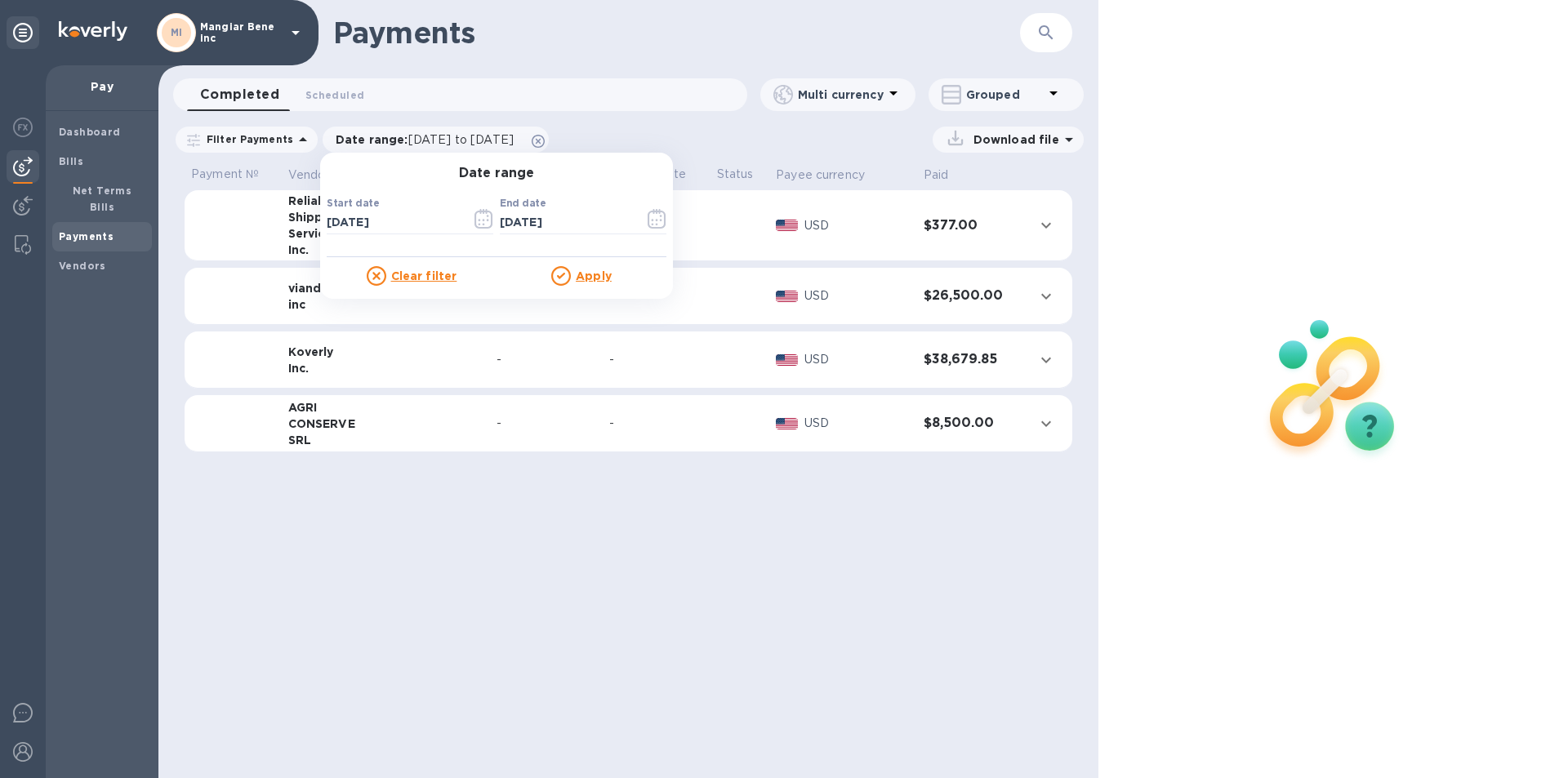
click at [588, 275] on u "Apply" at bounding box center [593, 276] width 36 height 13
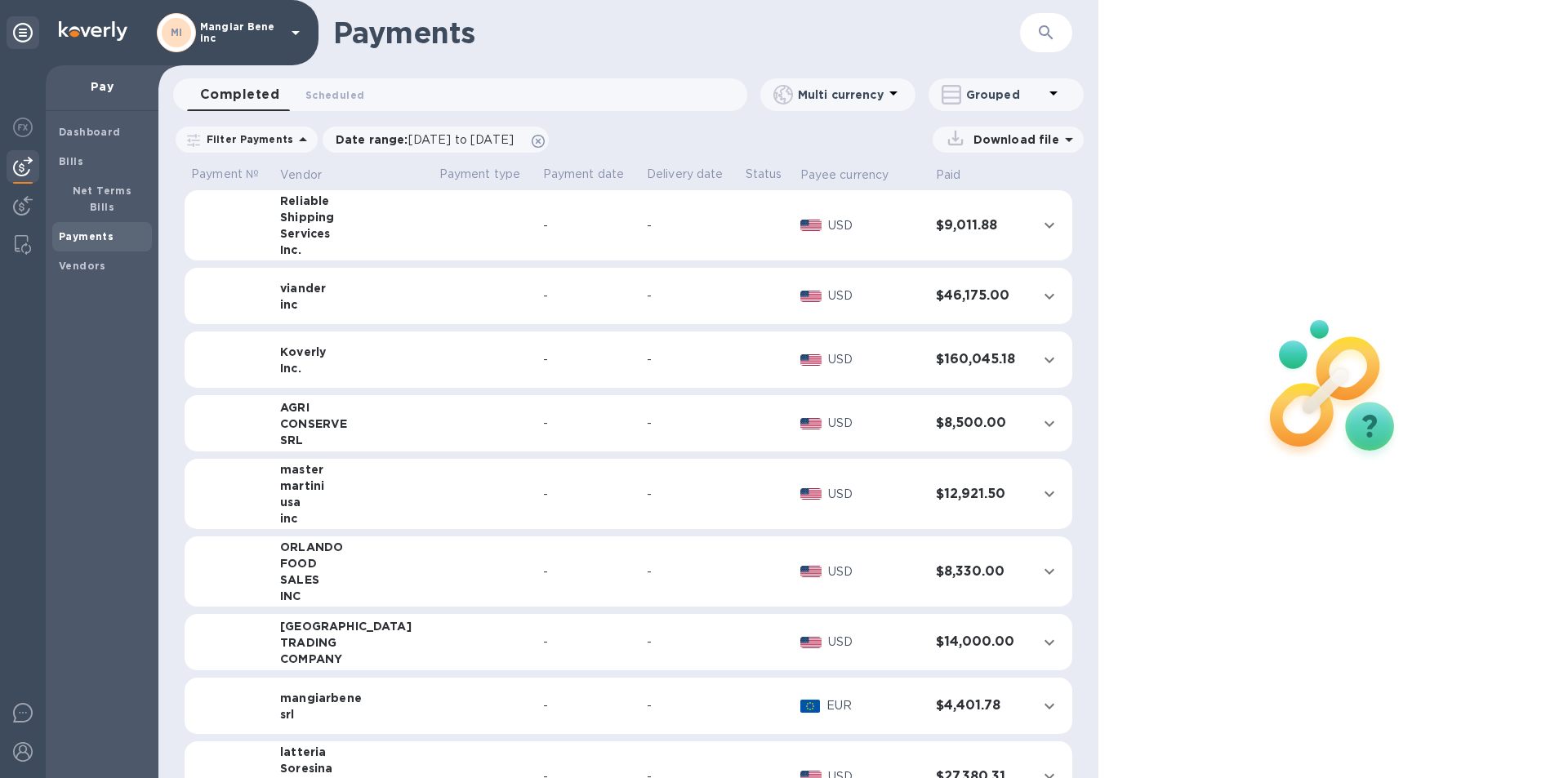
click at [437, 228] on td at bounding box center [485, 225] width 104 height 71
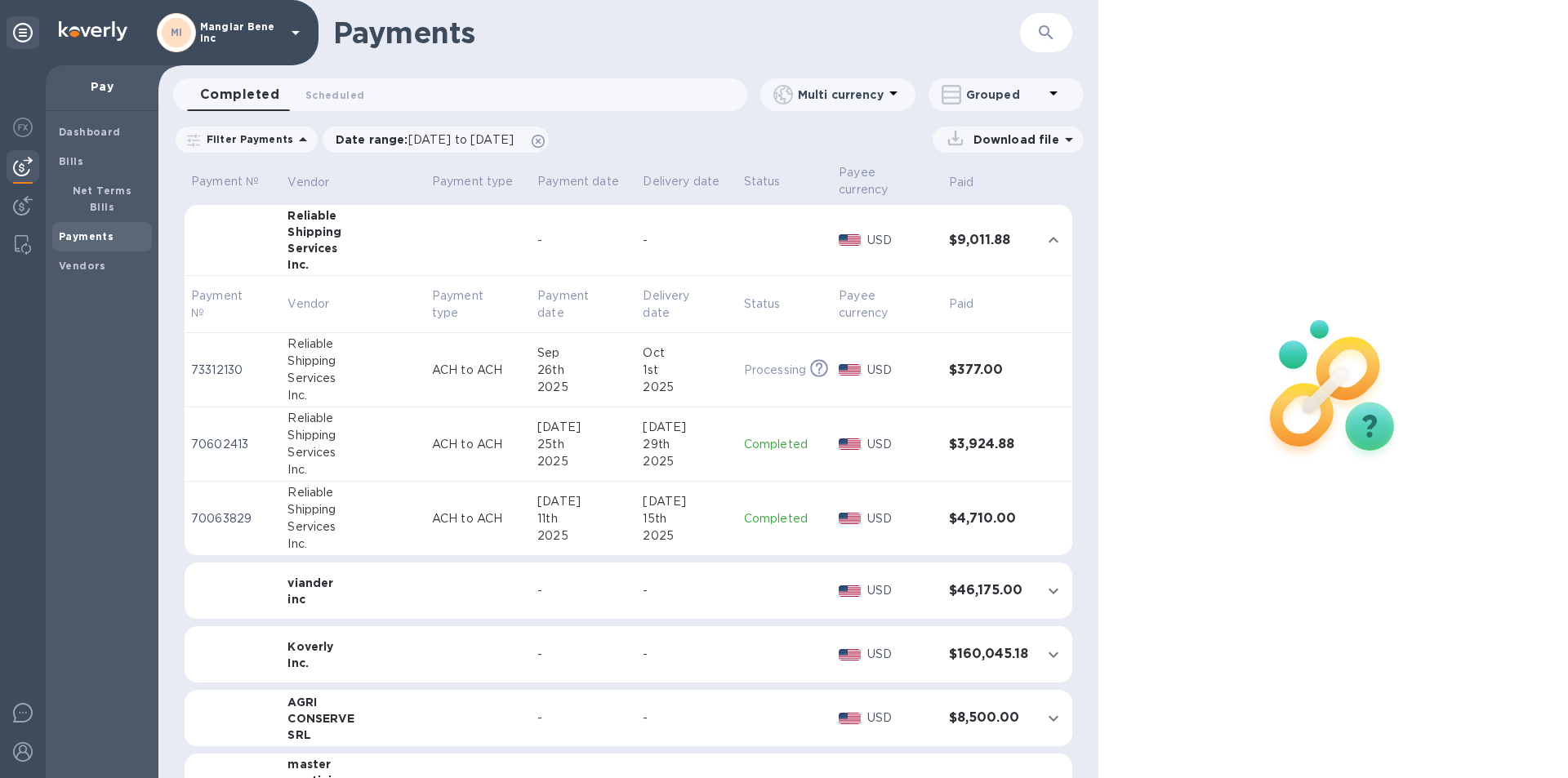
click at [762, 437] on p "Completed" at bounding box center [784, 445] width 82 height 17
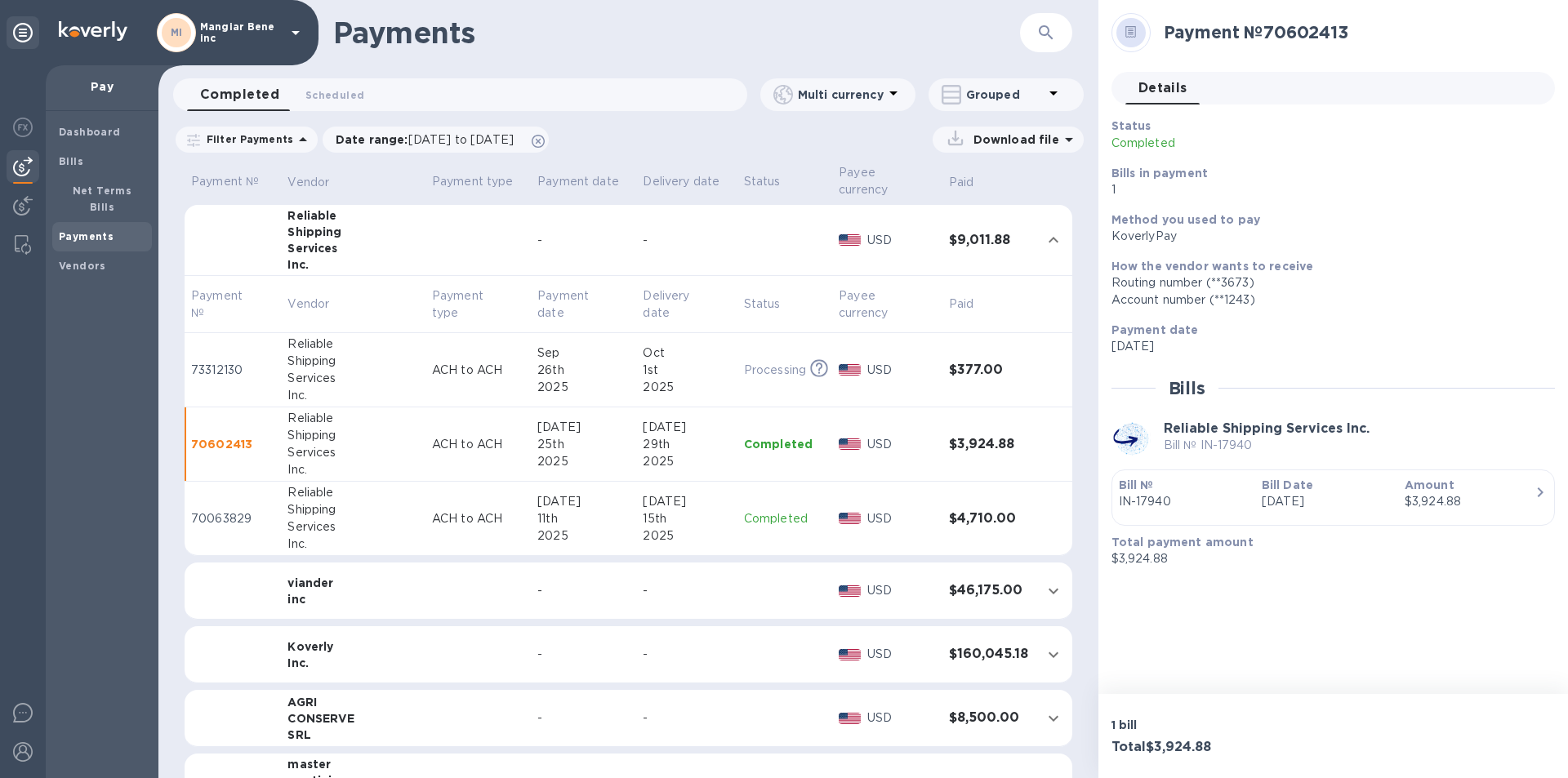
click at [755, 511] on p "Completed" at bounding box center [784, 519] width 82 height 17
drag, startPoint x: 1210, startPoint y: 614, endPoint x: 1210, endPoint y: 601, distance: 13.0
click at [1210, 609] on div "Payment № 70063829 Details 0 Status Completed Bills in payment 1 Method you use…" at bounding box center [1333, 347] width 470 height 695
click at [295, 32] on icon at bounding box center [295, 33] width 8 height 4
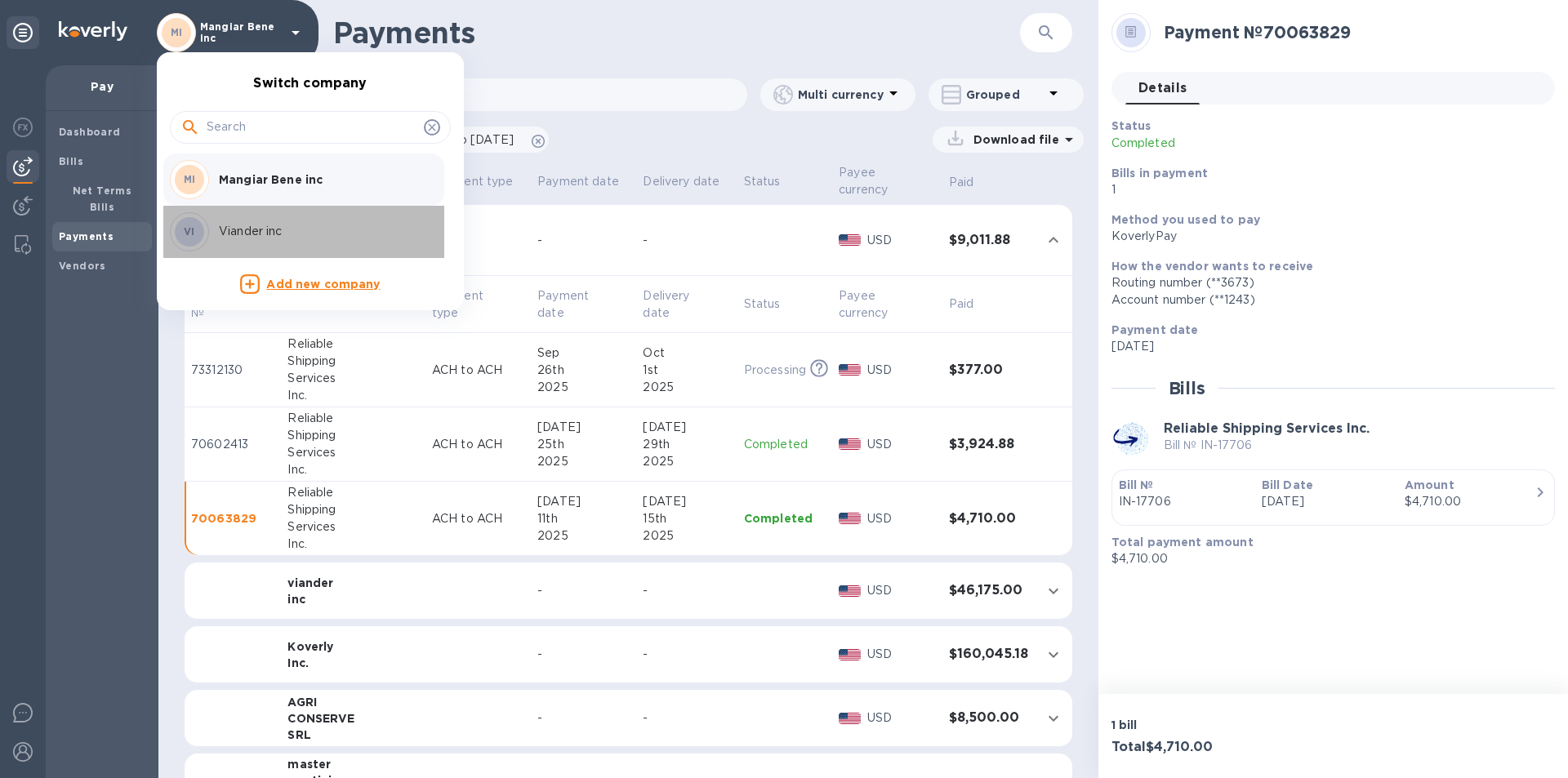
click at [268, 232] on p "Viander inc" at bounding box center [322, 231] width 206 height 17
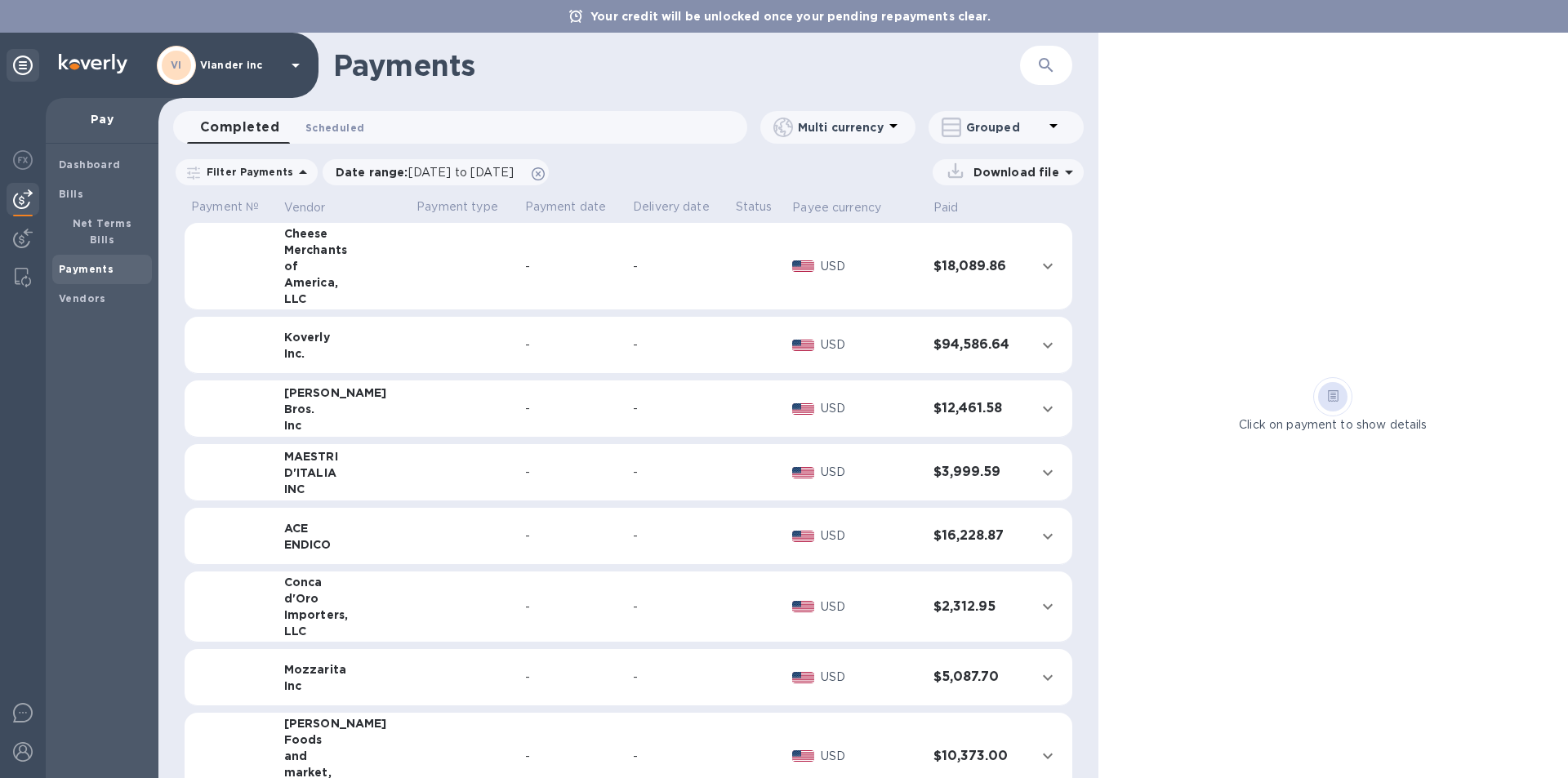
click at [321, 125] on span "Scheduled 0" at bounding box center [335, 127] width 59 height 17
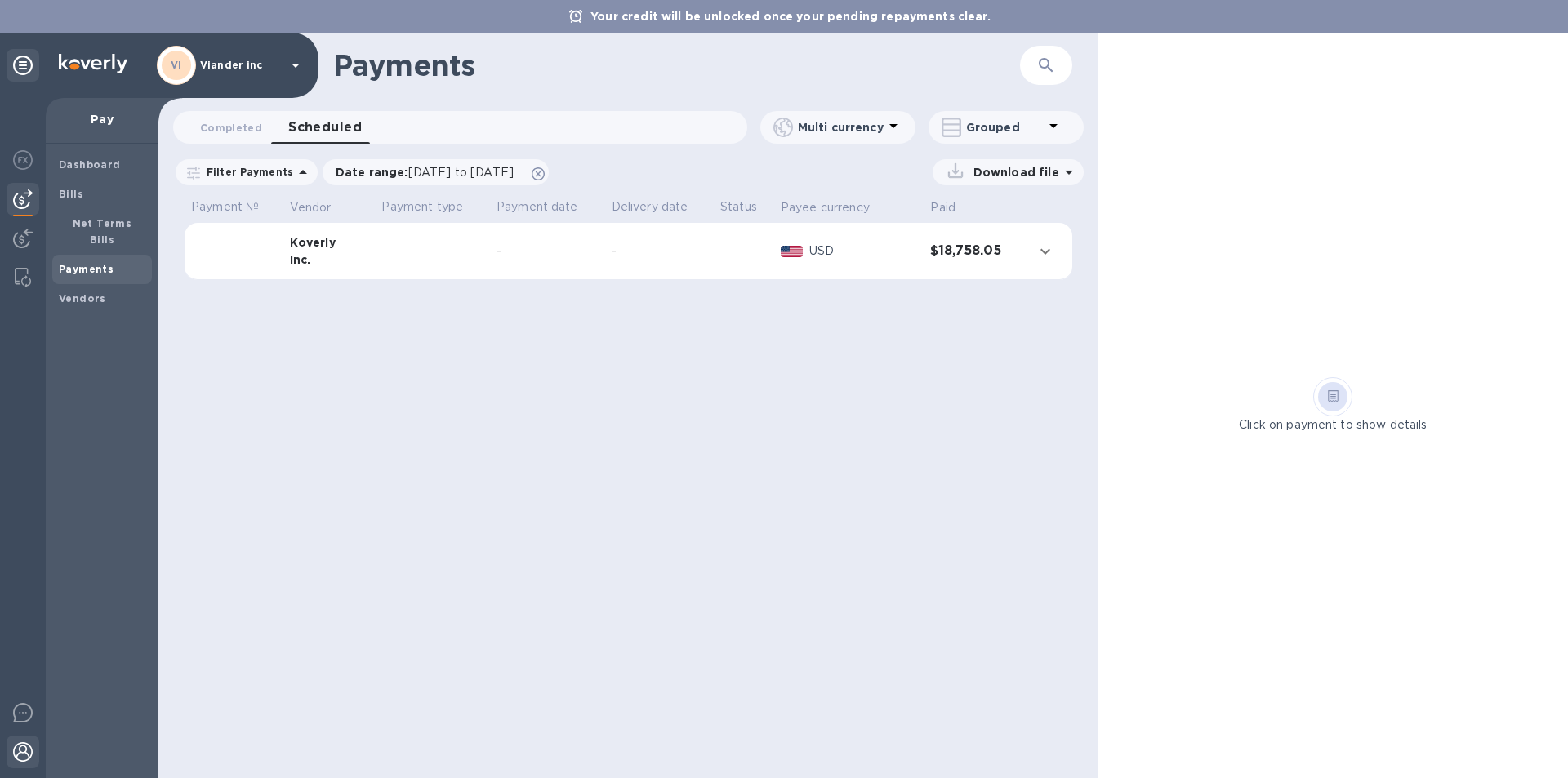
click at [26, 751] on img at bounding box center [23, 752] width 20 height 20
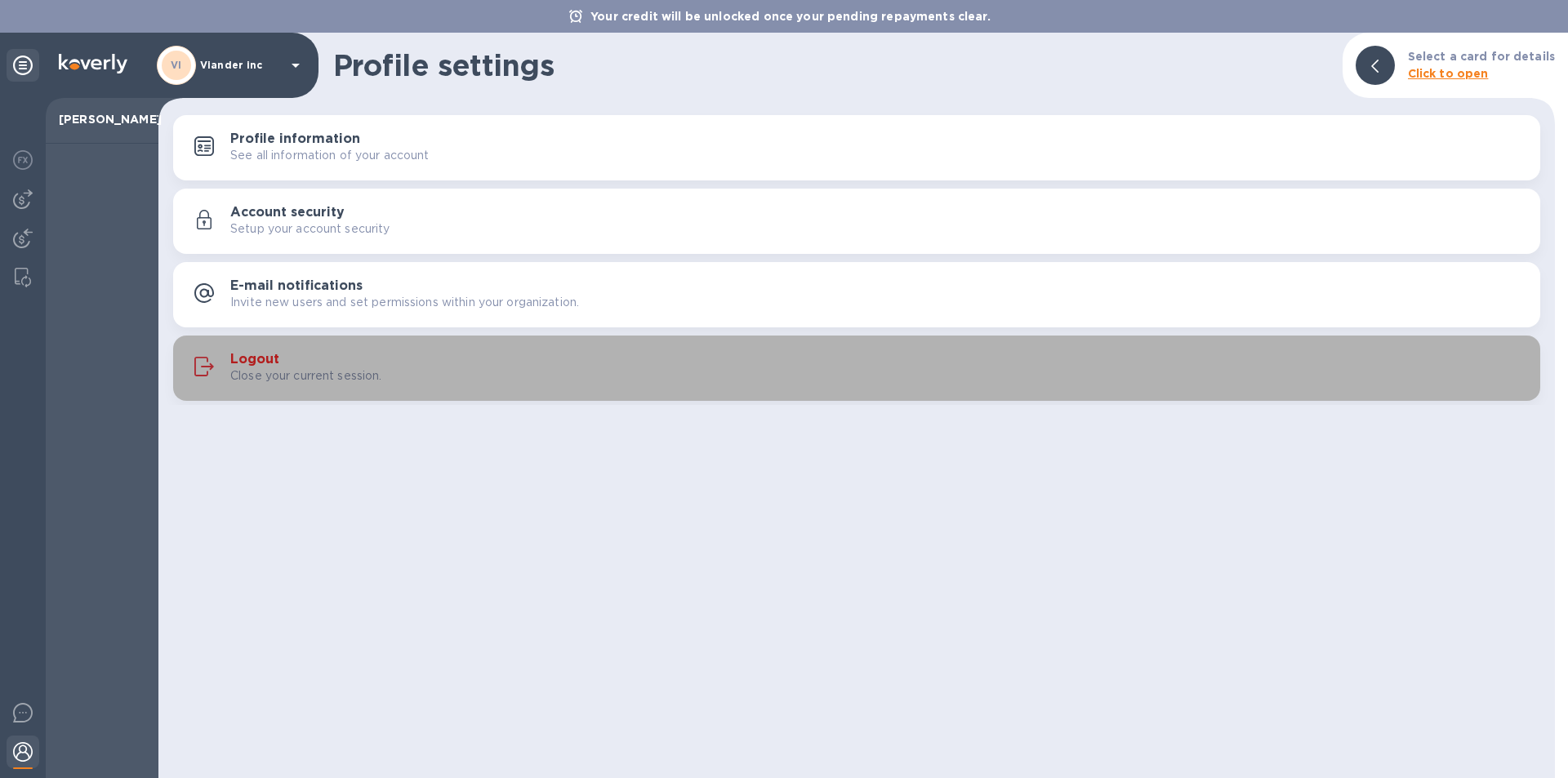
click at [290, 366] on div "Logout Close your current session." at bounding box center [878, 368] width 1297 height 32
